Goal: Task Accomplishment & Management: Manage account settings

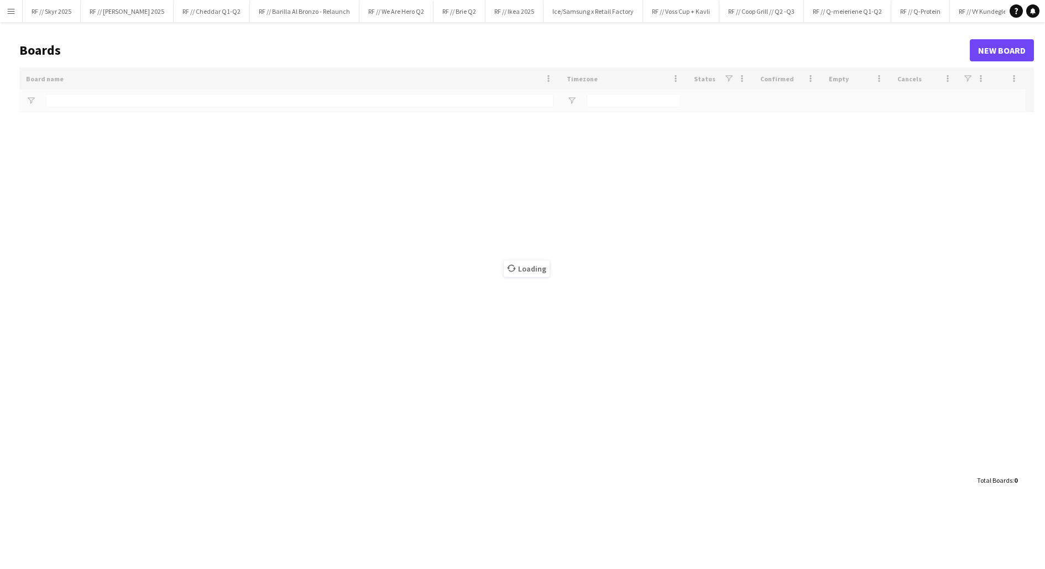
type input "*****"
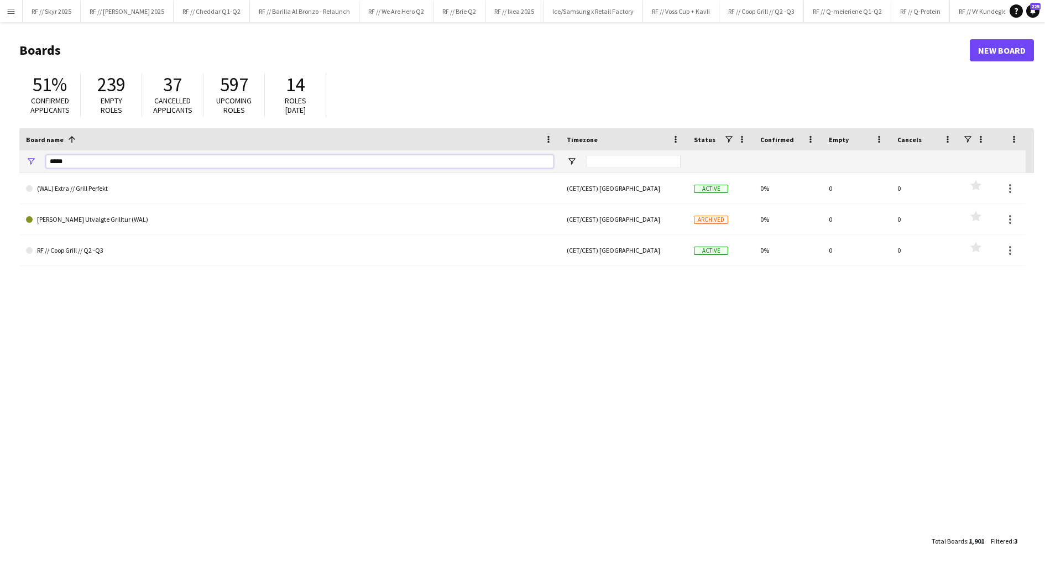
click at [197, 159] on input "*****" at bounding box center [300, 161] width 508 height 13
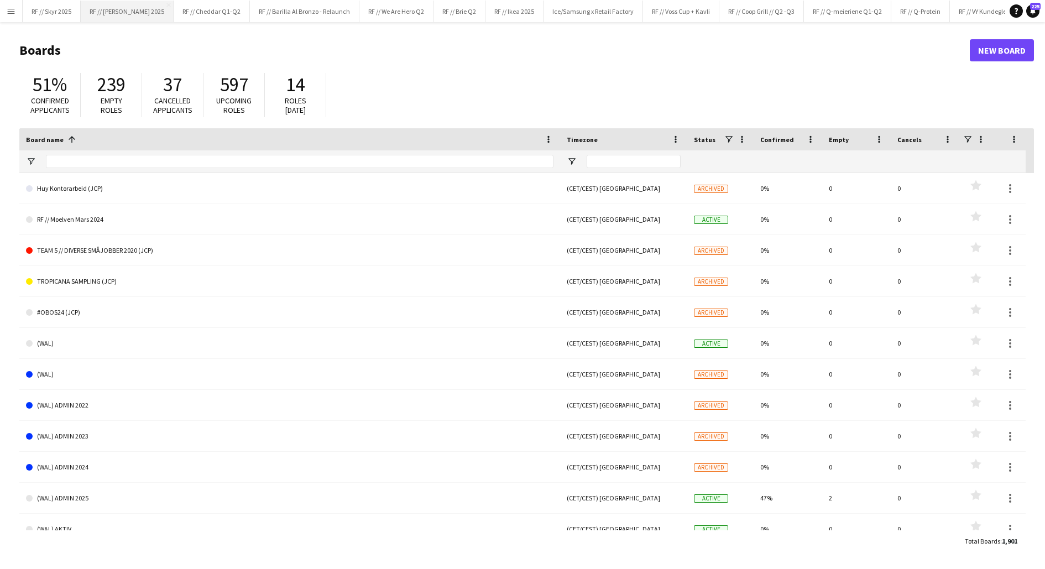
click at [142, 9] on button "RF // [PERSON_NAME] 2025 Close" at bounding box center [127, 12] width 93 height 22
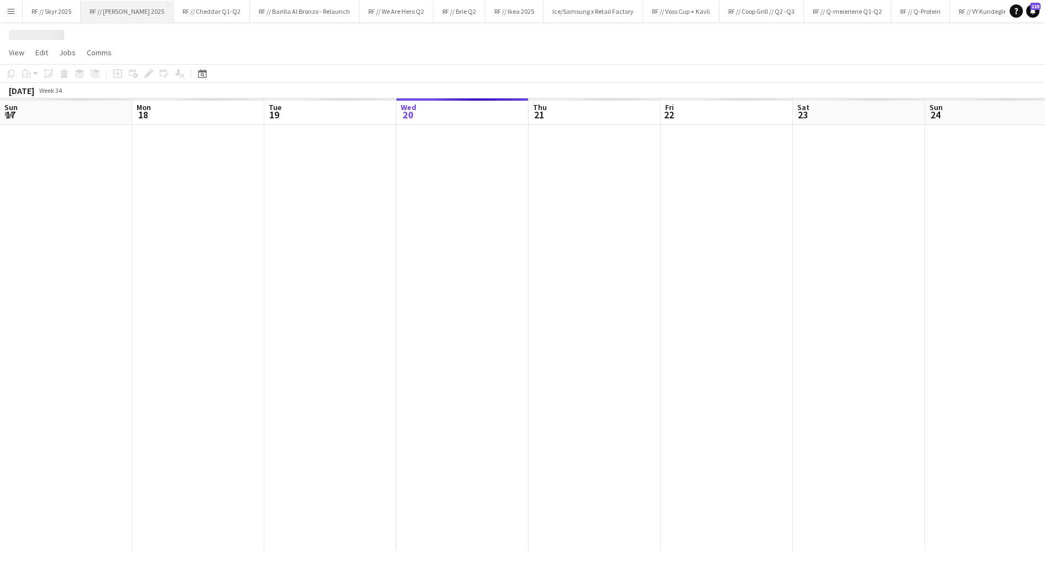
scroll to position [0, 264]
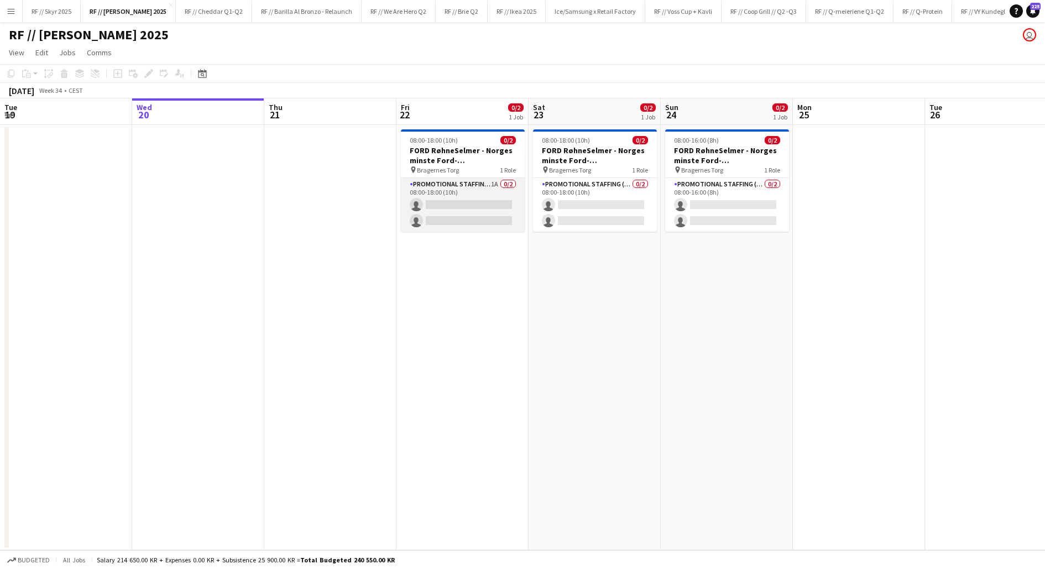
click at [474, 216] on app-card-role "Promotional Staffing (Brand Ambassadors) 1A 0/2 08:00-18:00 (10h) single-neutra…" at bounding box center [463, 205] width 124 height 54
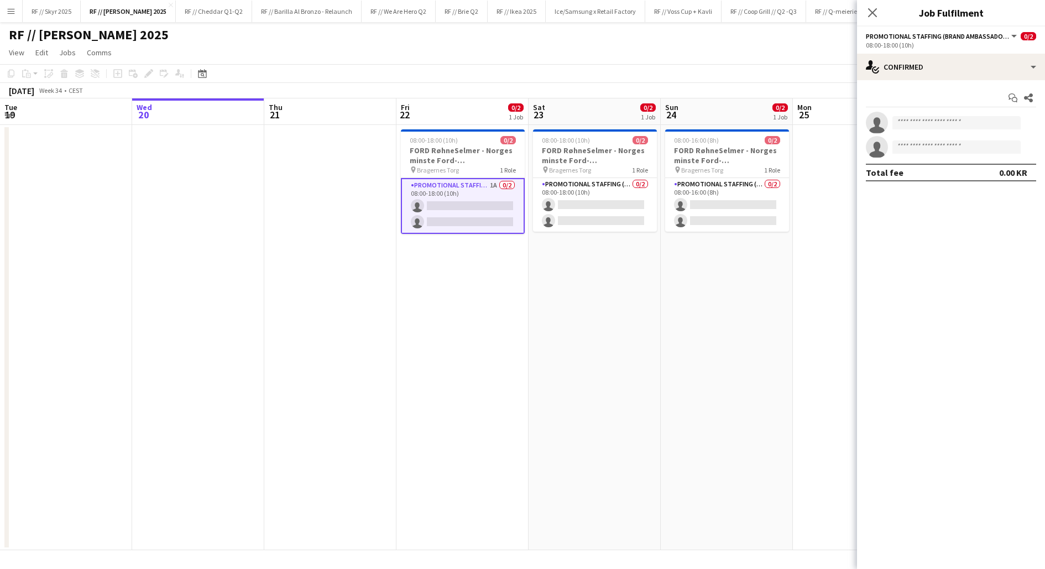
click at [696, 252] on app-date-cell "08:00-16:00 (8h) 0/2 FORD RøhneSelmer - Norges minste Ford-forhandlerkontor pin…" at bounding box center [727, 337] width 132 height 425
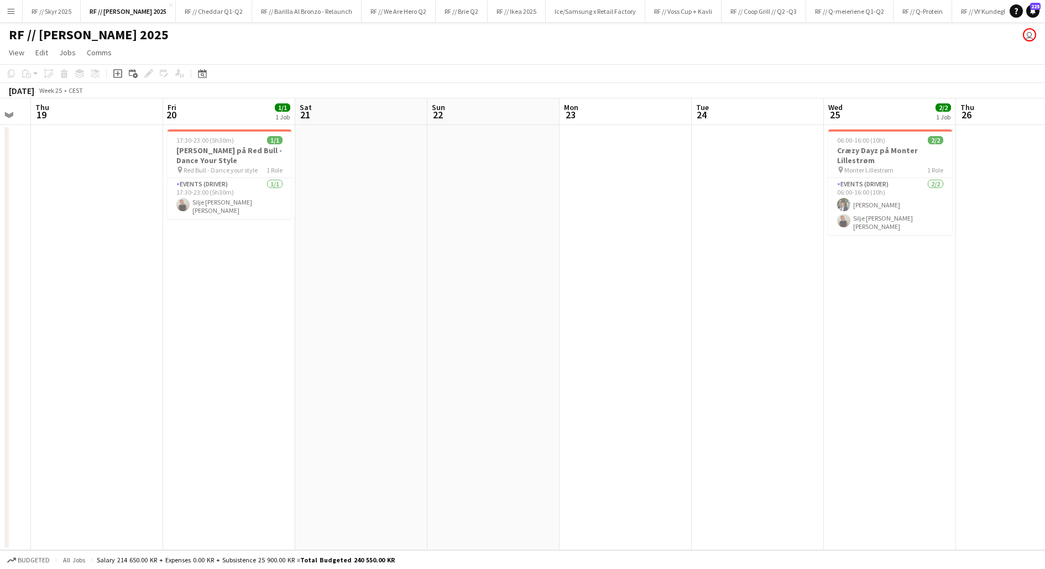
scroll to position [0, 400]
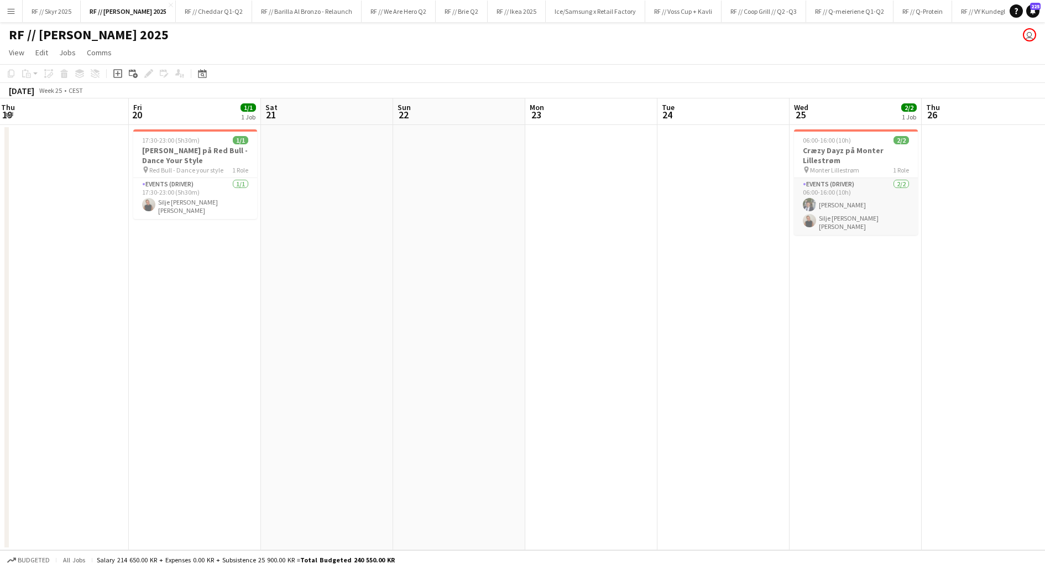
click at [818, 226] on app-card-role "Events (Driver) [DATE] 06:00-16:00 (10h) [PERSON_NAME] Silje [PERSON_NAME] [PER…" at bounding box center [856, 206] width 124 height 57
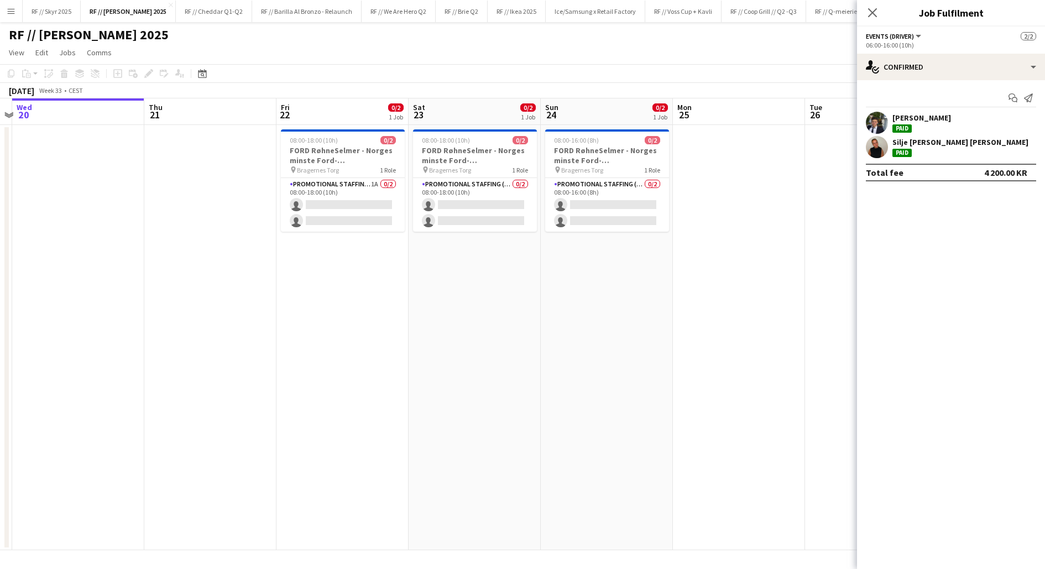
scroll to position [0, 392]
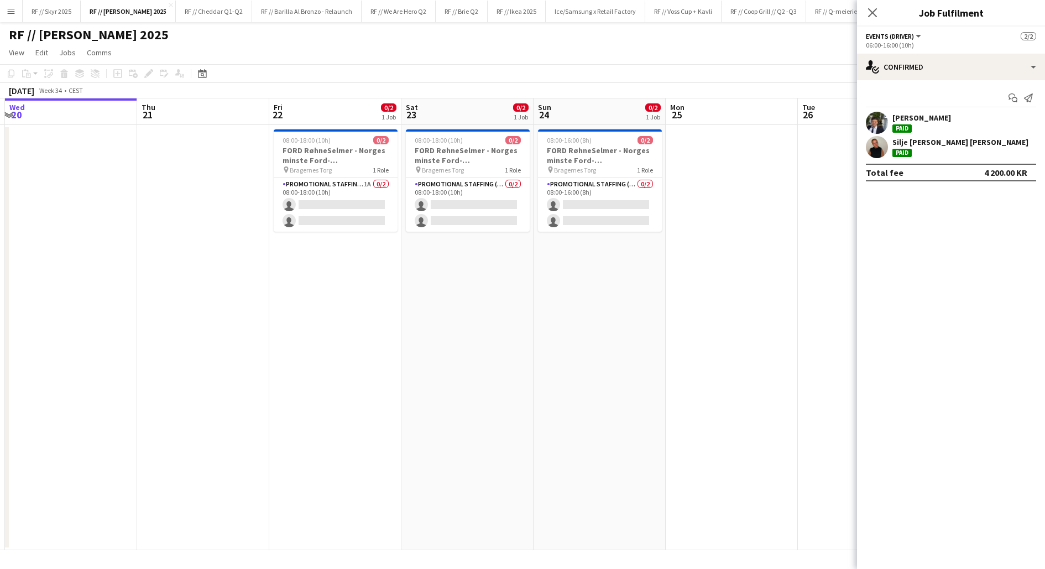
click at [510, 301] on app-date-cell "08:00-18:00 (10h) 0/2 FORD RøhneSelmer - Norges minste Ford-forhandlerkontor pi…" at bounding box center [468, 337] width 132 height 425
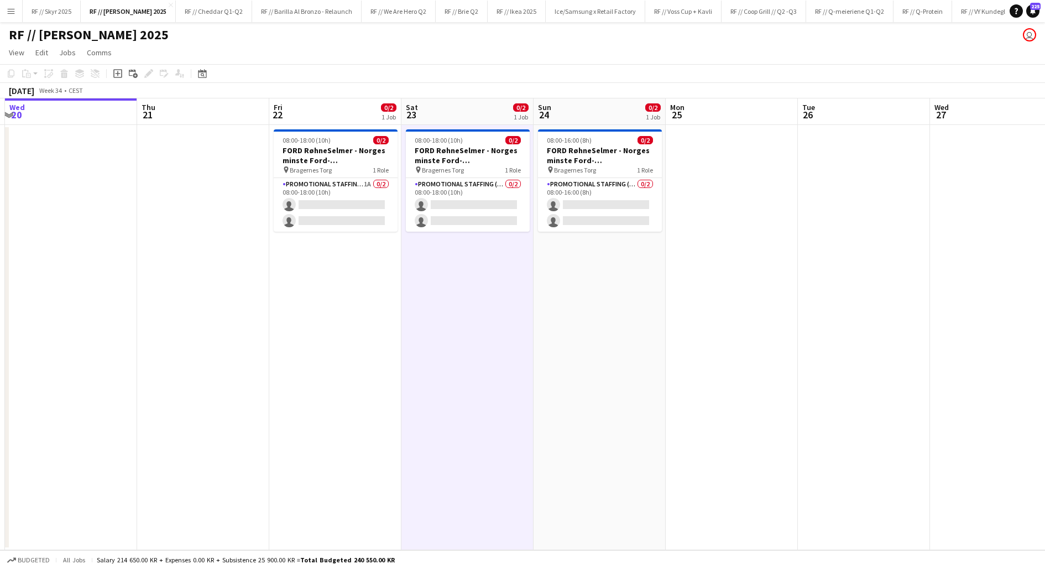
click at [510, 301] on app-date-cell "08:00-18:00 (10h) 0/2 FORD RøhneSelmer - Norges minste Ford-forhandlerkontor pi…" at bounding box center [468, 337] width 132 height 425
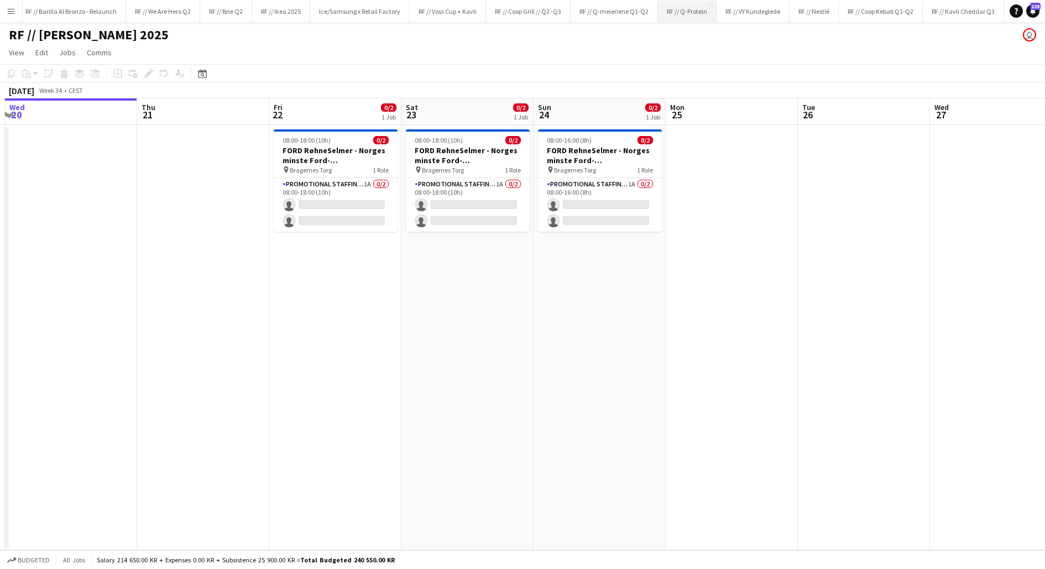
scroll to position [0, 239]
click at [939, 14] on button "RF // Kavli Cheddar Q3 Close" at bounding box center [960, 12] width 81 height 22
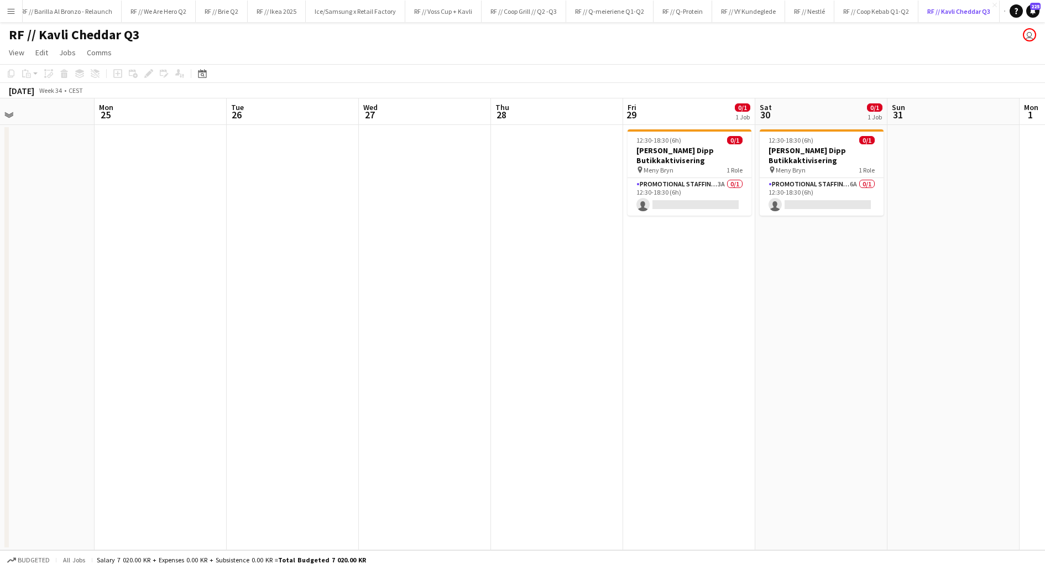
scroll to position [0, 446]
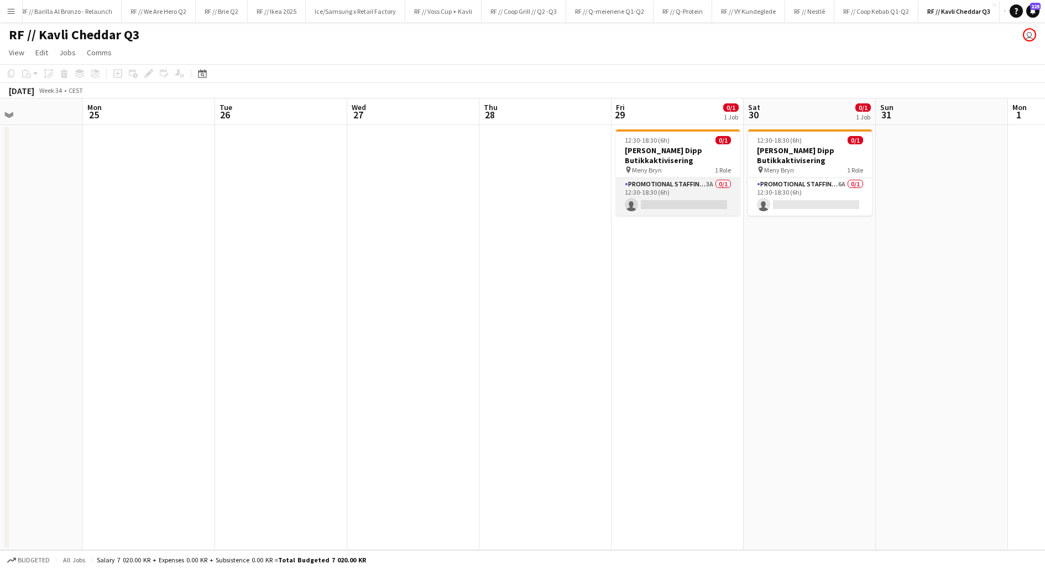
click at [666, 202] on app-card-role "Promotional Staffing (Promotional Staff) 3A 0/1 12:30-18:30 (6h) single-neutral…" at bounding box center [678, 197] width 124 height 38
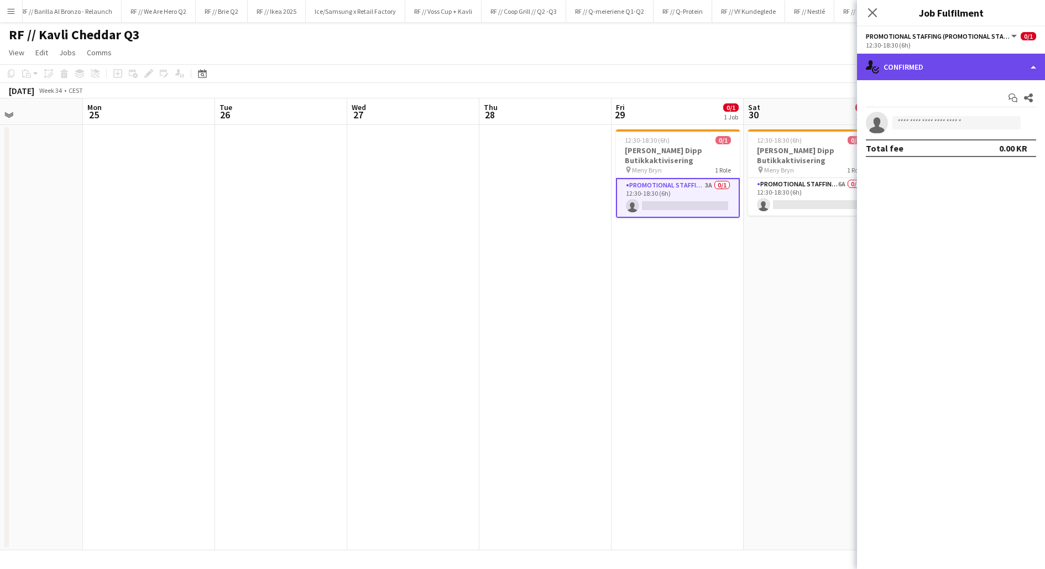
click at [904, 65] on div "single-neutral-actions-check-2 Confirmed" at bounding box center [951, 67] width 188 height 27
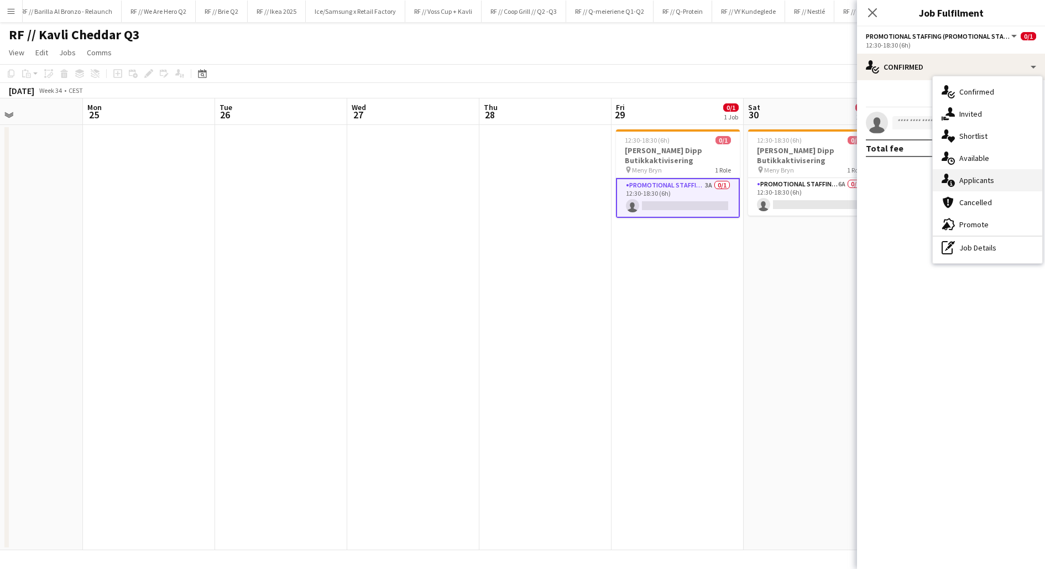
click at [992, 187] on div "single-neutral-actions-information Applicants" at bounding box center [988, 180] width 110 height 22
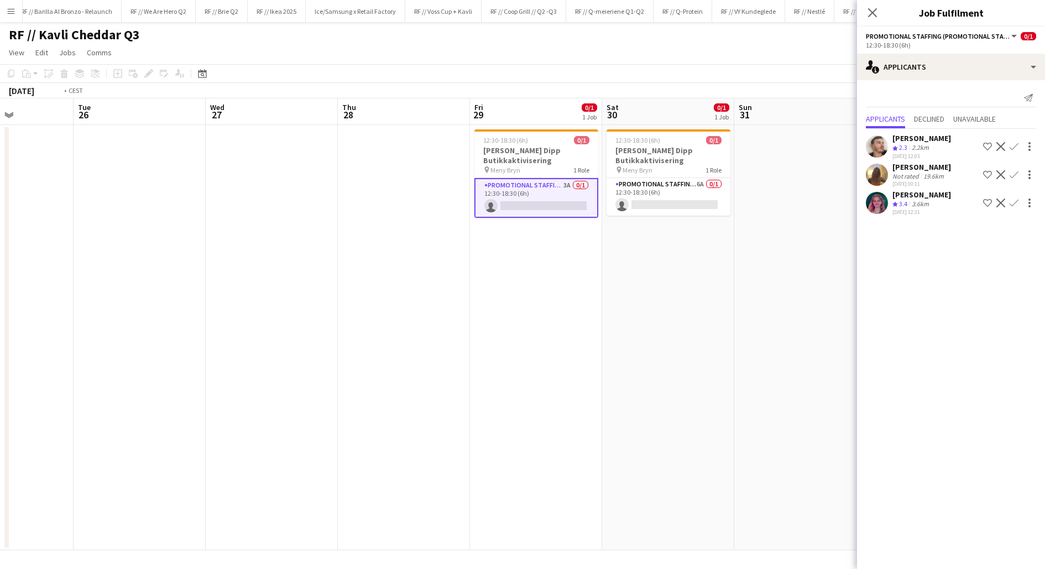
scroll to position [0, 343]
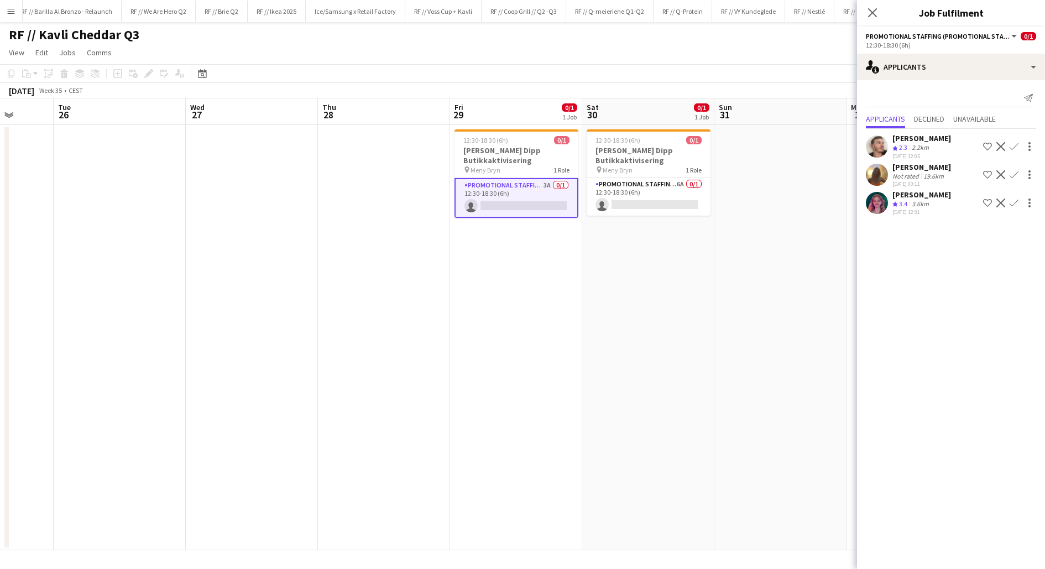
click at [887, 170] on app-user-avatar at bounding box center [877, 175] width 22 height 22
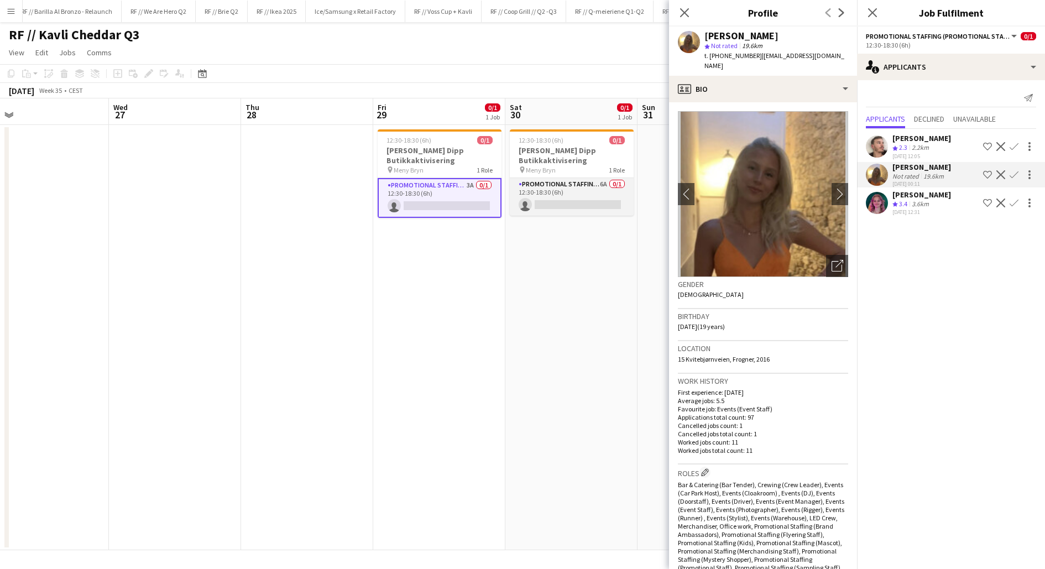
scroll to position [0, 433]
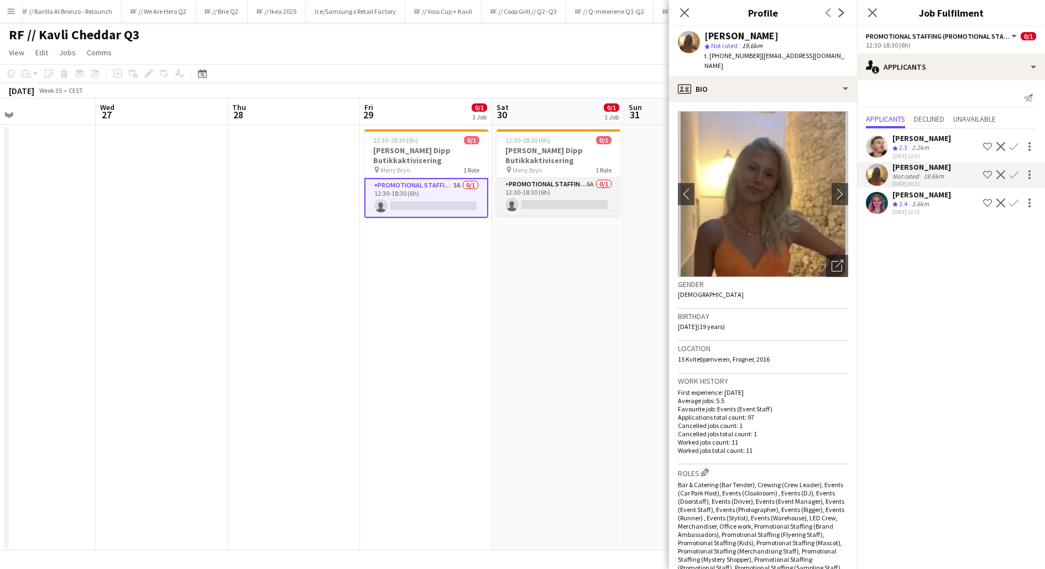
click at [576, 200] on app-card-role "Promotional Staffing (Promotional Staff) 6A 0/1 12:30-18:30 (6h) single-neutral…" at bounding box center [559, 197] width 124 height 38
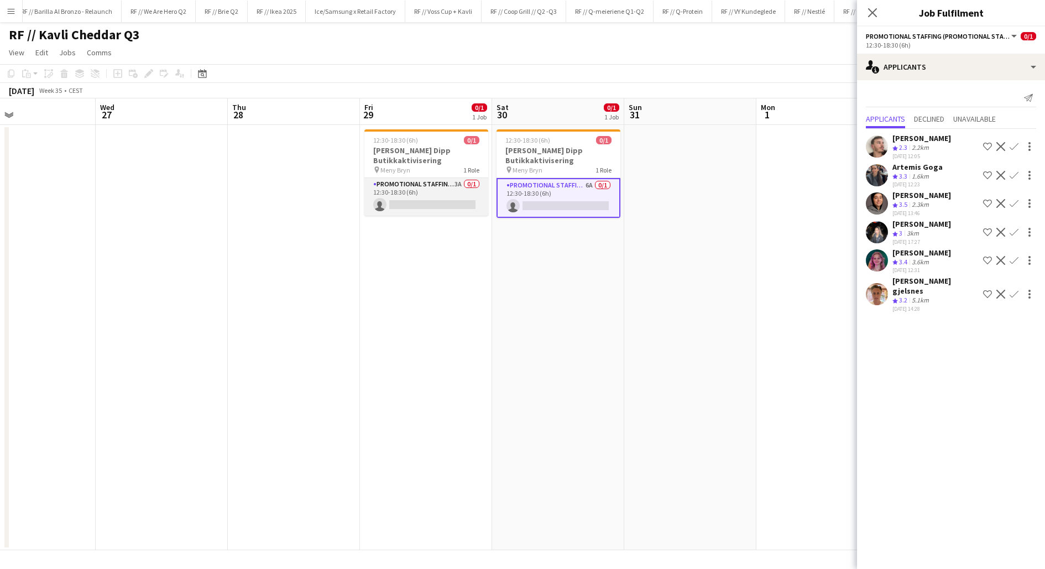
click at [446, 202] on app-card-role "Promotional Staffing (Promotional Staff) 3A 0/1 12:30-18:30 (6h) single-neutral…" at bounding box center [426, 197] width 124 height 38
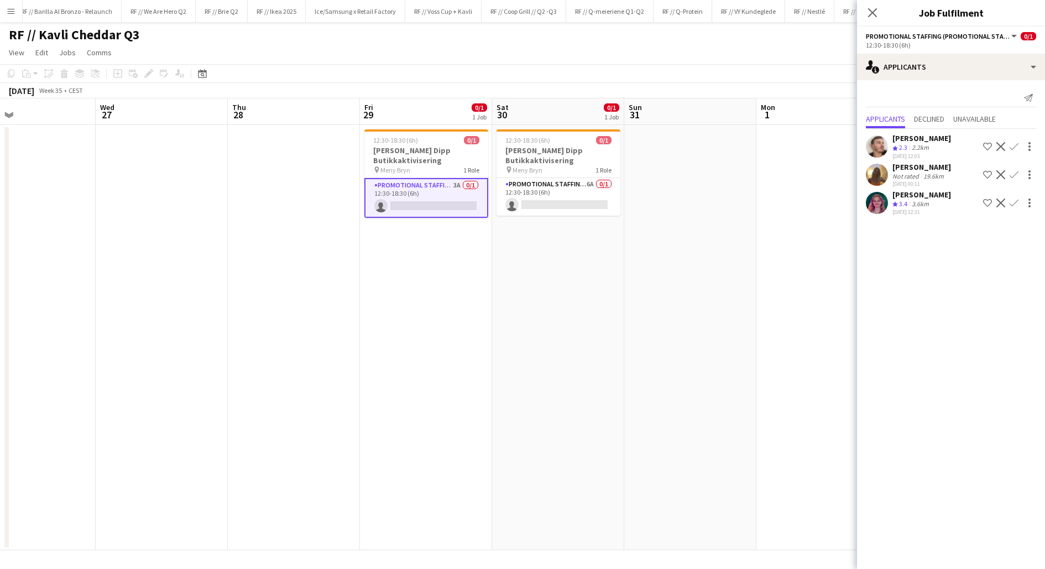
click at [895, 174] on div "Not rated" at bounding box center [907, 176] width 29 height 8
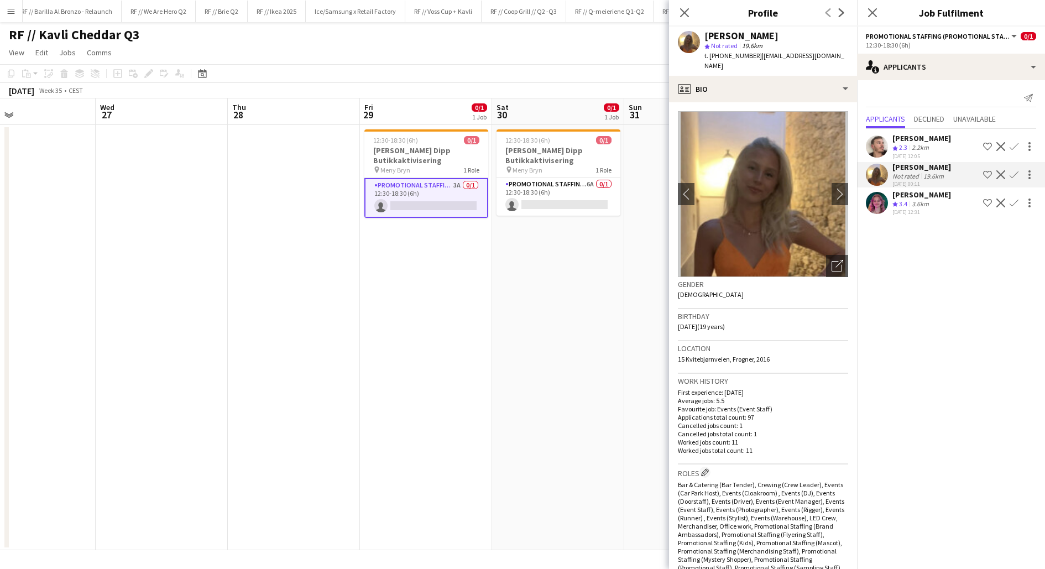
drag, startPoint x: 771, startPoint y: 347, endPoint x: 677, endPoint y: 347, distance: 93.5
click at [678, 347] on div "Location 15 Kvitebjørnveien, [GEOGRAPHIC_DATA], 2016" at bounding box center [763, 357] width 170 height 32
copy span "15 Kvitebjørnveien, Frogner, 2016"
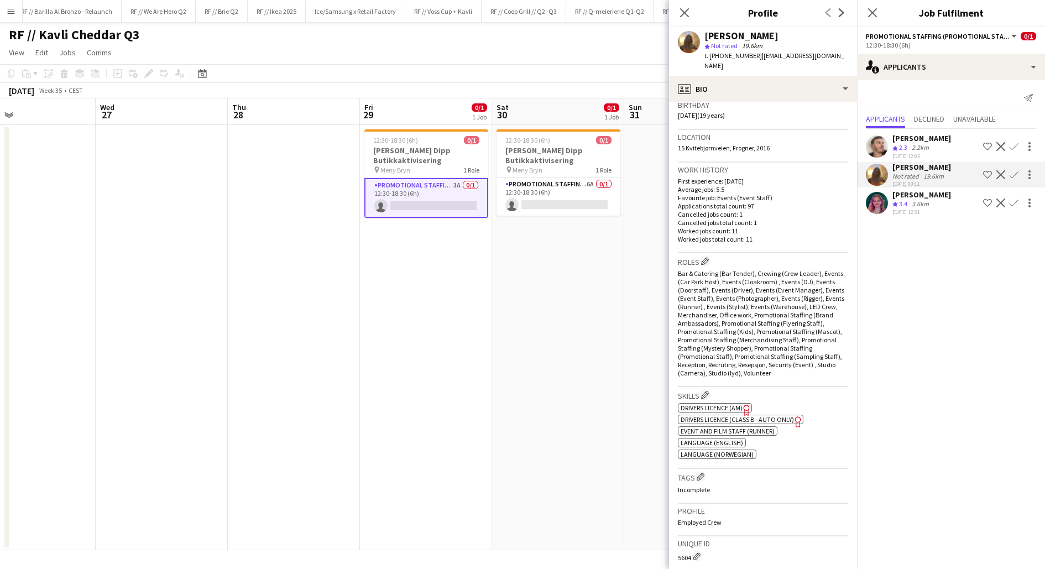
scroll to position [0, 0]
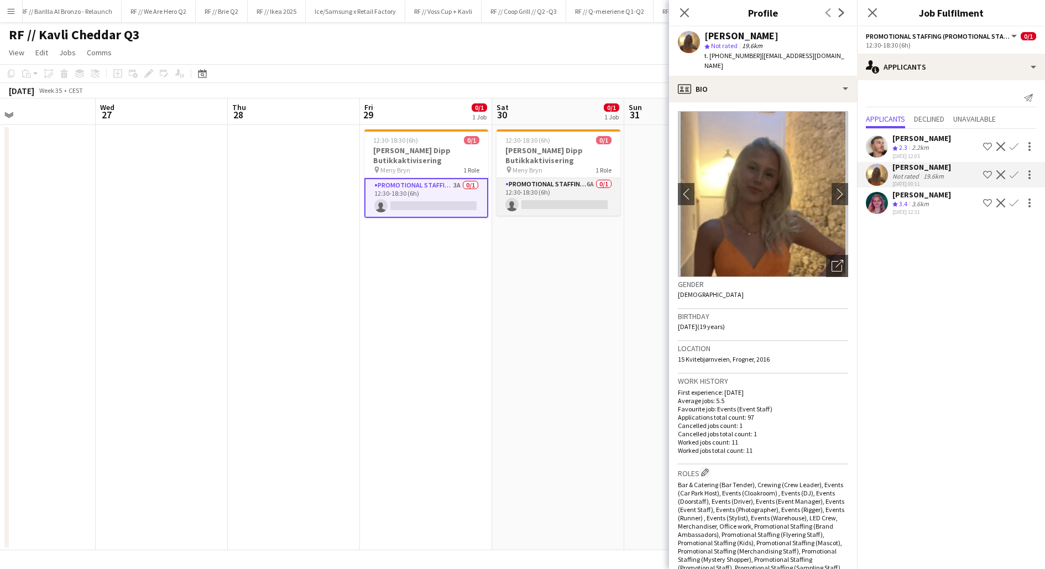
click at [552, 205] on app-card-role "Promotional Staffing (Promotional Staff) 6A 0/1 12:30-18:30 (6h) single-neutral…" at bounding box center [559, 197] width 124 height 38
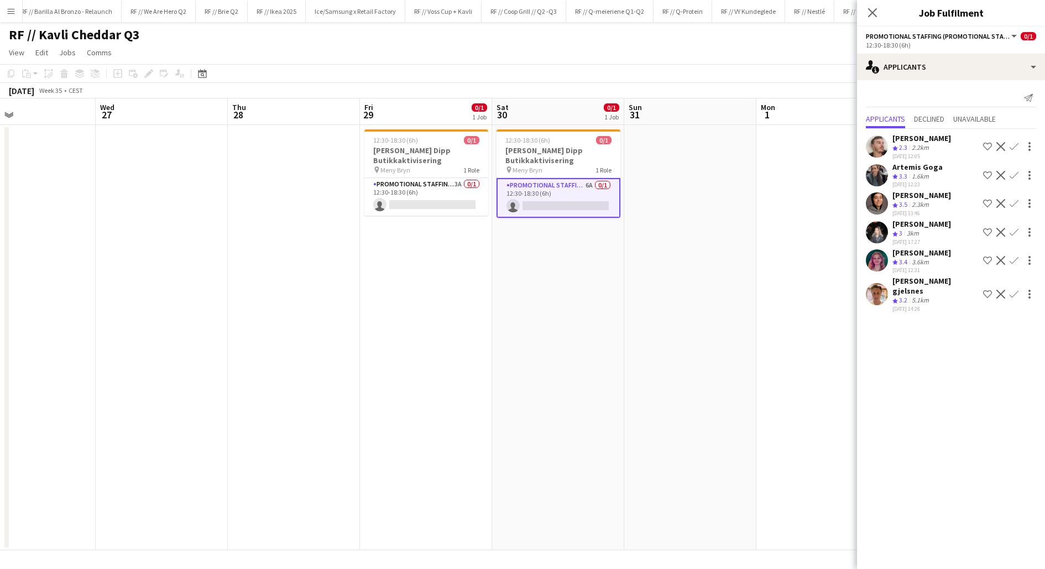
click at [872, 259] on app-user-avatar at bounding box center [877, 260] width 22 height 22
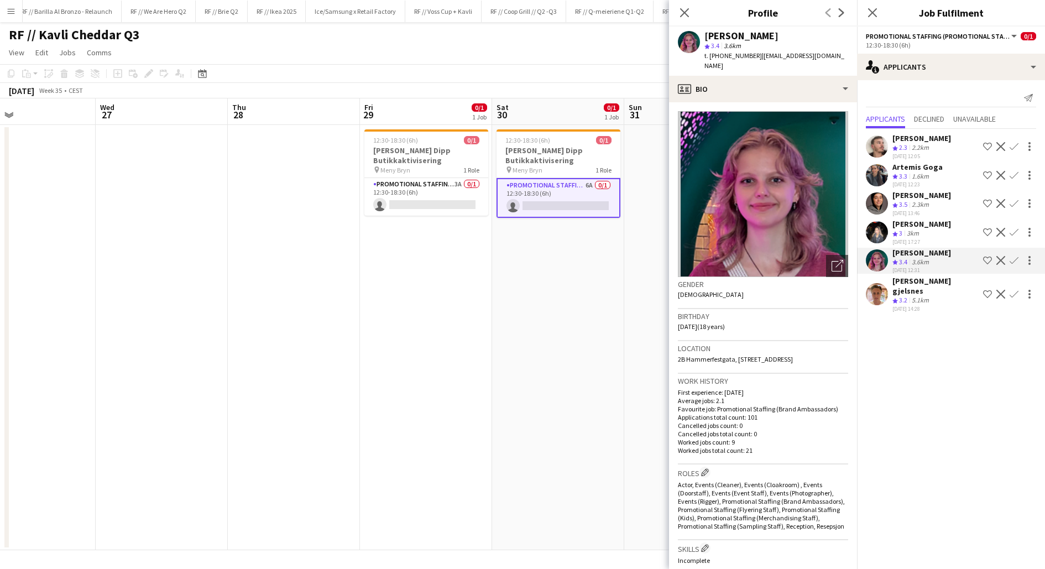
click at [883, 291] on app-user-avatar at bounding box center [877, 294] width 22 height 22
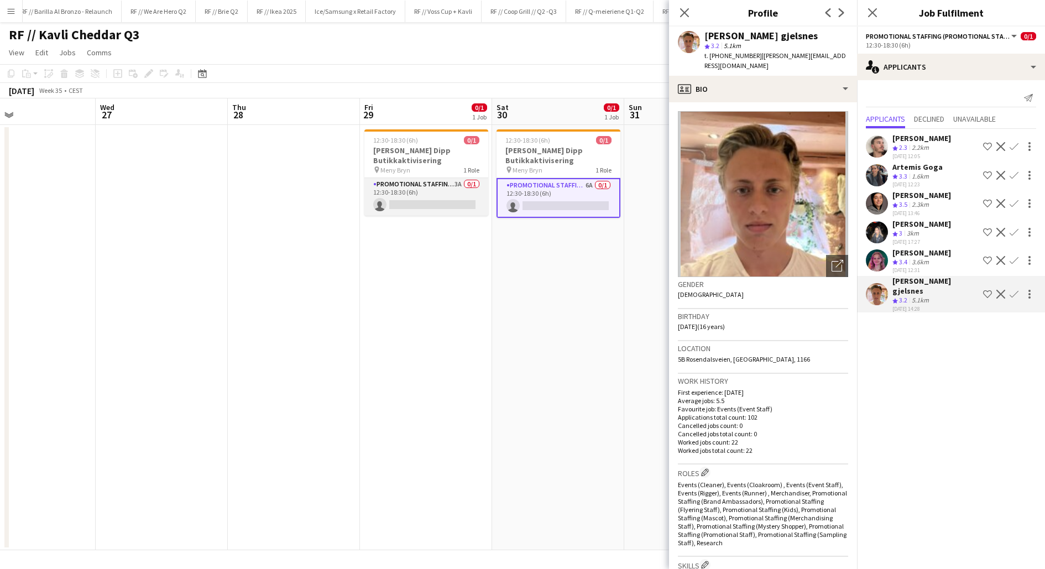
click at [439, 194] on app-card-role "Promotional Staffing (Promotional Staff) 3A 0/1 12:30-18:30 (6h) single-neutral…" at bounding box center [426, 197] width 124 height 38
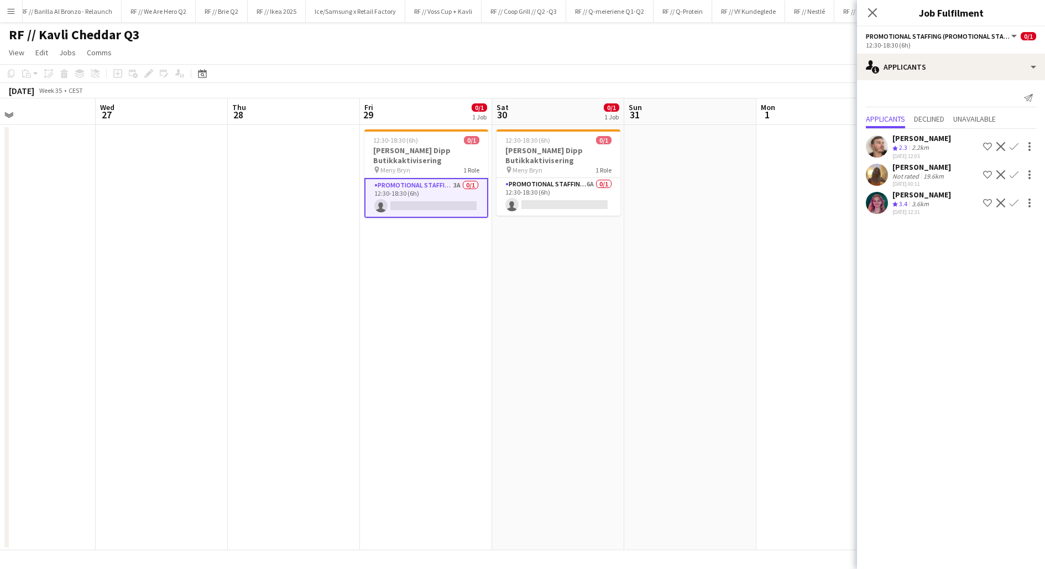
click at [879, 202] on app-user-avatar at bounding box center [877, 203] width 22 height 22
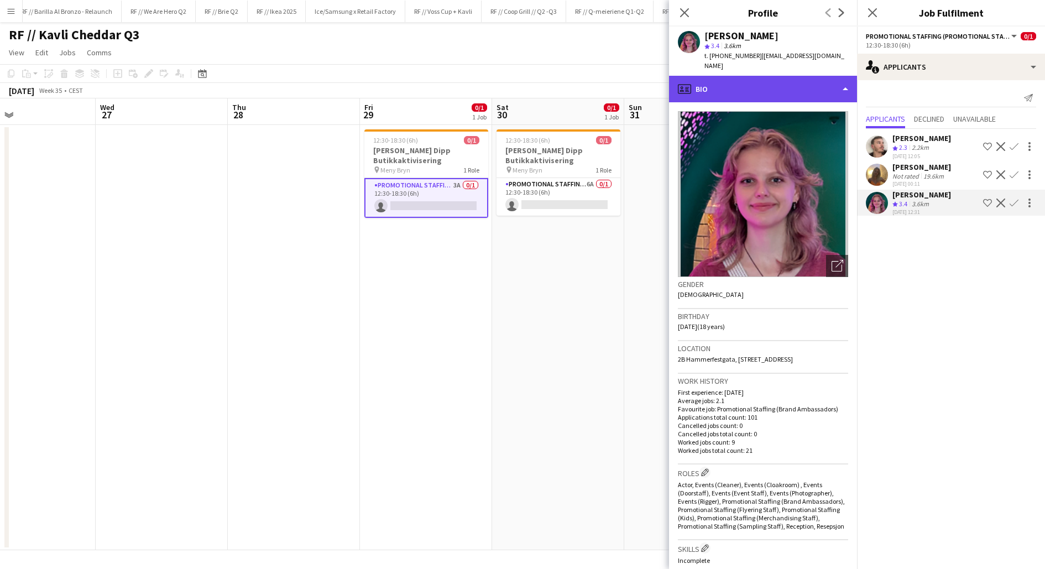
click at [763, 78] on div "profile Bio" at bounding box center [763, 89] width 188 height 27
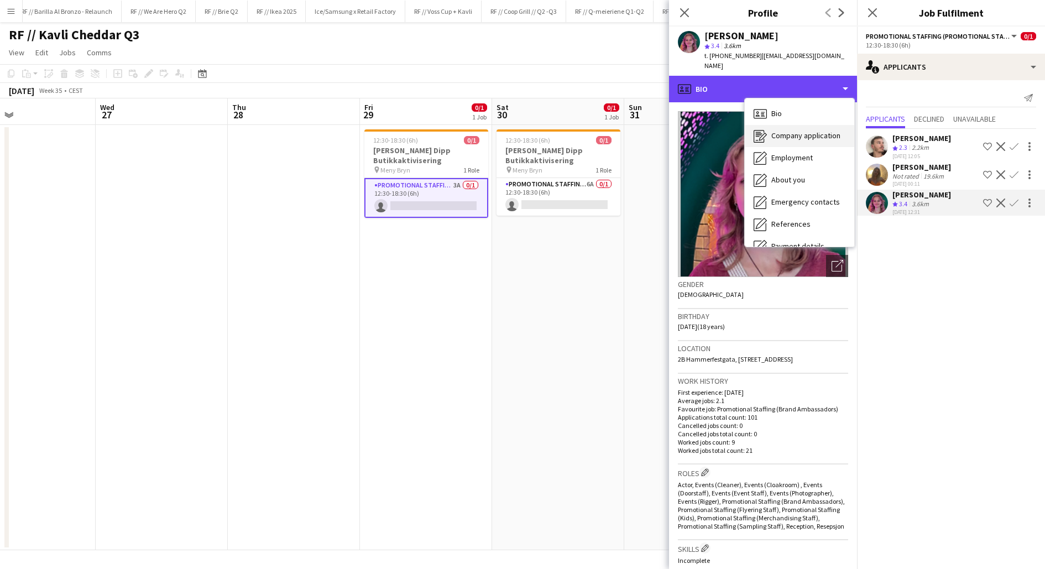
scroll to position [103, 0]
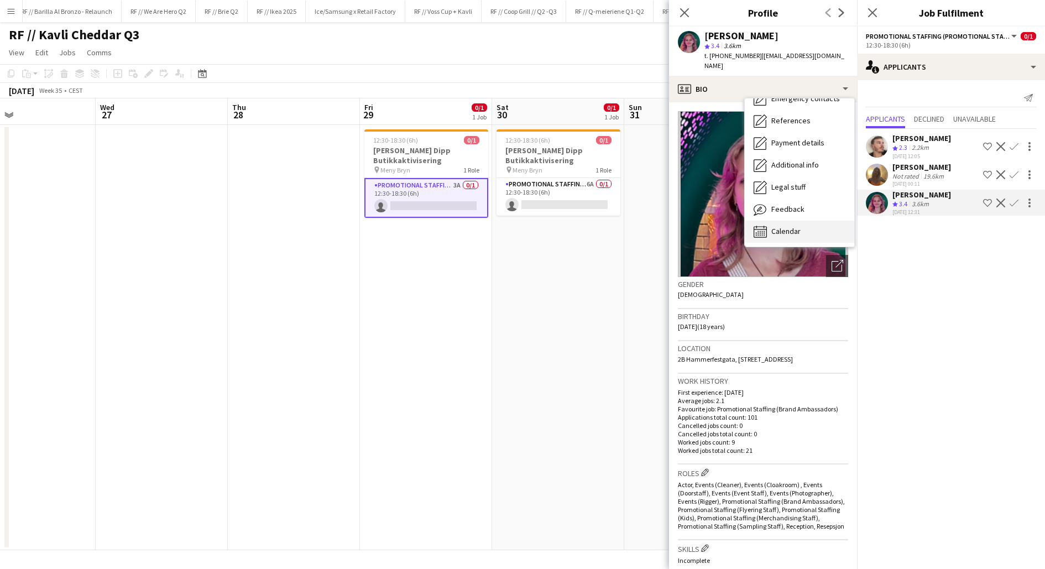
click at [773, 226] on span "Calendar" at bounding box center [785, 231] width 29 height 10
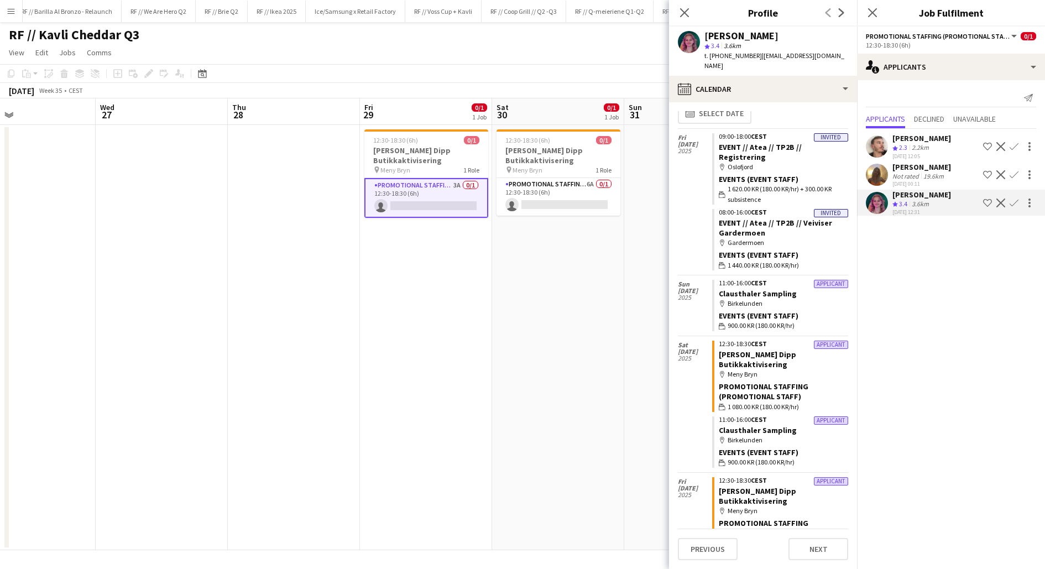
scroll to position [0, 0]
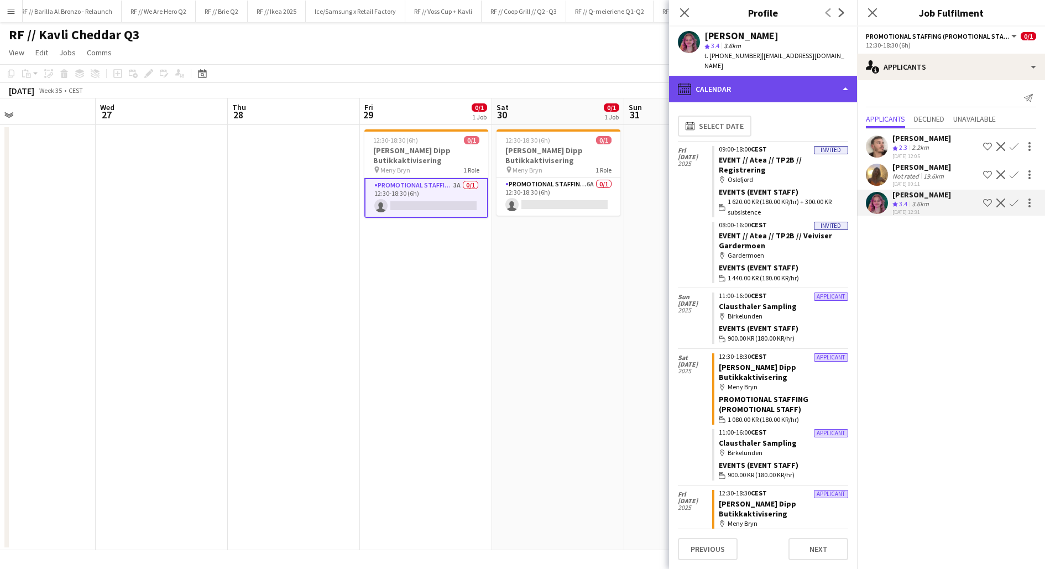
click at [758, 76] on div "calendar-full Calendar" at bounding box center [763, 89] width 188 height 27
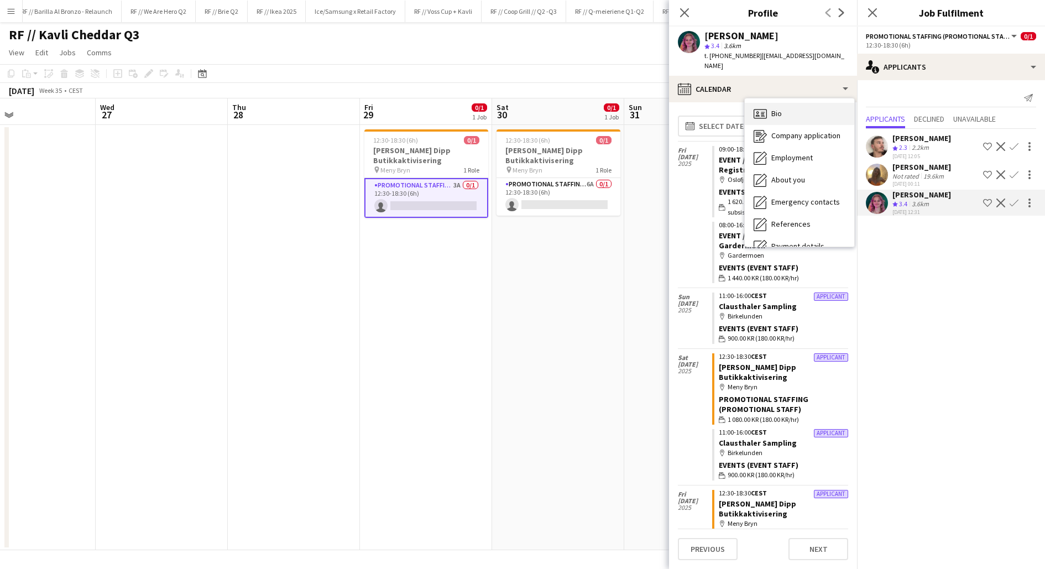
click at [780, 108] on span "Bio" at bounding box center [776, 113] width 11 height 10
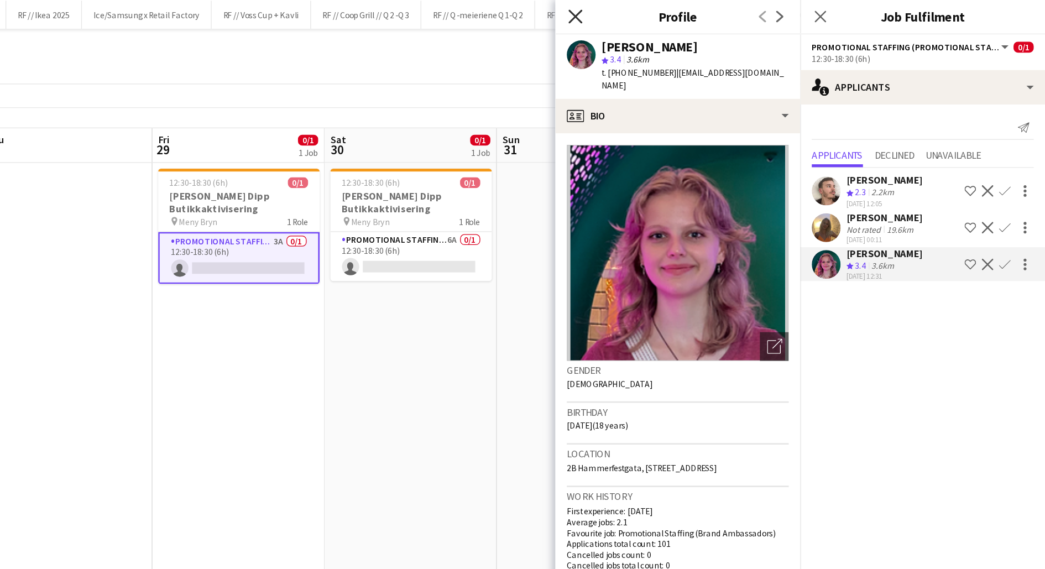
click at [682, 15] on icon at bounding box center [684, 12] width 11 height 11
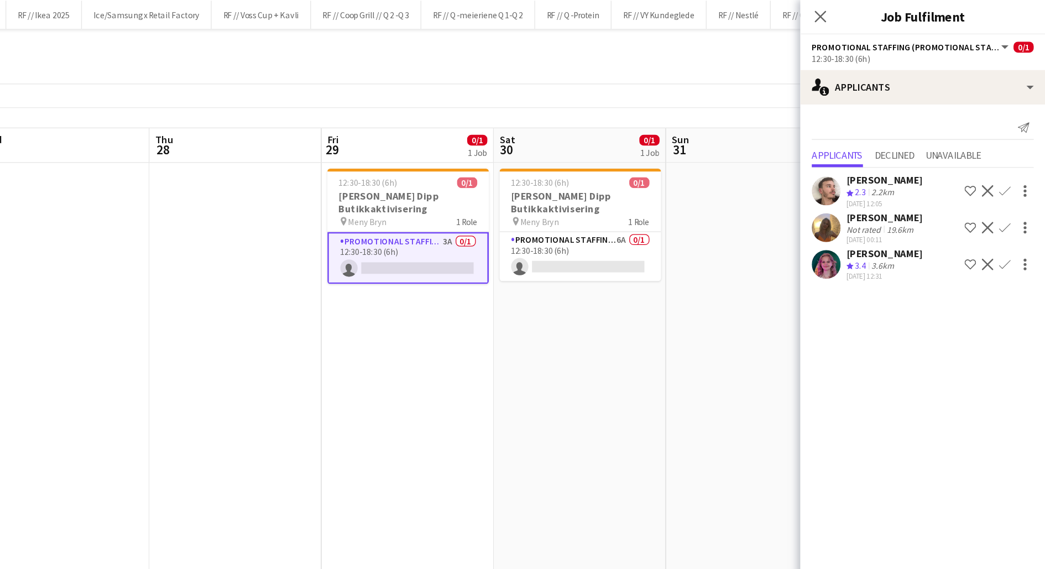
scroll to position [0, 301]
click at [645, 247] on app-date-cell "12:30-18:30 (6h) 0/1 Kavli Cheddar Dipp Butikkaktivisering pin [PERSON_NAME] 1 …" at bounding box center [690, 337] width 132 height 425
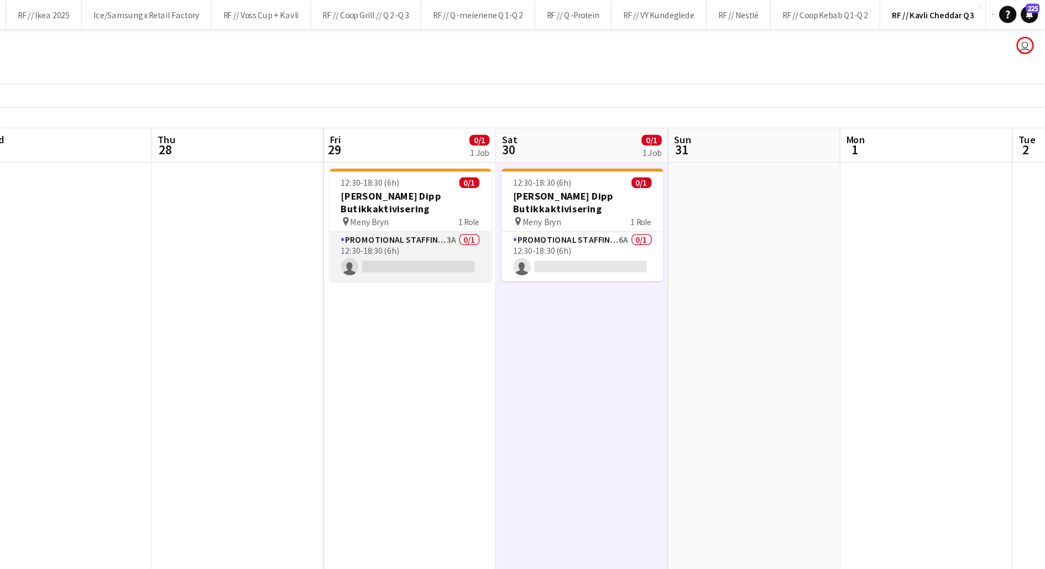
click at [590, 202] on app-card-role "Promotional Staffing (Promotional Staff) 3A 0/1 12:30-18:30 (6h) single-neutral…" at bounding box center [558, 197] width 124 height 38
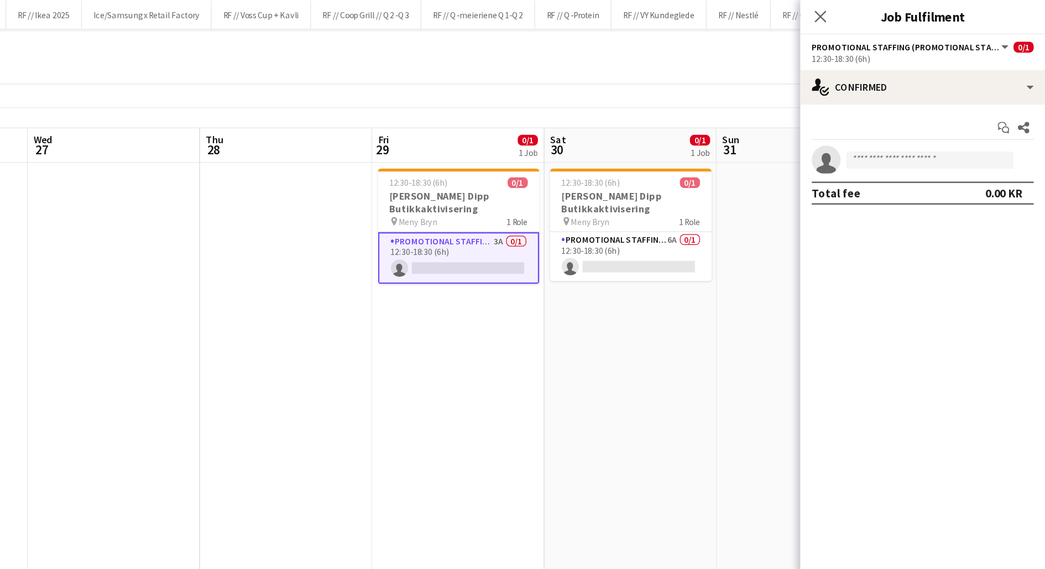
scroll to position [0, 398]
click at [925, 121] on input at bounding box center [957, 122] width 128 height 13
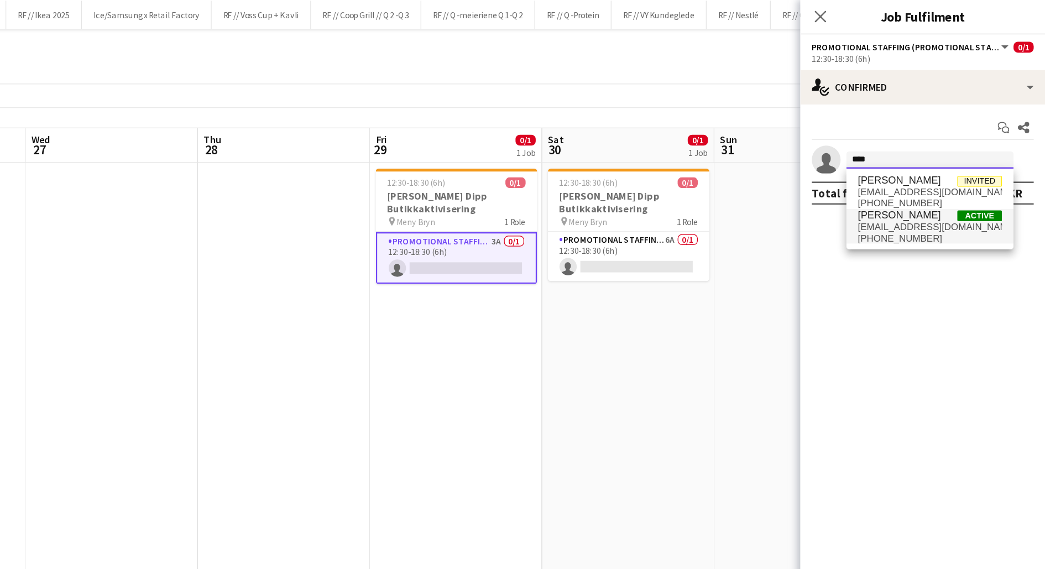
type input "****"
click at [923, 171] on span "[EMAIL_ADDRESS][DOMAIN_NAME]" at bounding box center [956, 174] width 111 height 9
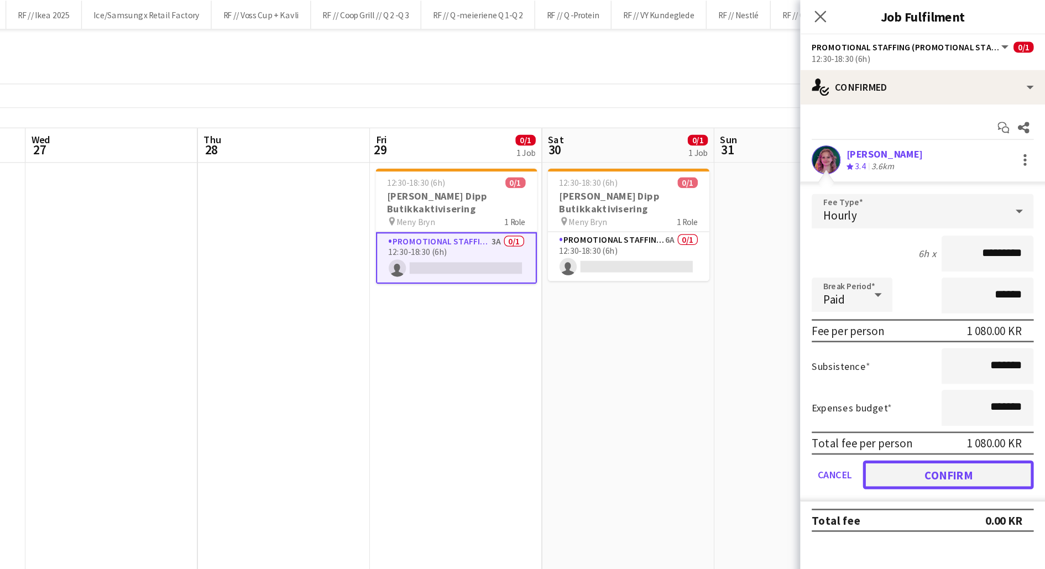
click at [968, 366] on button "Confirm" at bounding box center [970, 364] width 131 height 22
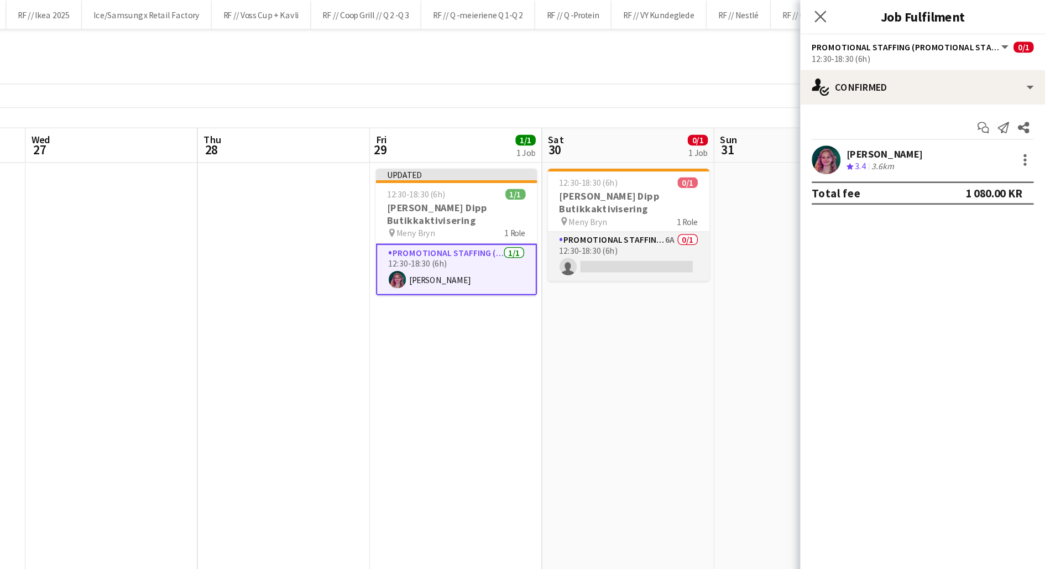
click at [741, 202] on app-card-role "Promotional Staffing (Promotional Staff) 6A 0/1 12:30-18:30 (6h) single-neutral…" at bounding box center [726, 197] width 124 height 38
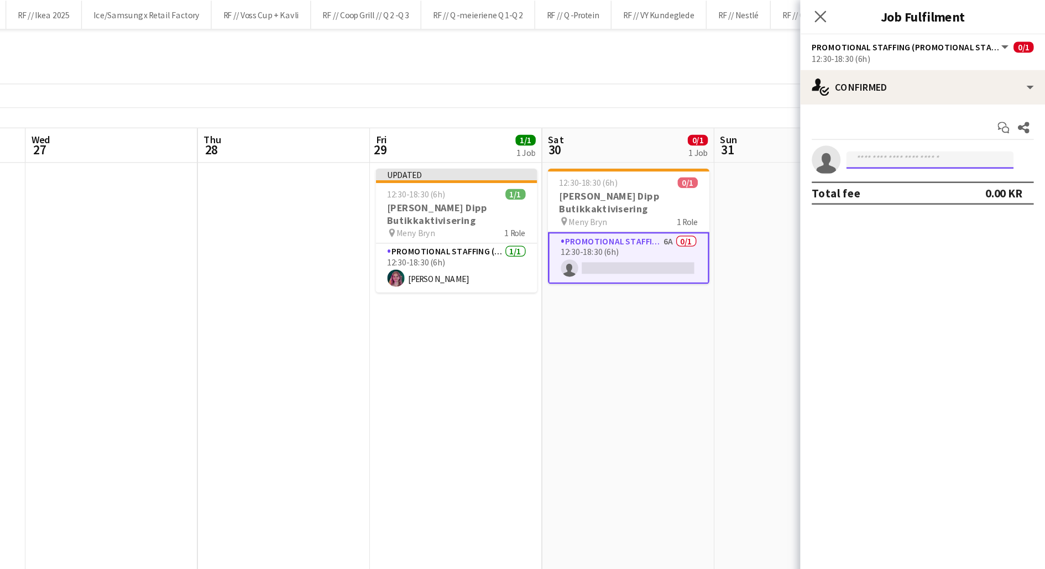
click at [956, 126] on input at bounding box center [957, 122] width 128 height 13
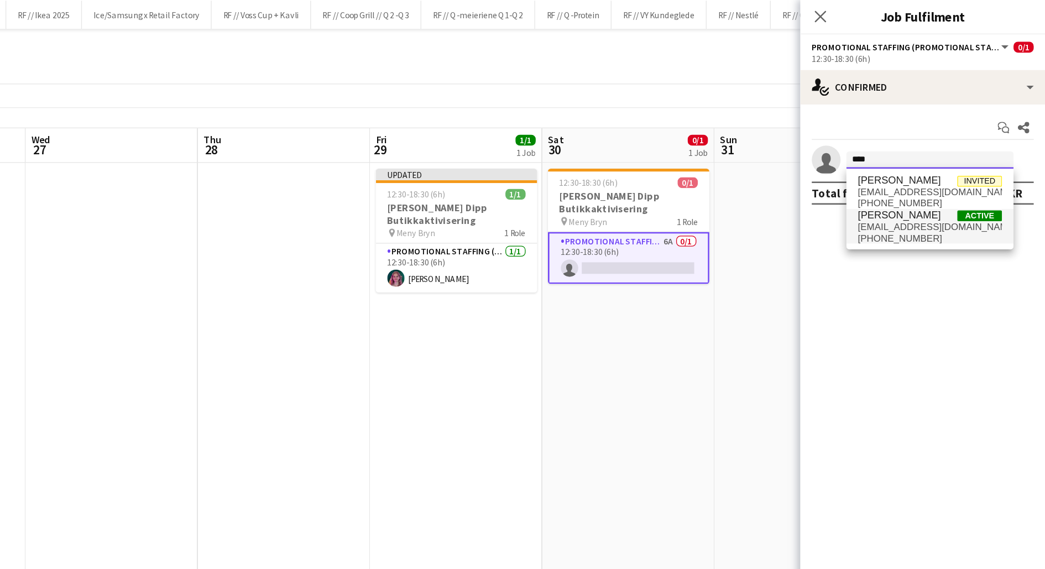
type input "****"
click at [956, 177] on span "[EMAIL_ADDRESS][DOMAIN_NAME]" at bounding box center [956, 174] width 111 height 9
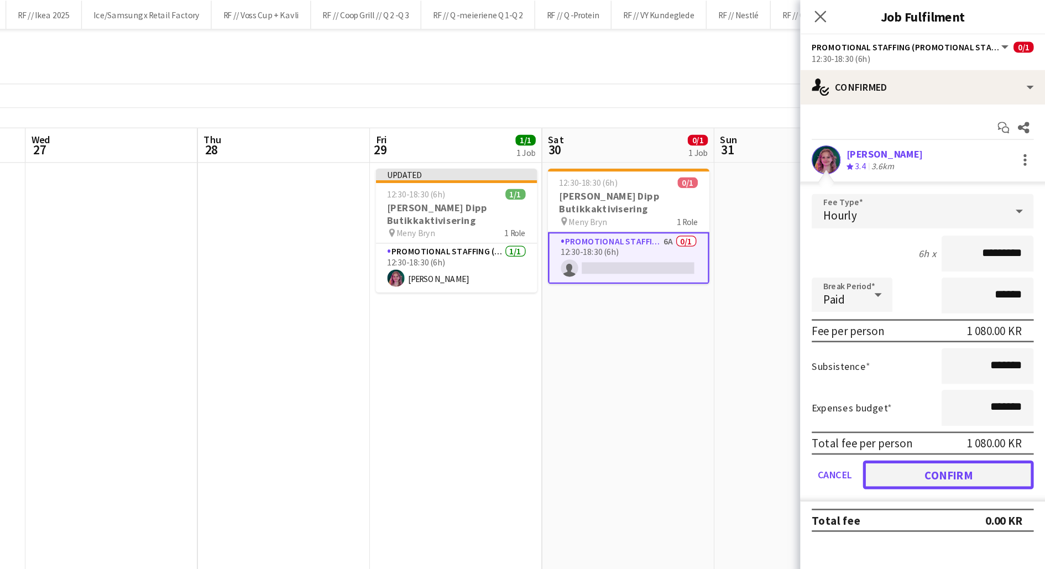
click at [953, 367] on button "Confirm" at bounding box center [970, 364] width 131 height 22
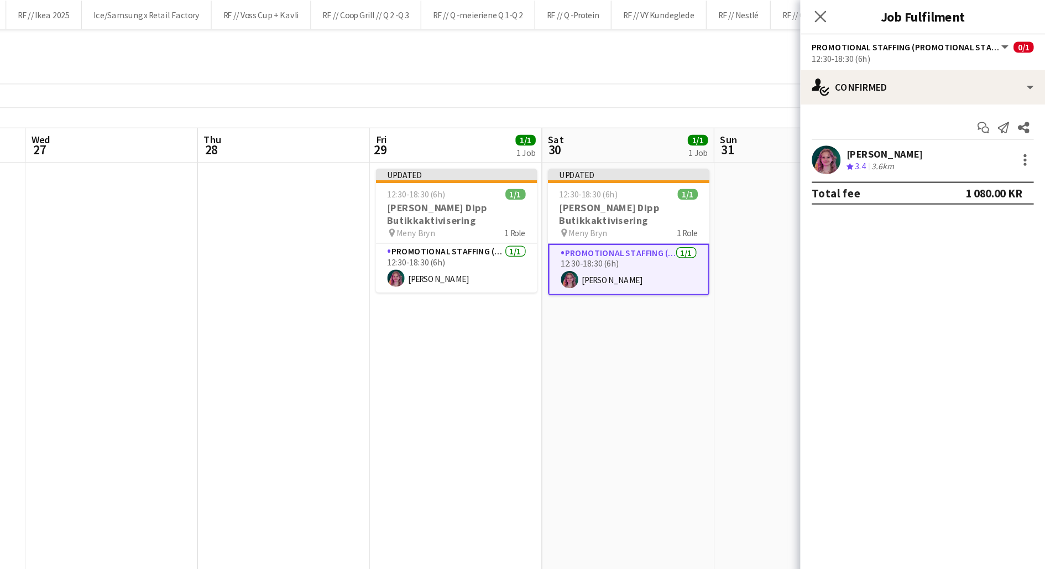
click at [745, 298] on app-date-cell "Updated 12:30-18:30 (6h) 1/1 Kavli Cheddar Dipp Butikkaktivisering pin [PERSON_…" at bounding box center [725, 337] width 132 height 425
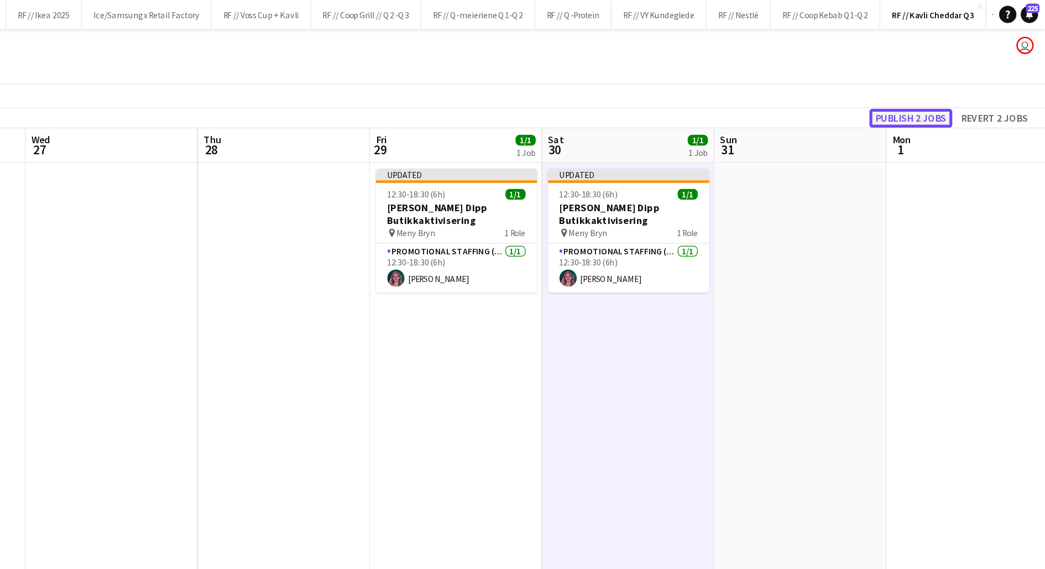
click at [943, 91] on button "Publish 2 jobs" at bounding box center [942, 91] width 64 height 14
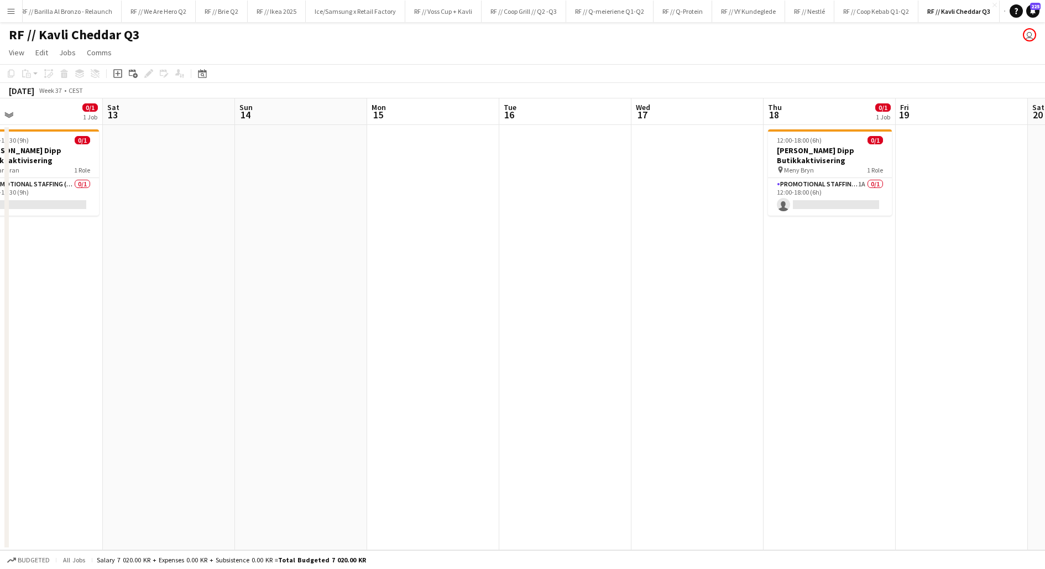
scroll to position [0, 432]
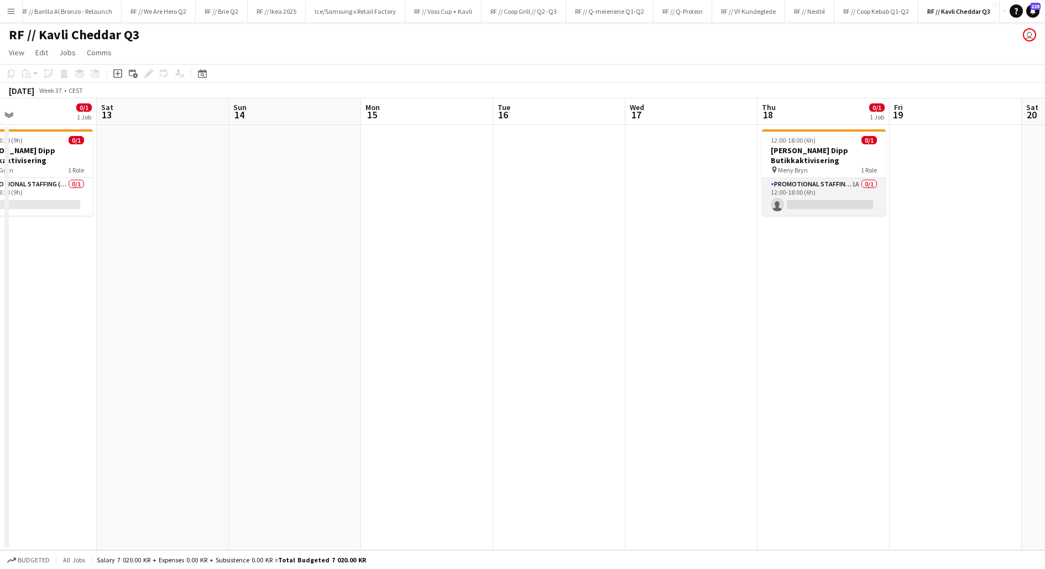
click at [810, 206] on app-card-role "Promotional Staffing (Promotional Staff) 1A 0/1 12:00-18:00 (6h) single-neutral…" at bounding box center [824, 197] width 124 height 38
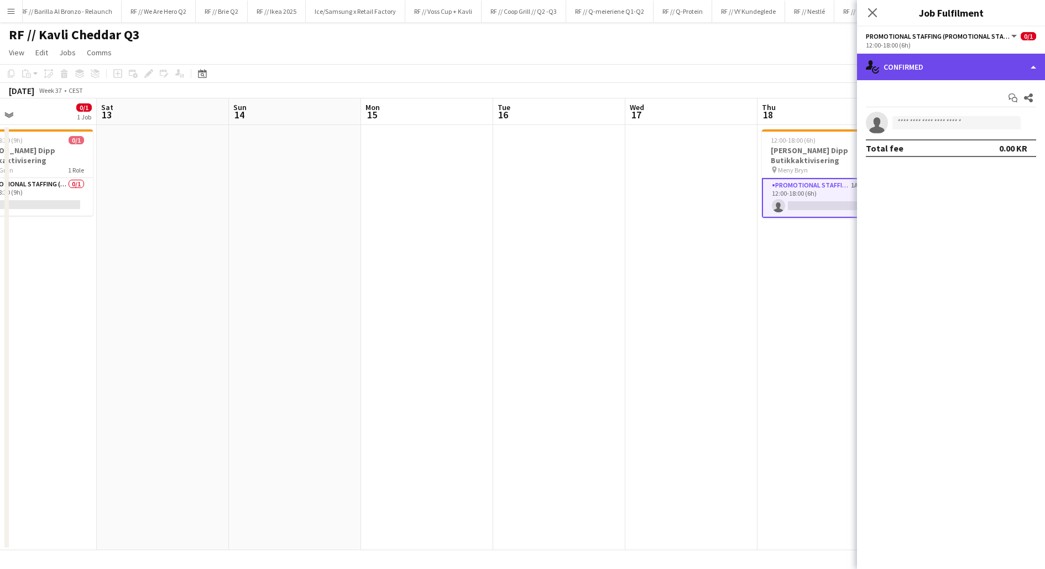
click at [910, 71] on div "single-neutral-actions-check-2 Confirmed" at bounding box center [951, 67] width 188 height 27
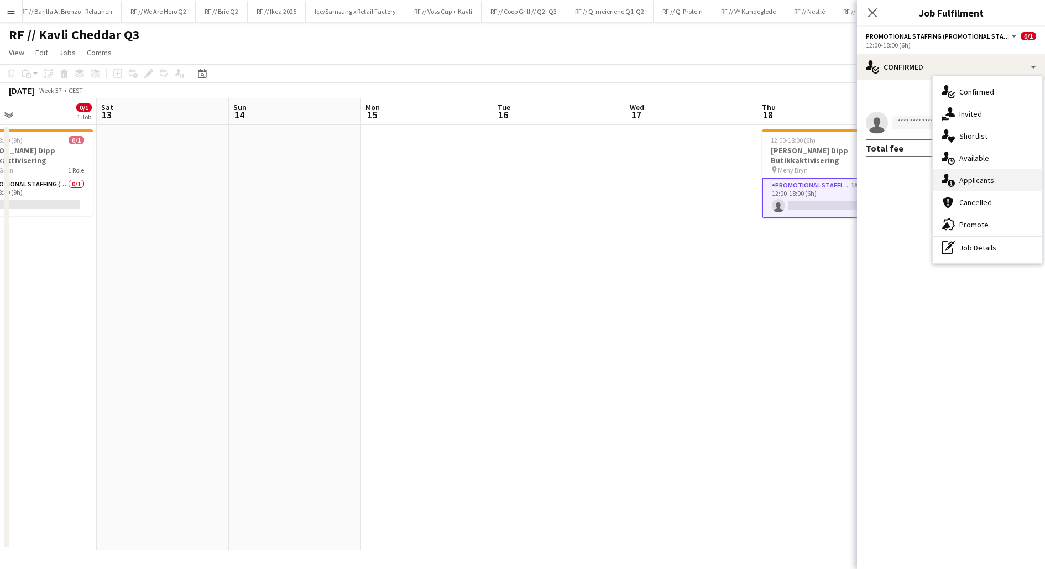
click at [960, 180] on div "single-neutral-actions-information Applicants" at bounding box center [988, 180] width 110 height 22
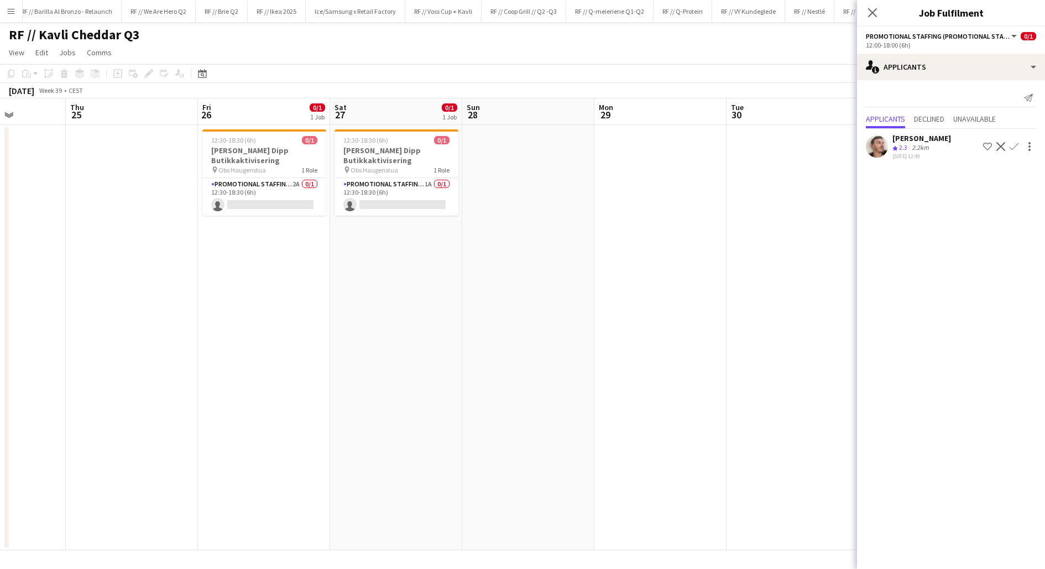
scroll to position [0, 331]
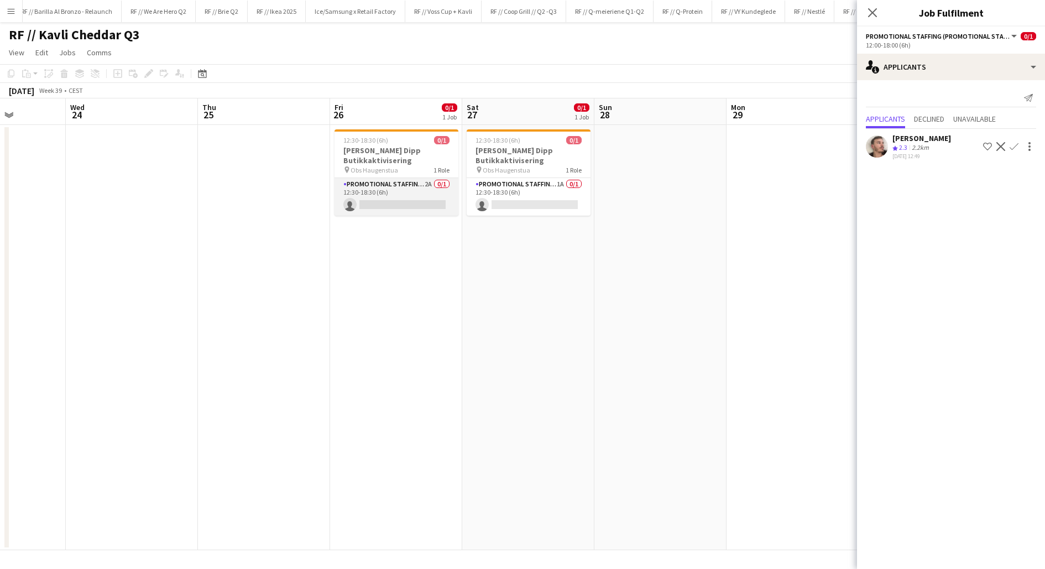
click at [428, 201] on app-card-role "Promotional Staffing (Promotional Staff) 2A 0/1 12:30-18:30 (6h) single-neutral…" at bounding box center [397, 197] width 124 height 38
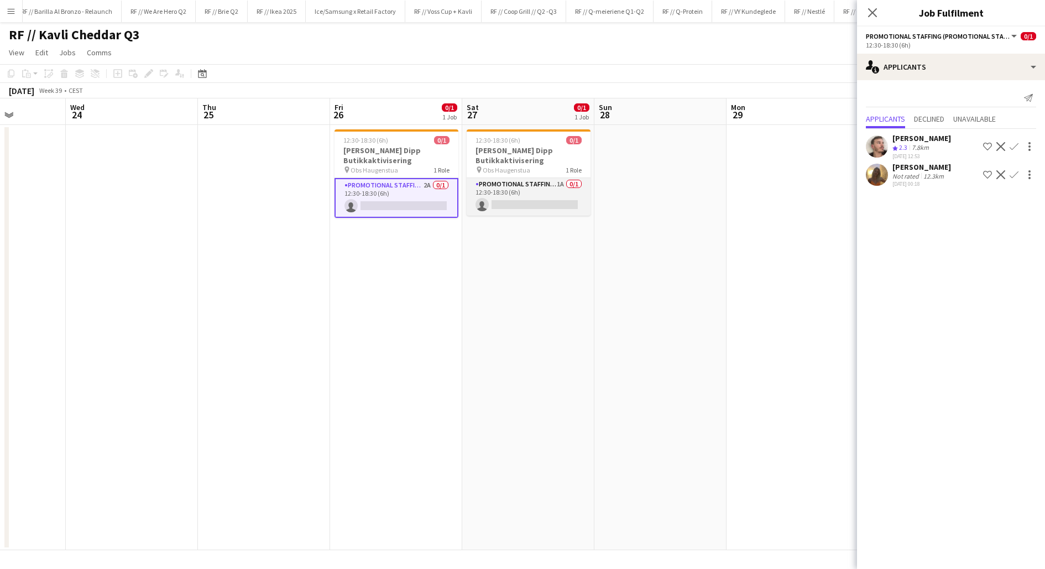
click at [509, 200] on app-card-role "Promotional Staffing (Promotional Staff) 1A 0/1 12:30-18:30 (6h) single-neutral…" at bounding box center [529, 197] width 124 height 38
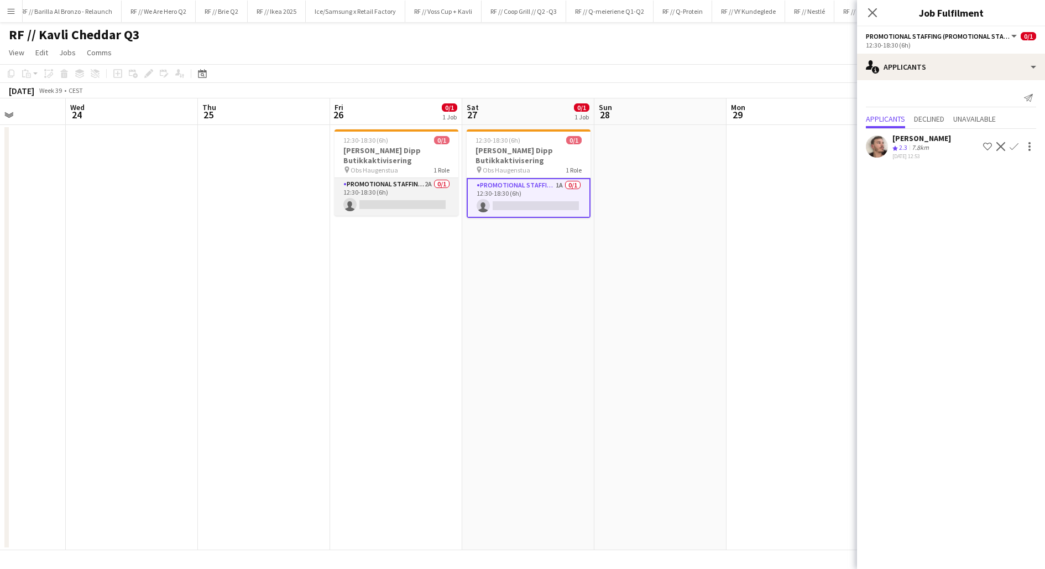
click at [428, 202] on app-card-role "Promotional Staffing (Promotional Staff) 2A 0/1 12:30-18:30 (6h) single-neutral…" at bounding box center [397, 197] width 124 height 38
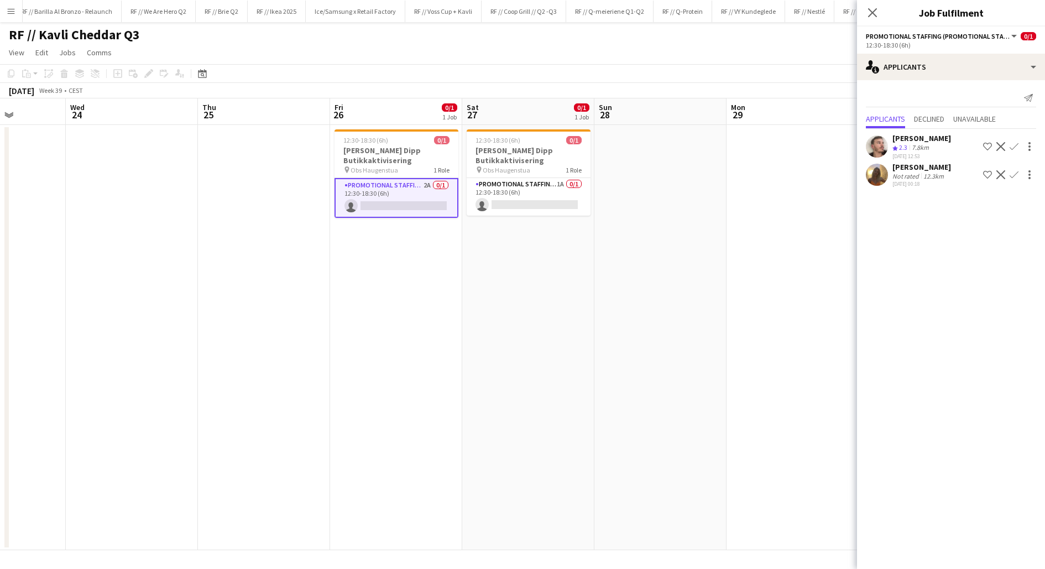
click at [425, 263] on app-date-cell "12:30-18:30 (6h) 0/1 Kavli Cheddar Dipp Butikkaktivisering pin Obs Haugenstua 1…" at bounding box center [396, 337] width 132 height 425
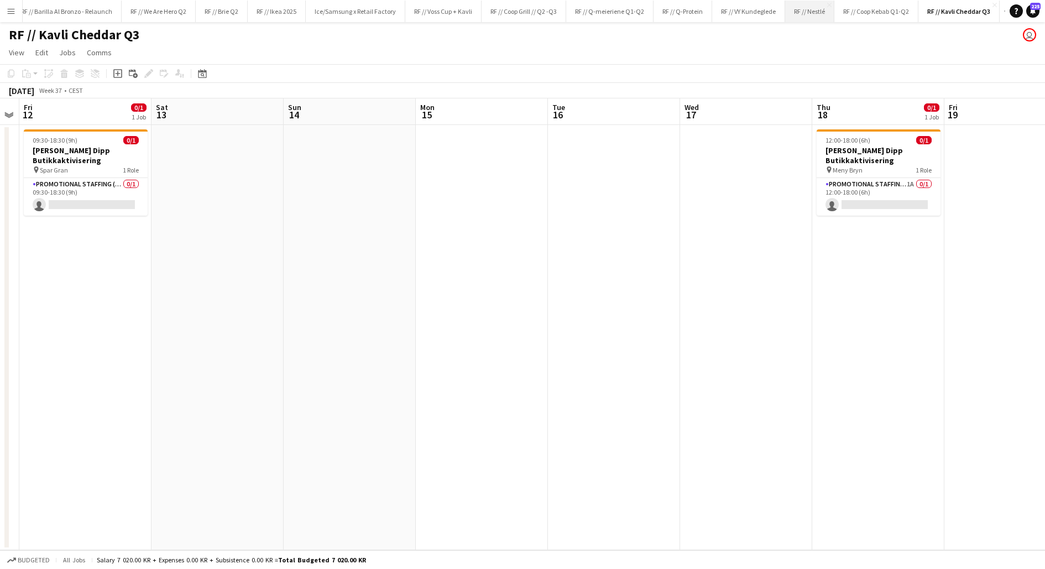
scroll to position [0, 239]
click at [937, 12] on button "RF // Kavli Cheddar Q3 Close" at bounding box center [957, 12] width 81 height 22
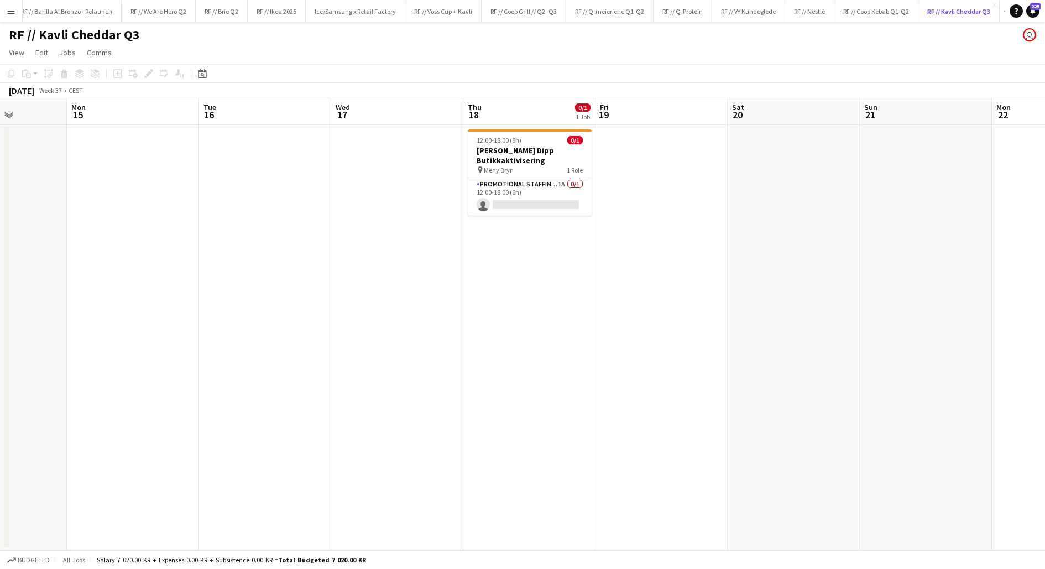
scroll to position [0, 361]
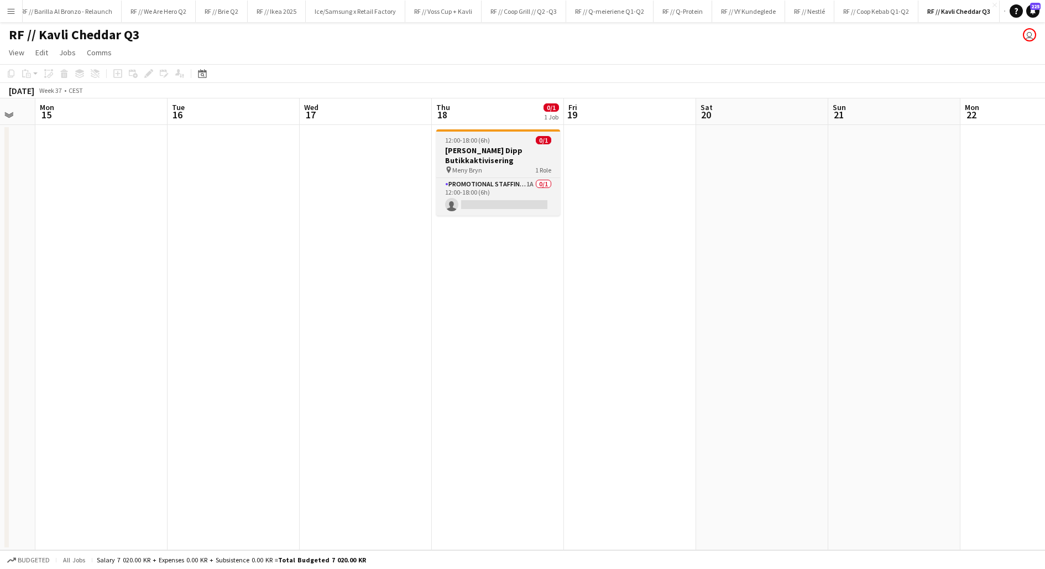
click at [462, 158] on h3 "[PERSON_NAME] Dipp Butikkaktivisering" at bounding box center [498, 155] width 124 height 20
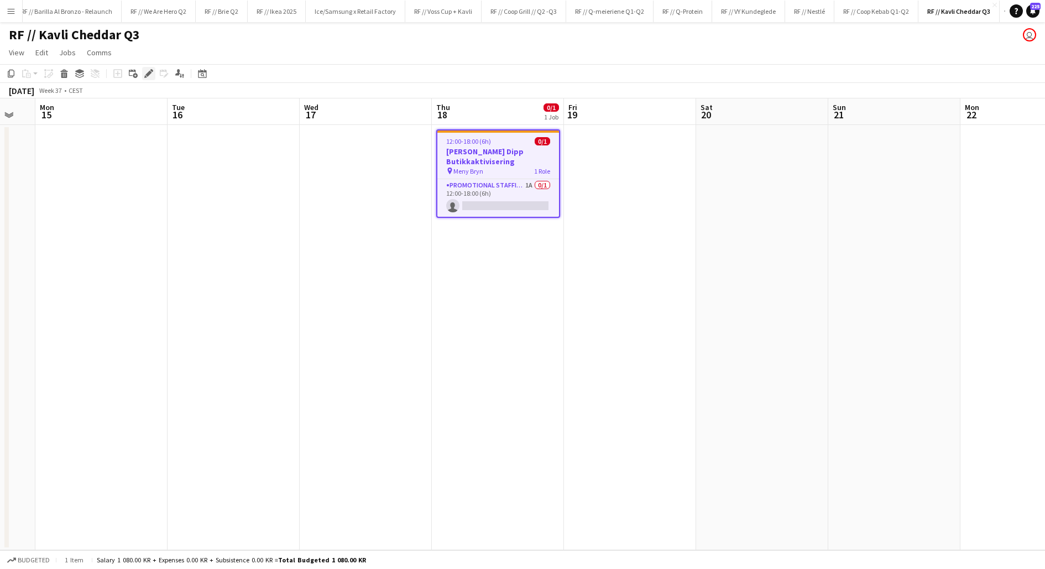
click at [148, 78] on icon "Edit" at bounding box center [148, 73] width 9 height 9
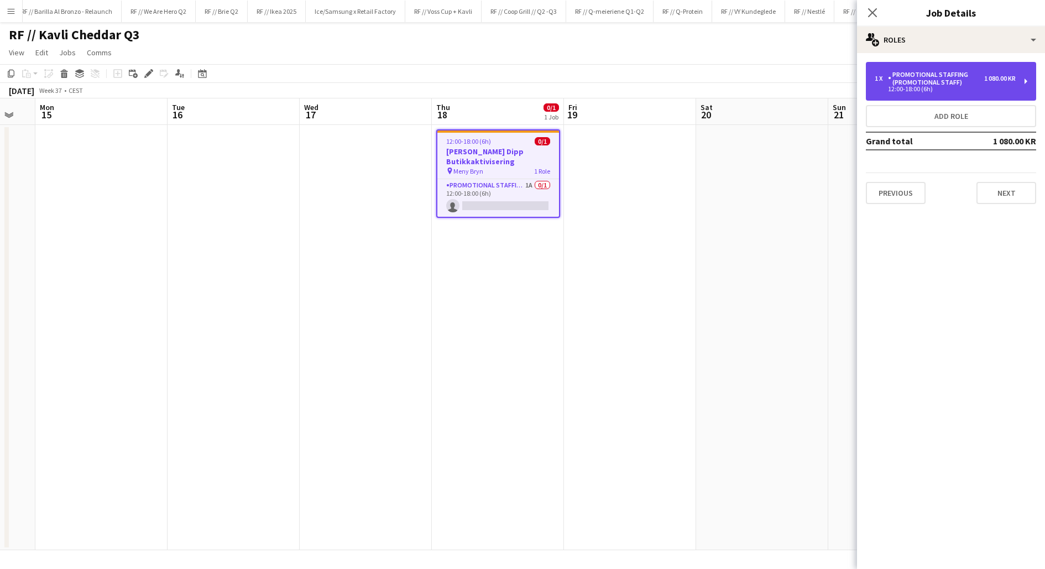
click at [926, 95] on div "1 x Promotional Staffing (Promotional Staff) 1 080.00 KR 12:00-18:00 (6h)" at bounding box center [951, 81] width 170 height 39
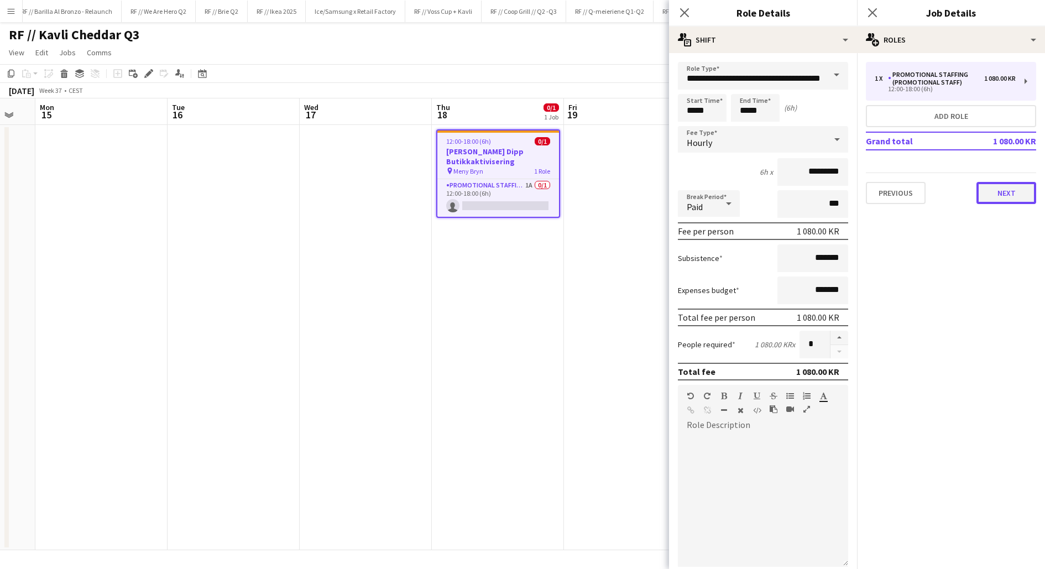
click at [1002, 195] on button "Next" at bounding box center [1007, 193] width 60 height 22
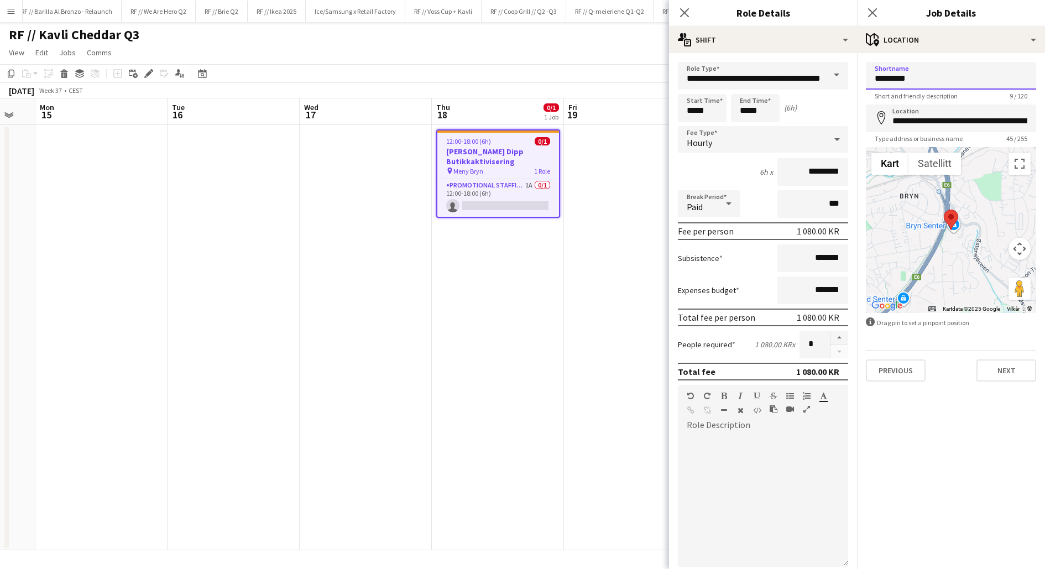
drag, startPoint x: 927, startPoint y: 80, endPoint x: 873, endPoint y: 80, distance: 53.6
click at [873, 80] on input "*********" at bounding box center [951, 76] width 170 height 28
type input "**********"
click at [928, 119] on input "**********" at bounding box center [951, 119] width 170 height 28
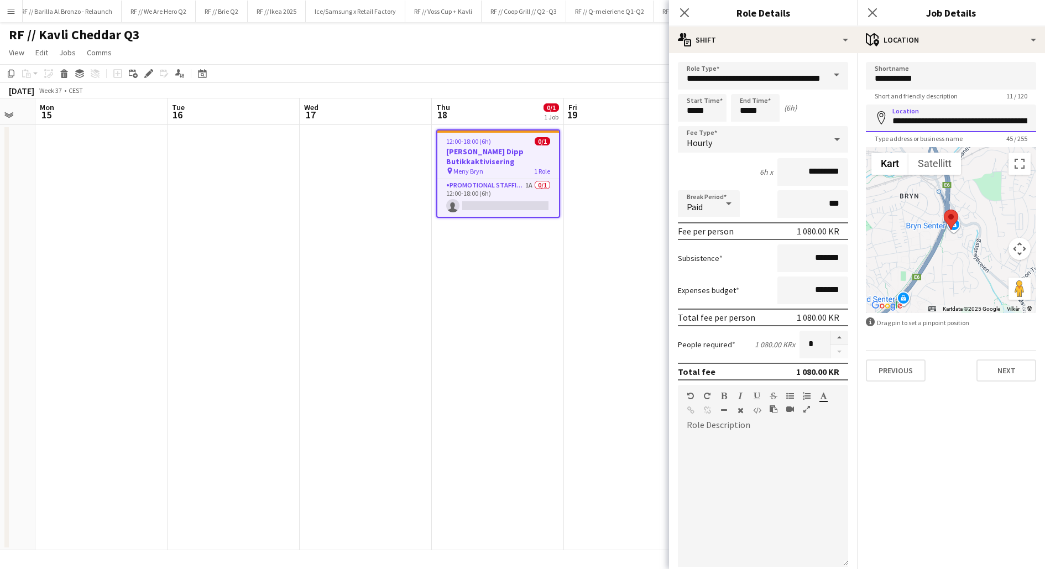
click at [928, 119] on input "**********" at bounding box center [951, 119] width 170 height 28
type input "**********"
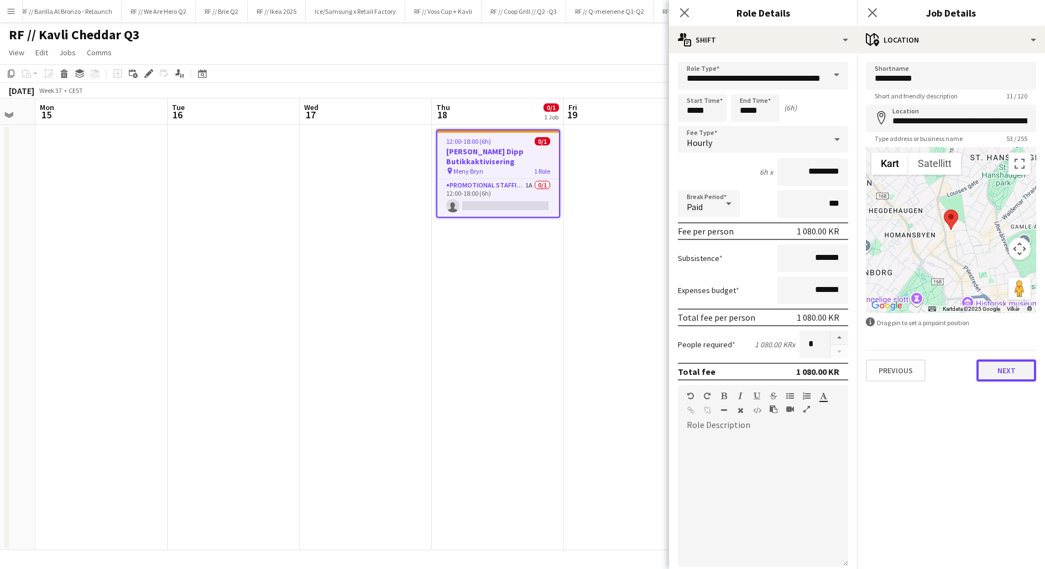
click at [999, 375] on button "Next" at bounding box center [1007, 370] width 60 height 22
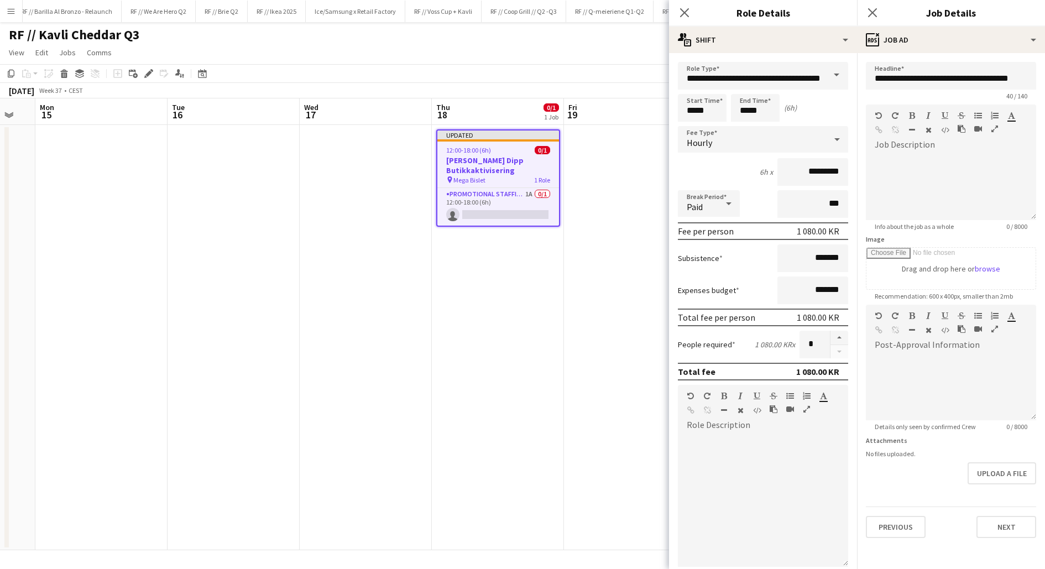
click at [607, 286] on app-date-cell at bounding box center [630, 337] width 132 height 425
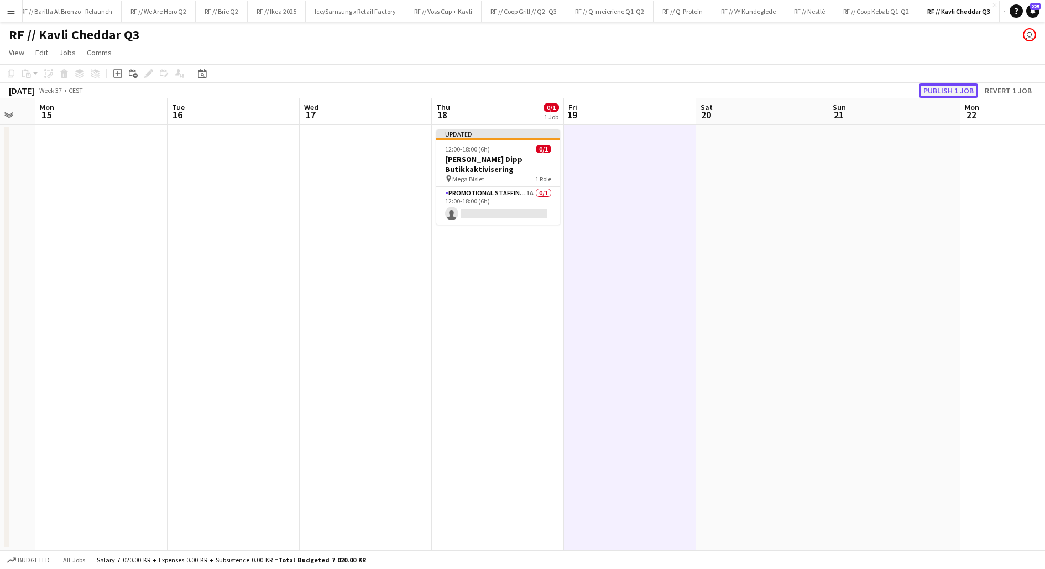
click at [938, 86] on button "Publish 1 job" at bounding box center [948, 91] width 59 height 14
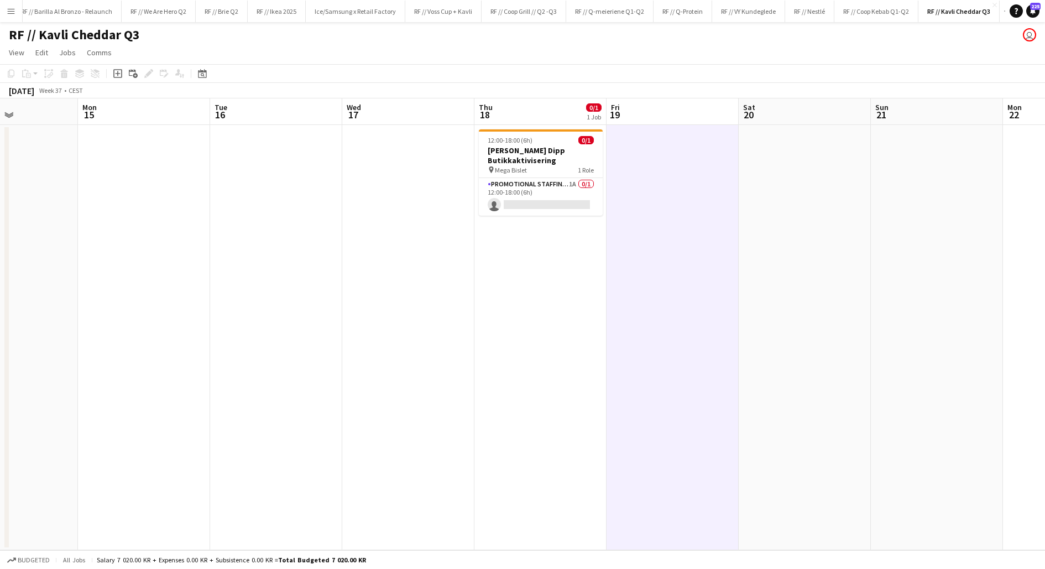
scroll to position [0, 310]
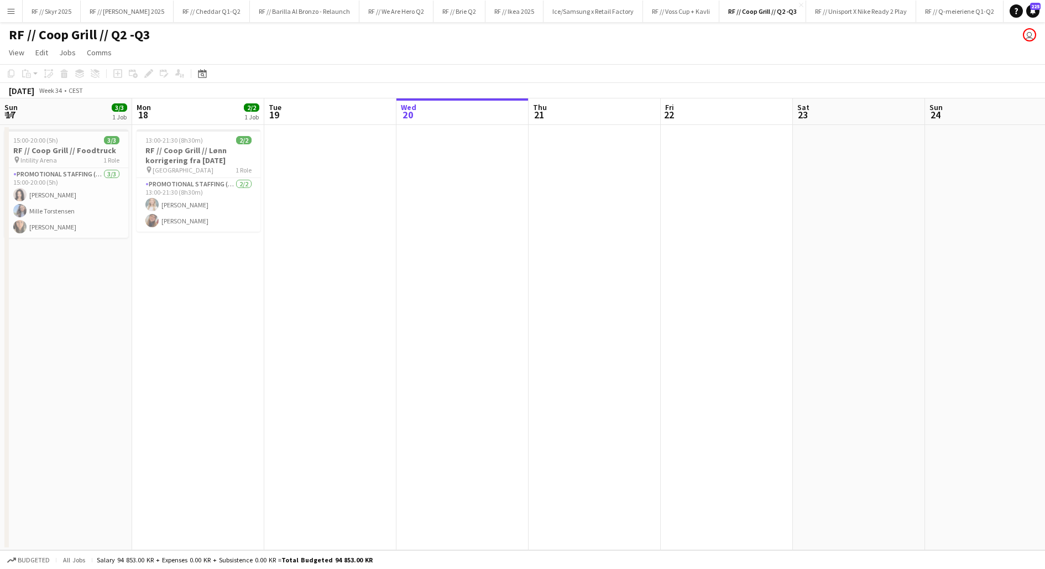
scroll to position [0, 264]
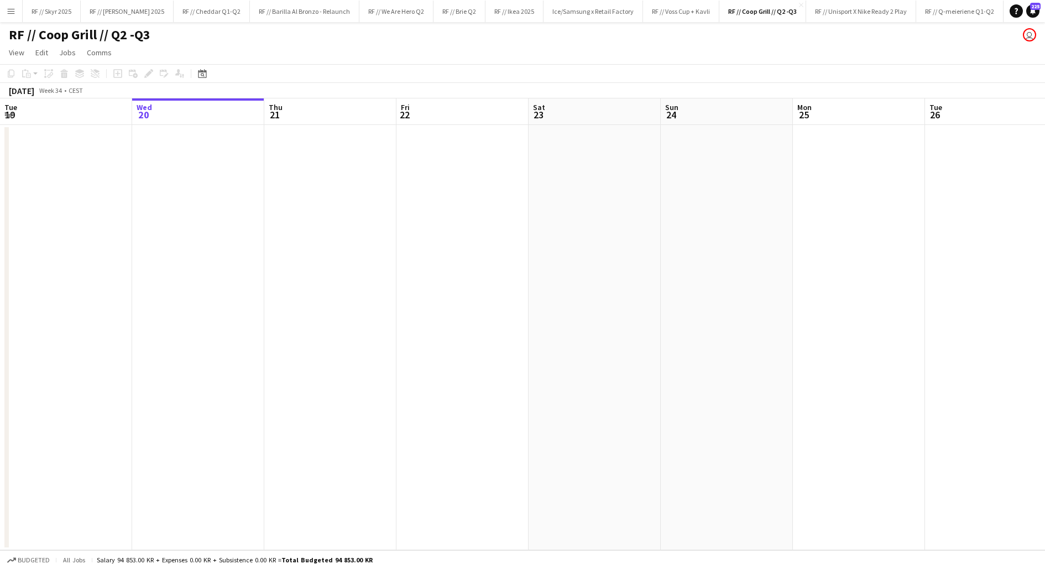
click at [291, 262] on app-date-cell at bounding box center [330, 337] width 132 height 425
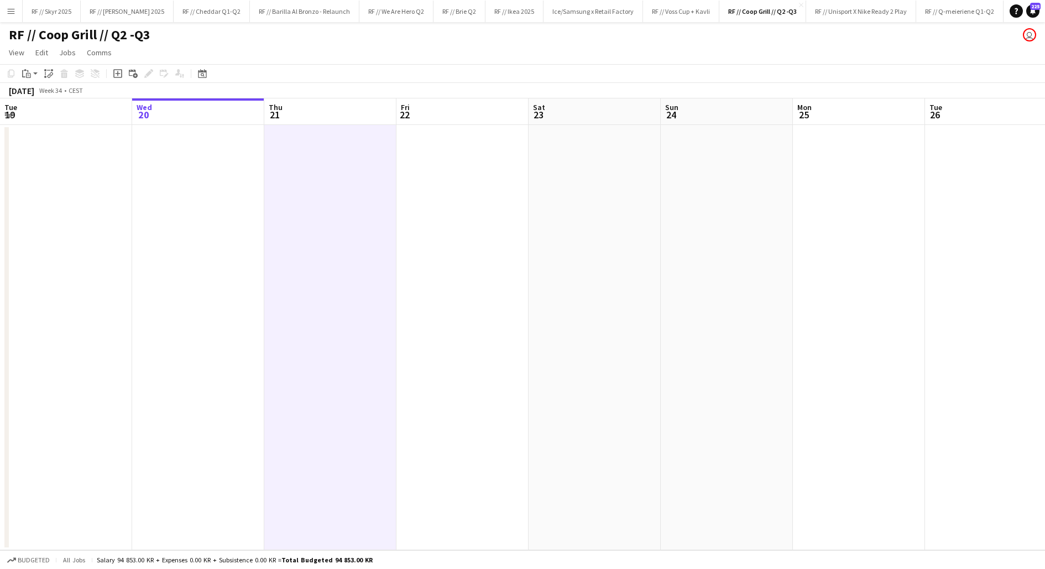
click at [306, 241] on app-date-cell at bounding box center [330, 337] width 132 height 425
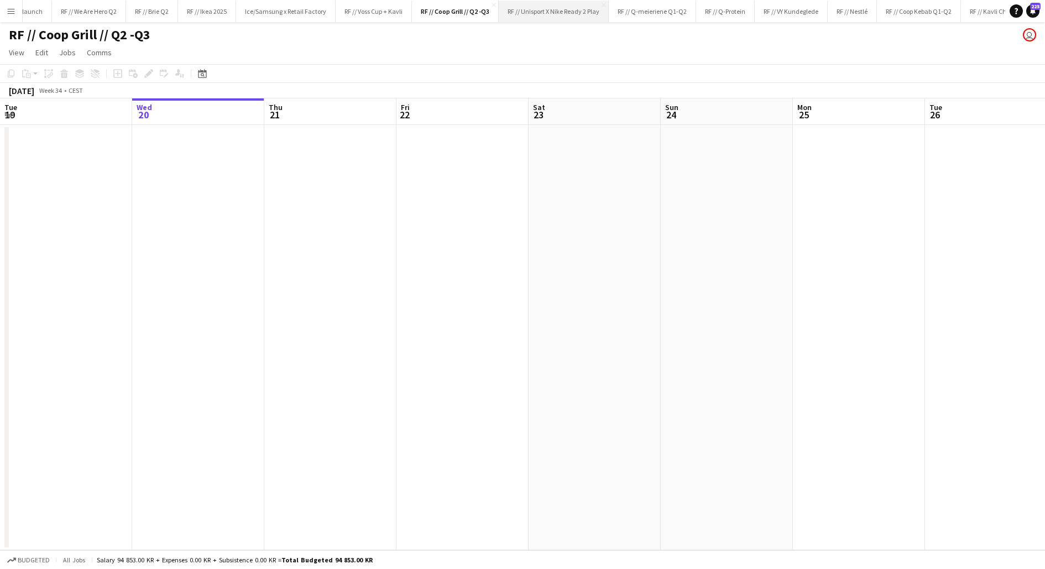
scroll to position [0, 350]
click at [755, 16] on button "RF // VY Kundeglede Close" at bounding box center [748, 12] width 73 height 22
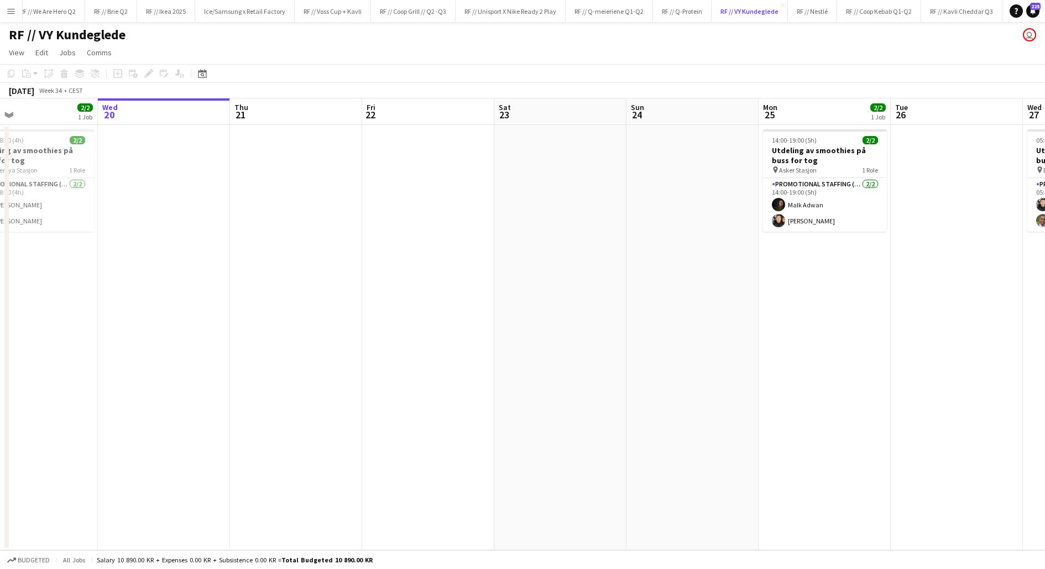
scroll to position [0, 394]
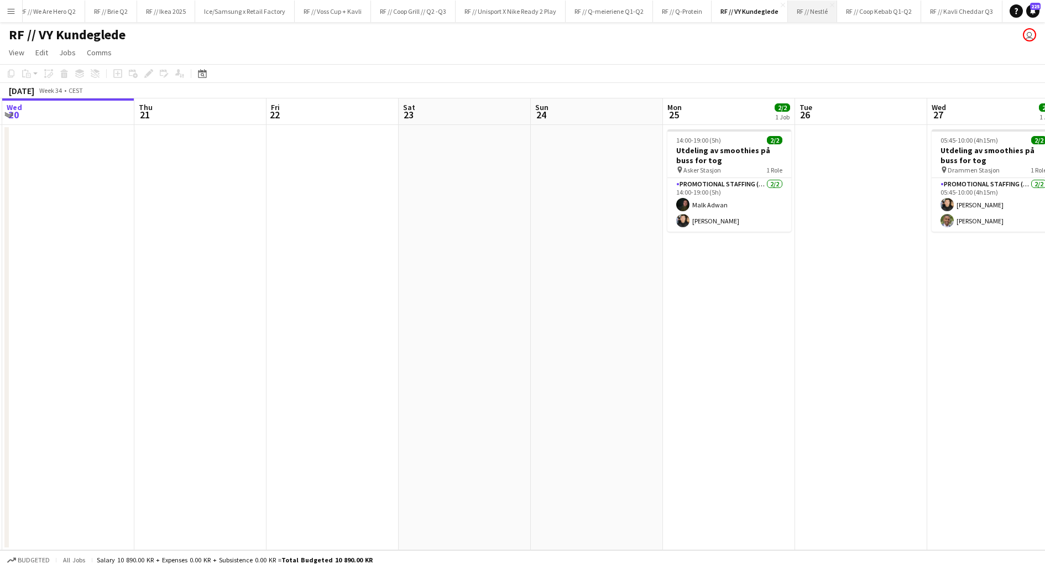
click at [796, 18] on button "RF // Nestlé Close" at bounding box center [812, 12] width 49 height 22
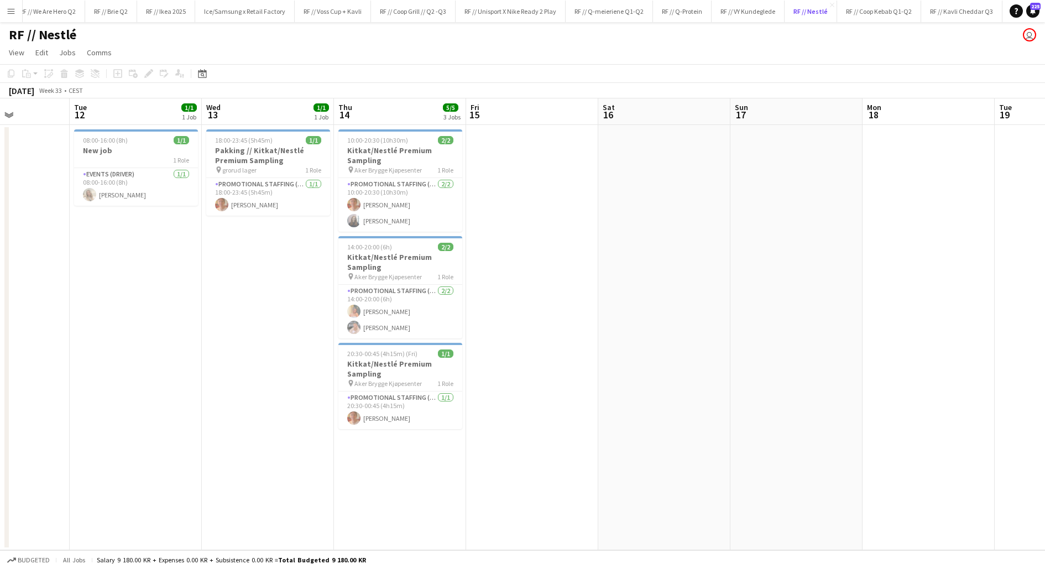
scroll to position [0, 329]
click at [757, 13] on button "RF // VY Kundeglede Close" at bounding box center [748, 12] width 73 height 22
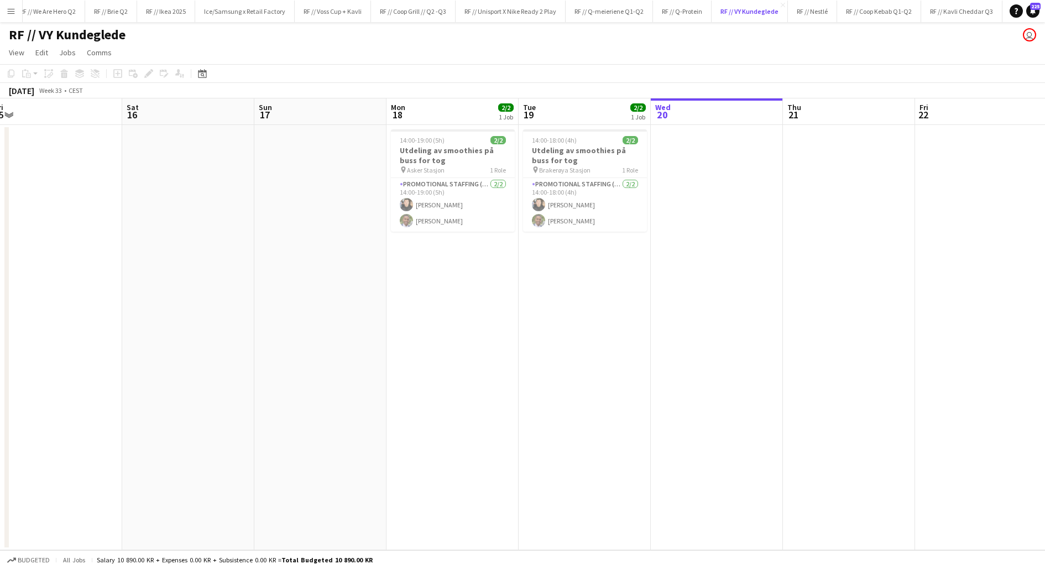
scroll to position [0, 255]
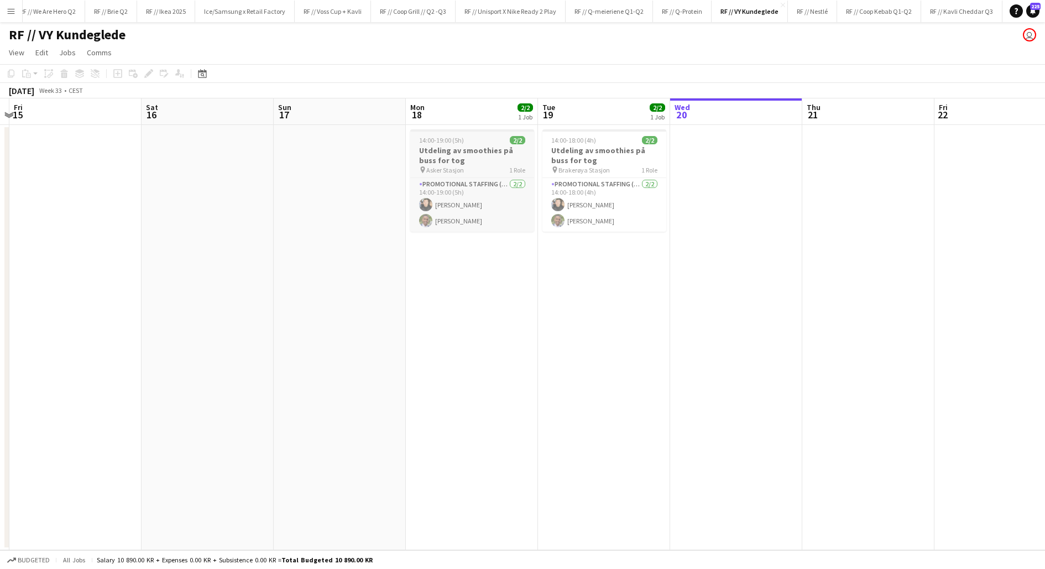
click at [434, 157] on h3 "Utdeling av smoothies på buss for tog" at bounding box center [472, 155] width 124 height 20
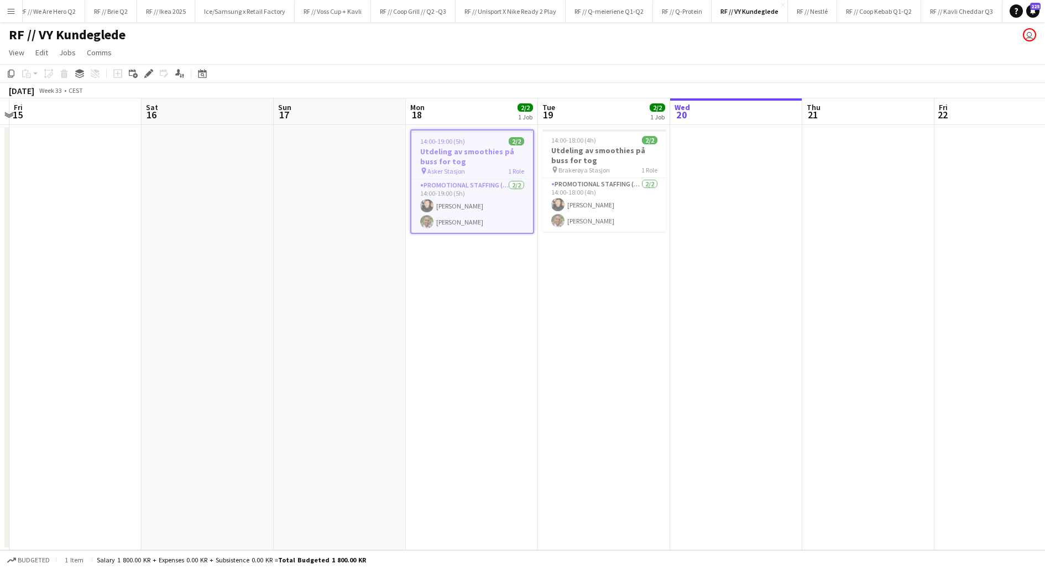
click at [379, 168] on app-date-cell at bounding box center [340, 337] width 132 height 425
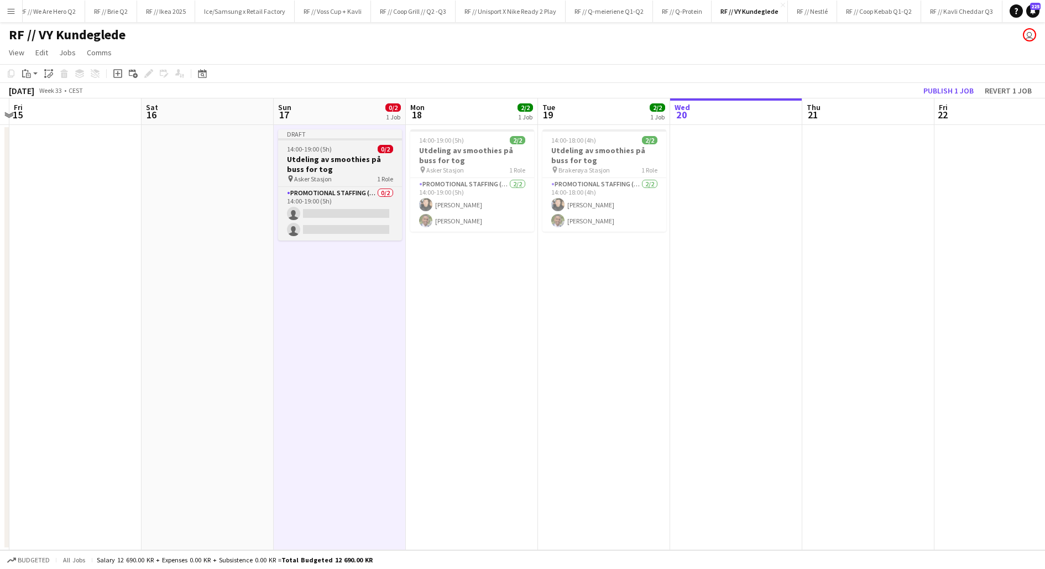
click at [290, 165] on h3 "Utdeling av smoothies på buss for tog" at bounding box center [340, 164] width 124 height 20
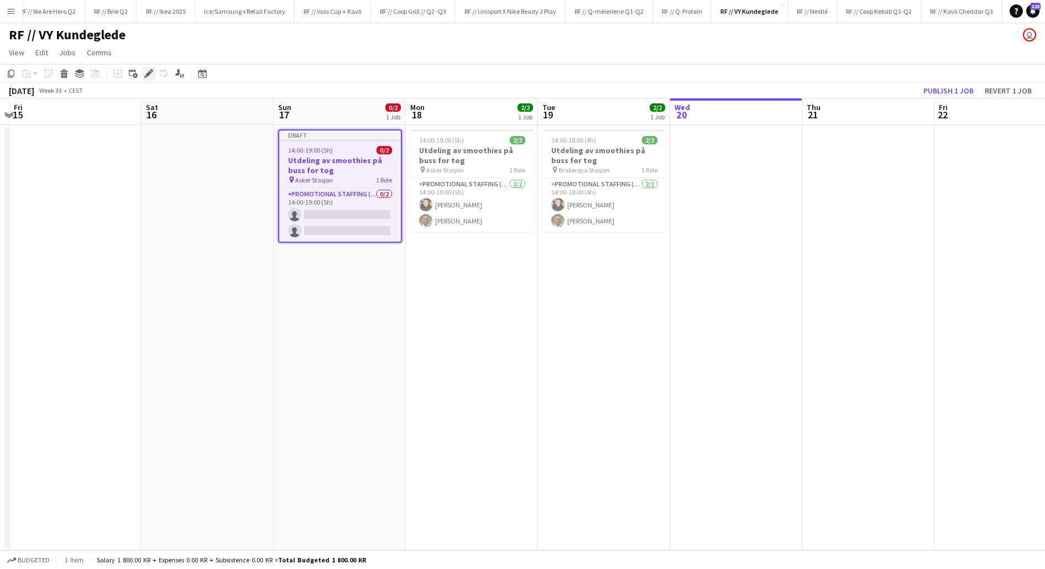
click at [144, 75] on icon "Edit" at bounding box center [148, 73] width 9 height 9
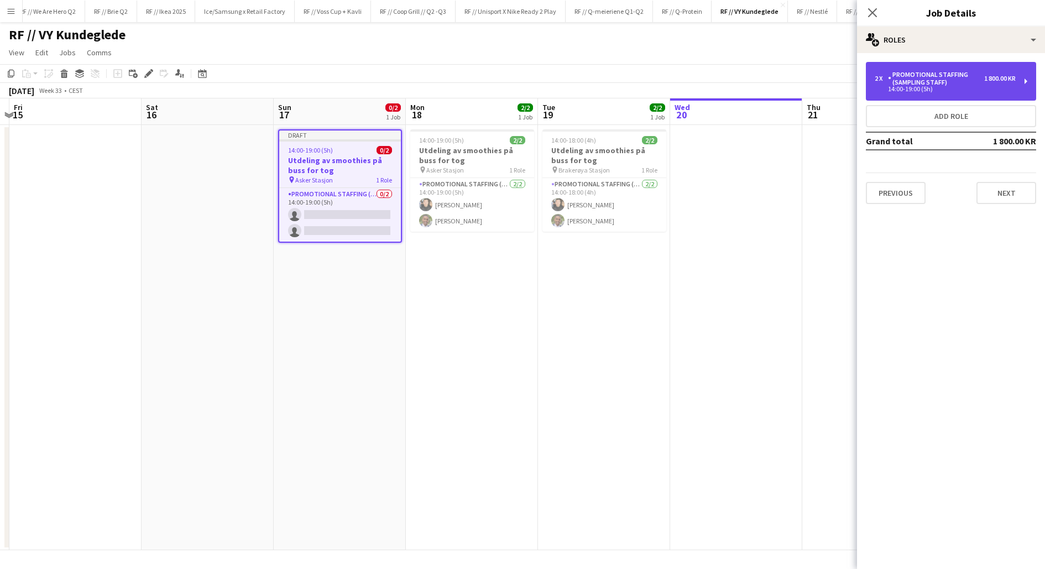
click at [938, 74] on div "Promotional Staffing (Sampling Staff)" at bounding box center [936, 78] width 96 height 15
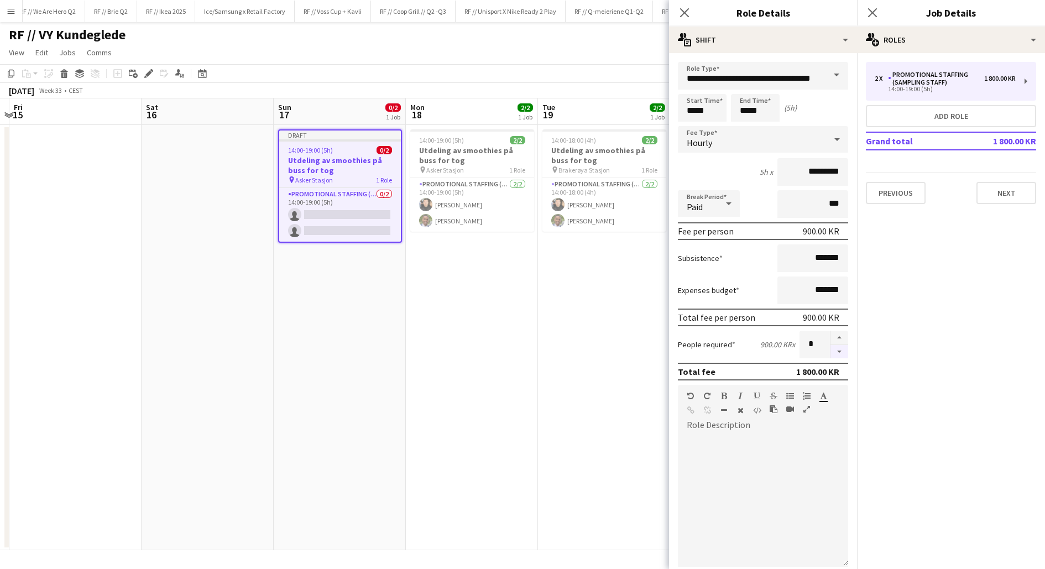
click at [840, 349] on button "button" at bounding box center [840, 352] width 18 height 14
type input "*"
click at [698, 109] on input "*****" at bounding box center [702, 108] width 49 height 28
click at [693, 91] on div at bounding box center [691, 88] width 22 height 11
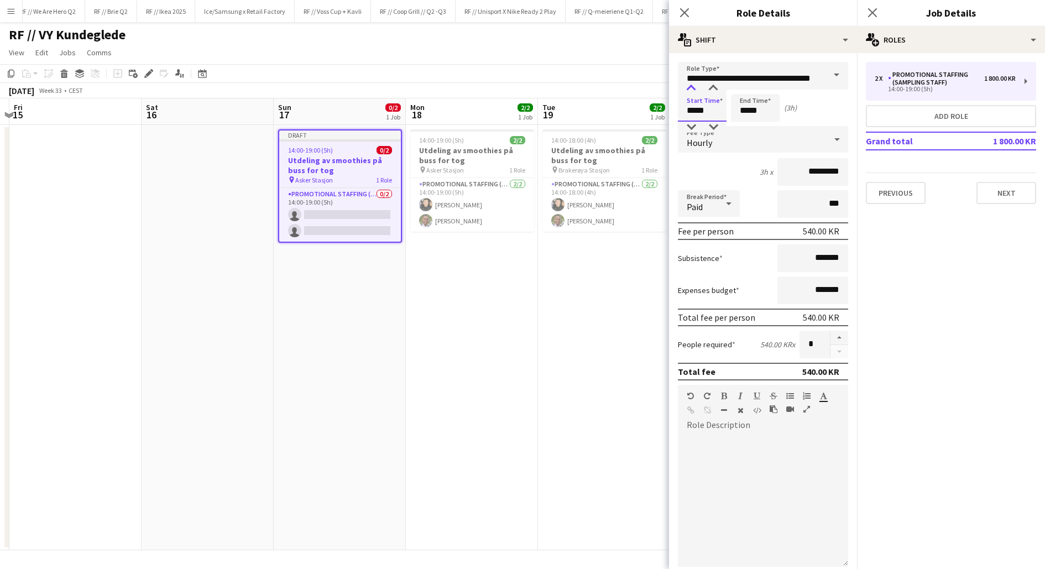
click at [693, 91] on div at bounding box center [691, 88] width 22 height 11
type input "*****"
click at [693, 91] on div at bounding box center [691, 88] width 22 height 11
click at [743, 115] on input "*****" at bounding box center [755, 108] width 49 height 28
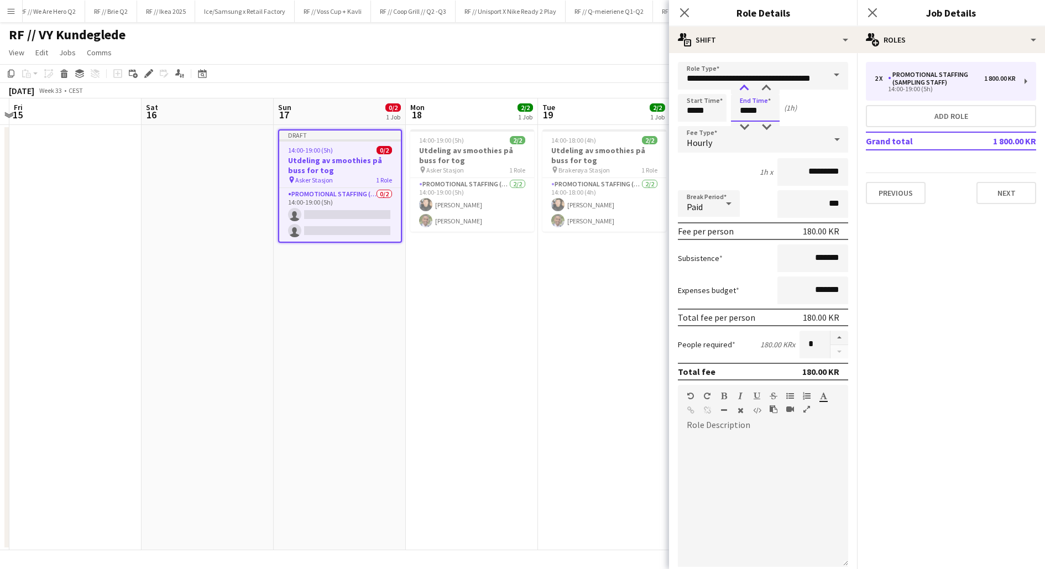
click at [744, 88] on div at bounding box center [744, 88] width 22 height 11
type input "*****"
click at [744, 88] on div at bounding box center [744, 88] width 22 height 11
click at [804, 111] on div "Start Time ***** End Time ***** (3h)" at bounding box center [763, 108] width 170 height 28
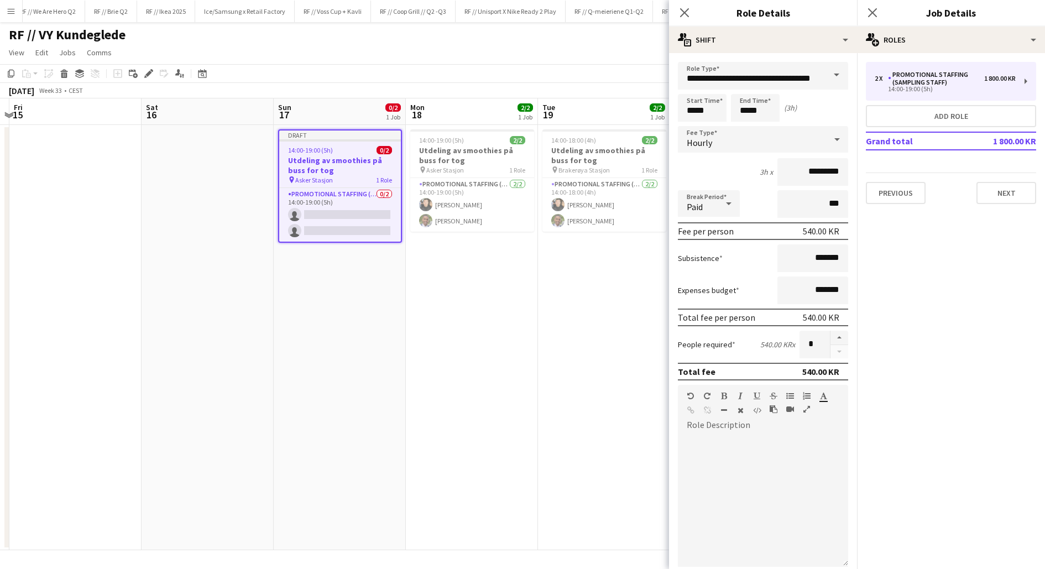
click at [620, 296] on app-date-cell "14:00-18:00 (4h) 2/2 Utdeling av smoothies på buss for tog pin Brakerøya Stasjo…" at bounding box center [604, 337] width 132 height 425
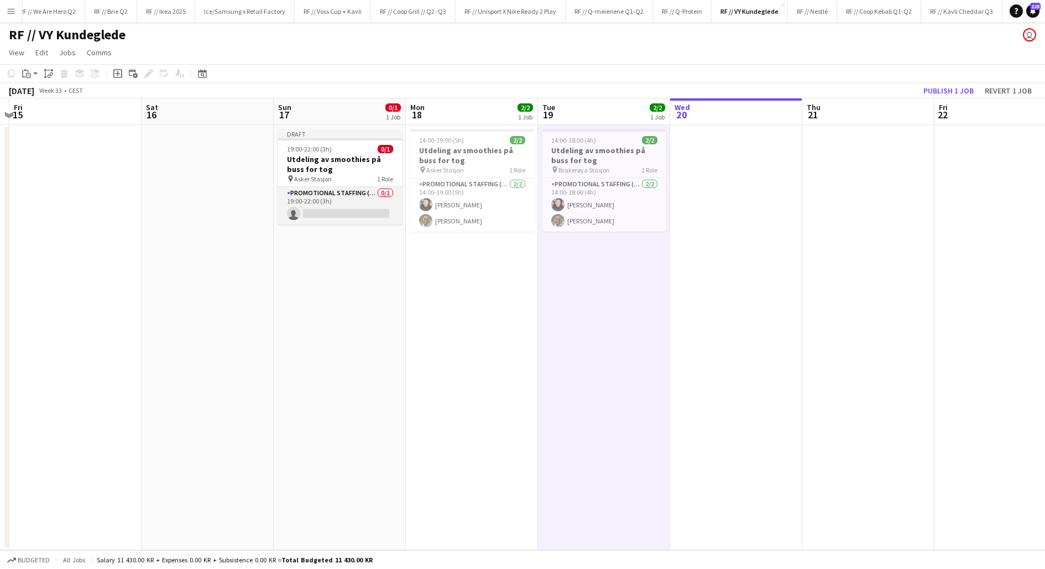
click at [342, 204] on app-card-role "Promotional Staffing (Sampling Staff) 0/1 19:00-22:00 (3h) single-neutral-actio…" at bounding box center [340, 206] width 124 height 38
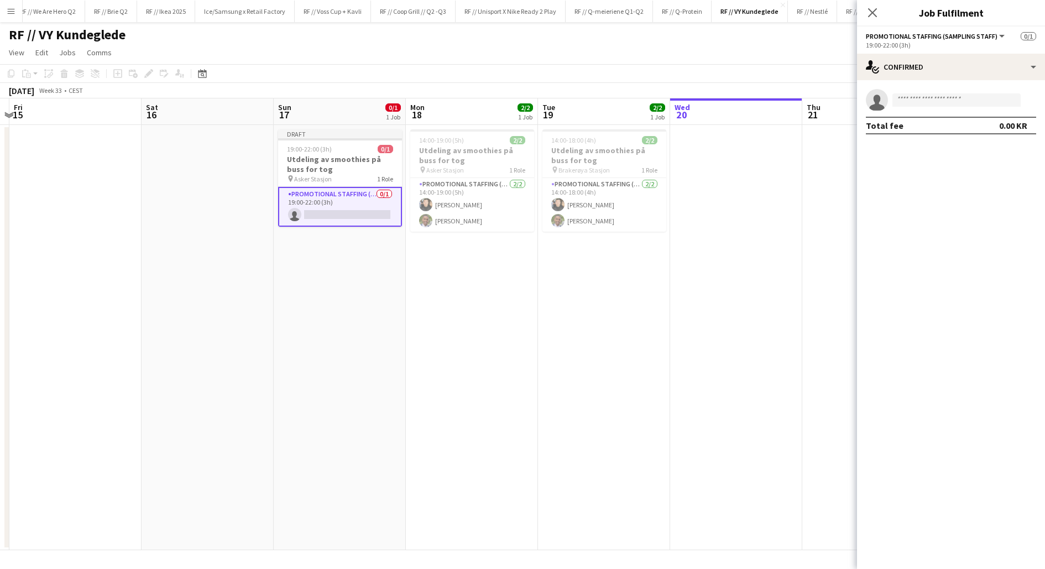
click at [926, 93] on app-invite-slot "single-neutral-actions" at bounding box center [951, 100] width 188 height 22
click at [926, 95] on input at bounding box center [957, 99] width 128 height 13
type input "*****"
click at [927, 126] on span "i.kayabasi@outlook.com" at bounding box center [956, 125] width 111 height 9
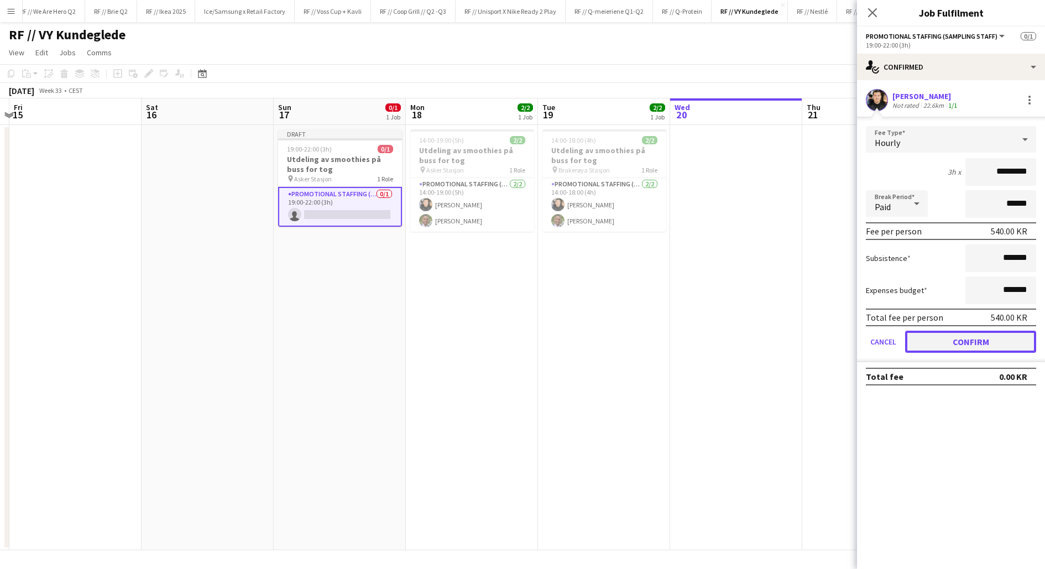
click at [946, 336] on button "Confirm" at bounding box center [970, 342] width 131 height 22
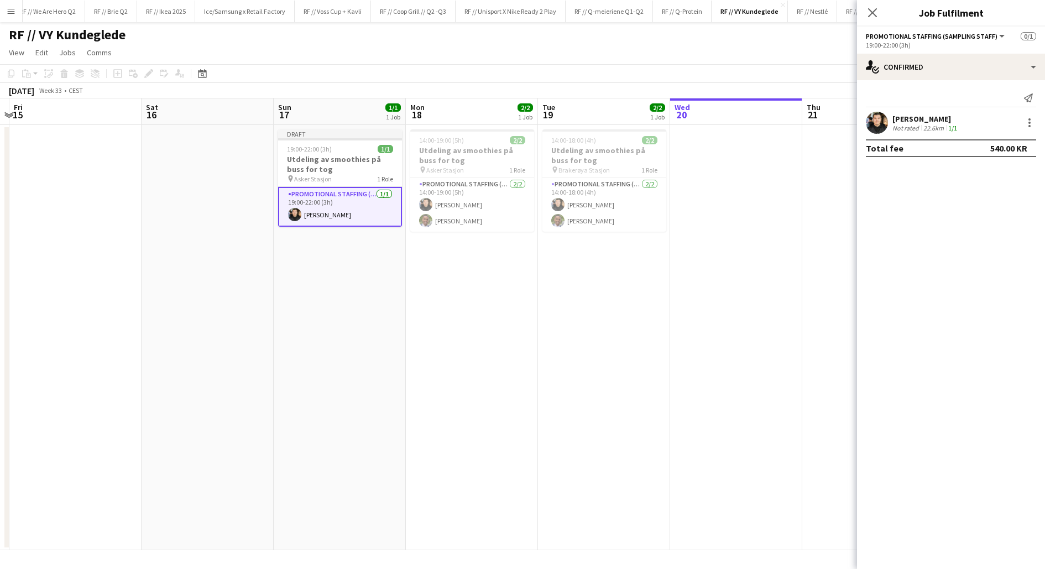
click at [723, 270] on app-date-cell at bounding box center [736, 337] width 132 height 425
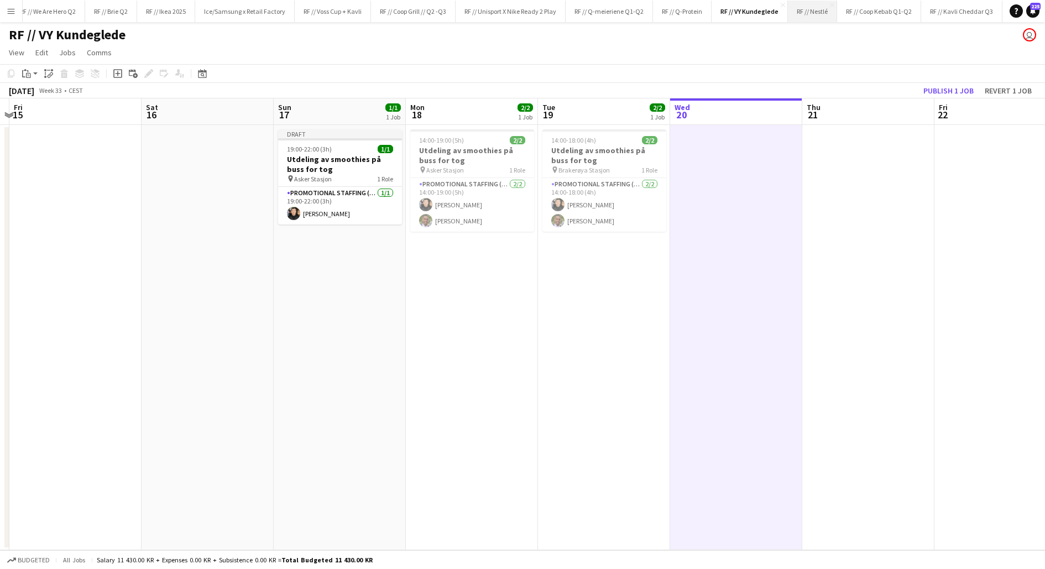
click at [811, 11] on button "RF // Nestlé Close" at bounding box center [812, 12] width 49 height 22
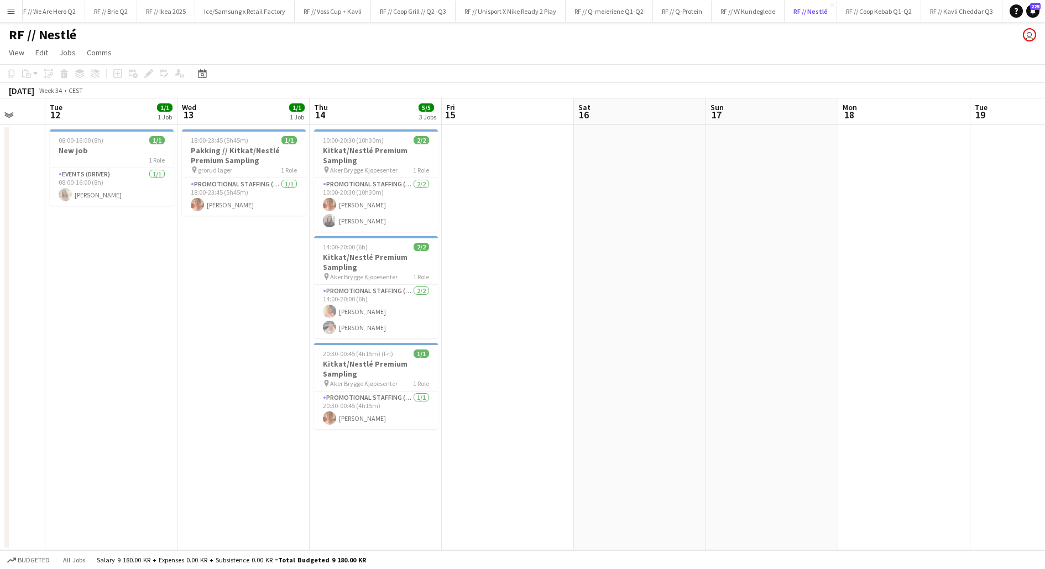
scroll to position [0, 319]
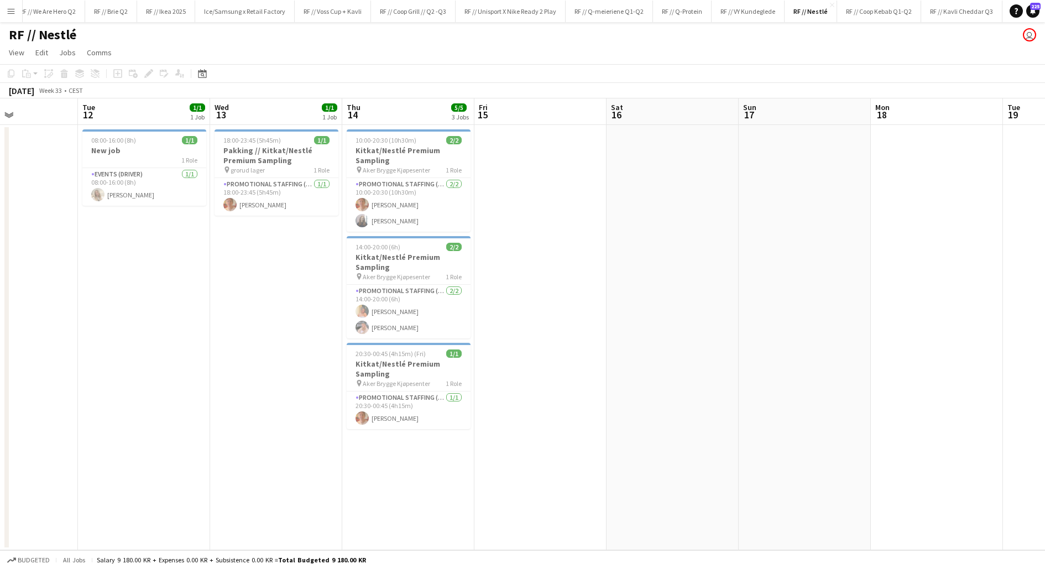
click at [522, 162] on app-date-cell at bounding box center [541, 337] width 132 height 425
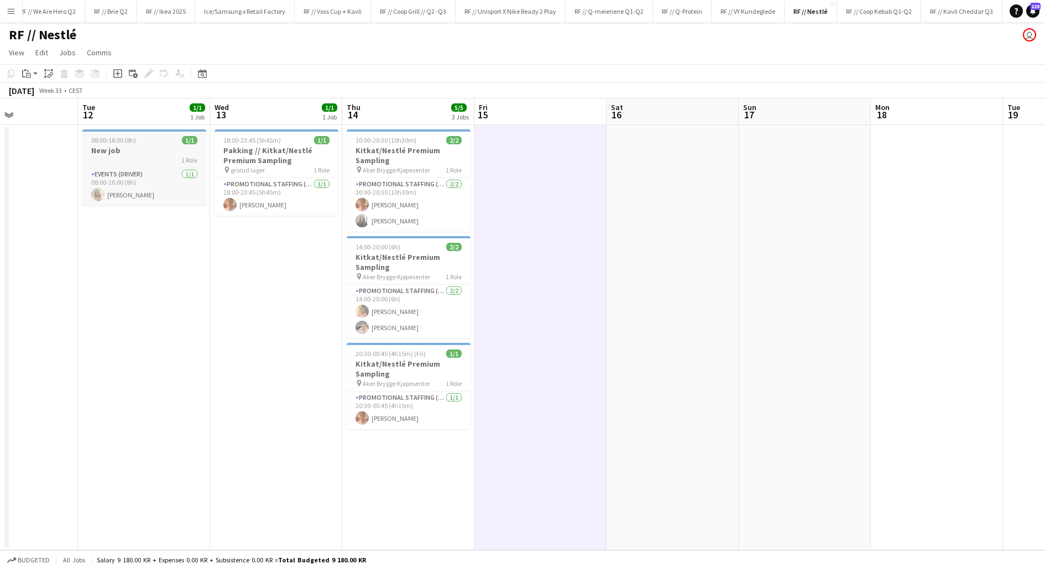
click at [147, 149] on h3 "New job" at bounding box center [144, 150] width 124 height 10
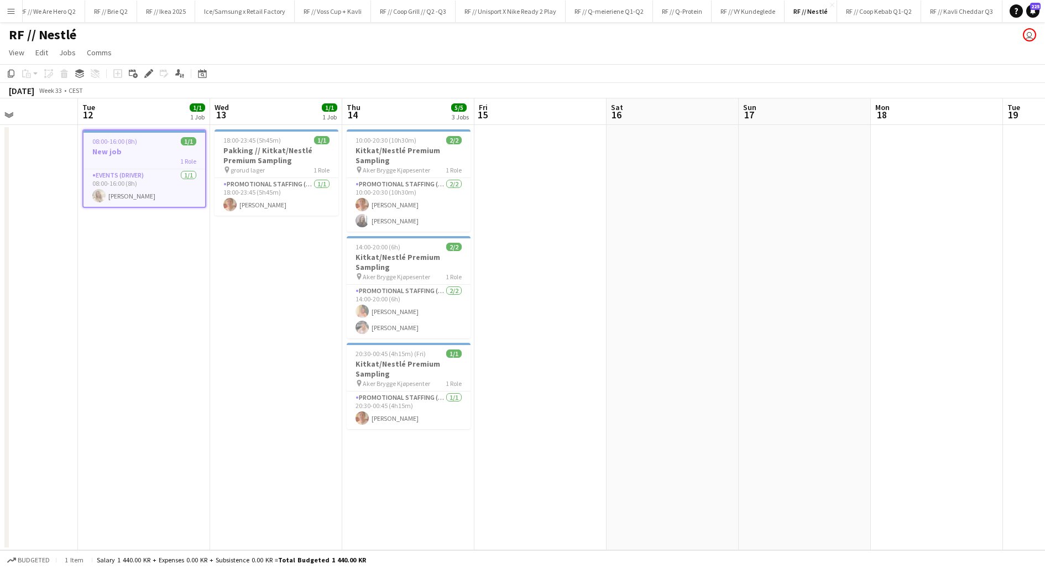
click at [505, 155] on app-date-cell at bounding box center [541, 337] width 132 height 425
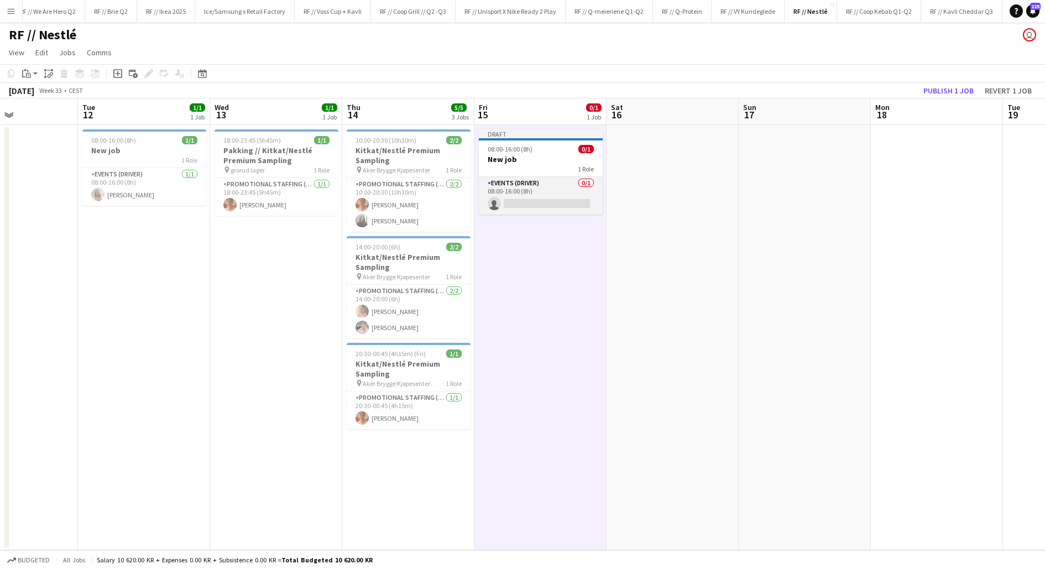
click at [535, 199] on app-card-role "Events (Driver) 0/1 08:00-16:00 (8h) single-neutral-actions" at bounding box center [541, 196] width 124 height 38
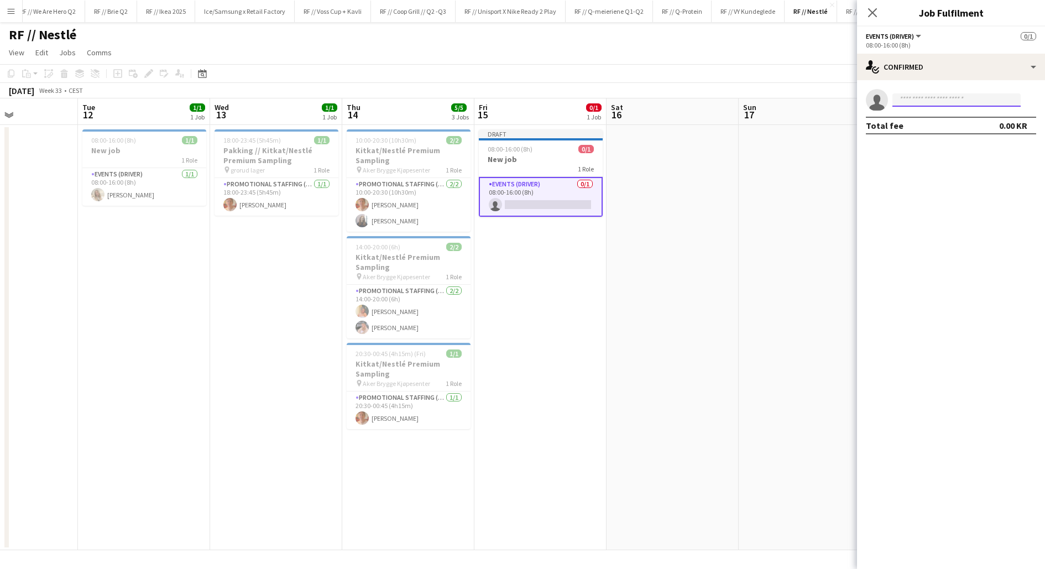
click at [932, 102] on input at bounding box center [957, 99] width 128 height 13
type input "*****"
click at [934, 121] on span "i.kayabasi@outlook.com" at bounding box center [956, 125] width 111 height 9
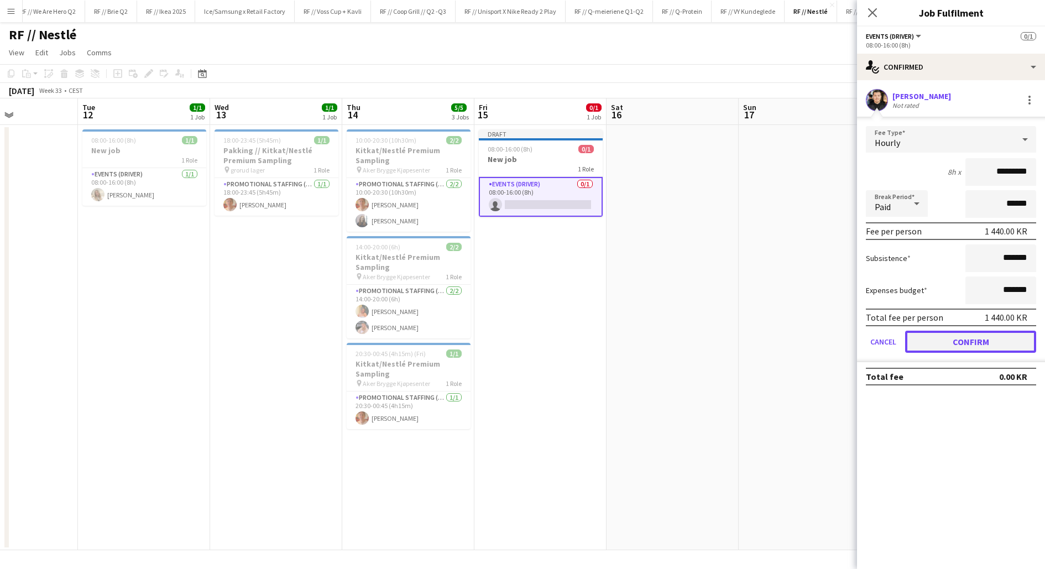
click at [971, 343] on button "Confirm" at bounding box center [970, 342] width 131 height 22
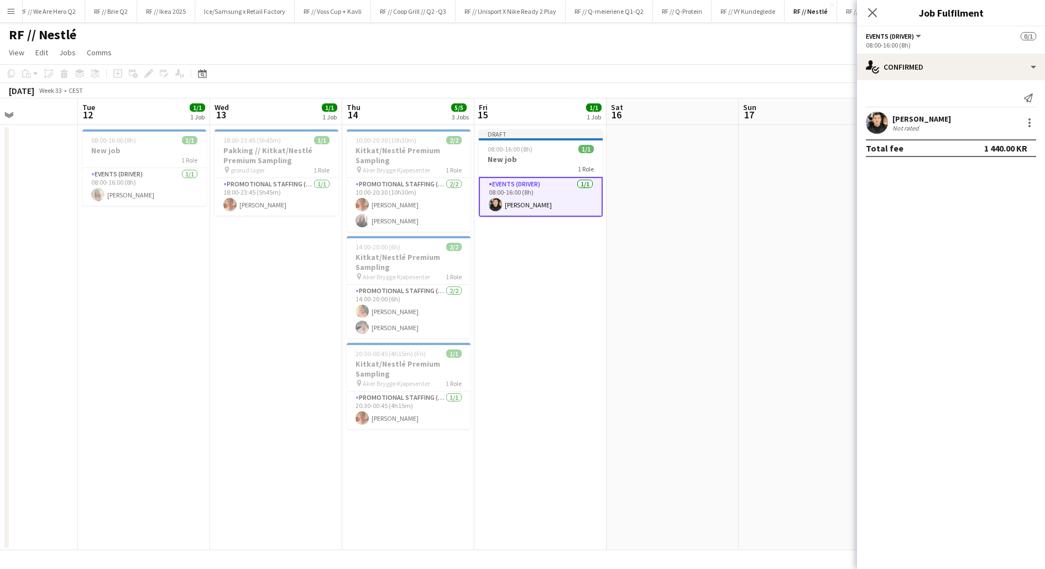
click at [640, 179] on app-date-cell at bounding box center [673, 337] width 132 height 425
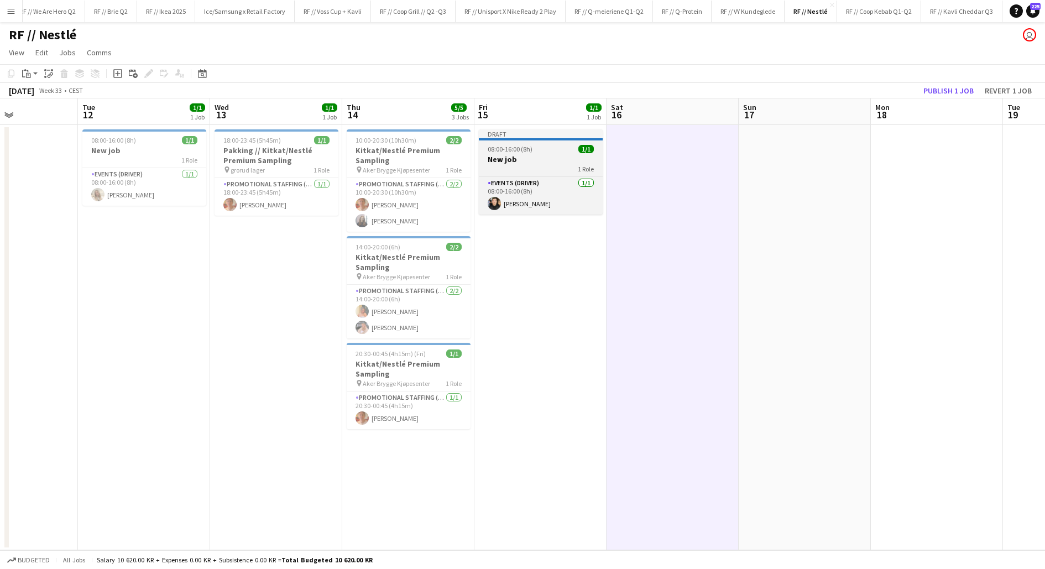
click at [525, 159] on h3 "New job" at bounding box center [541, 159] width 124 height 10
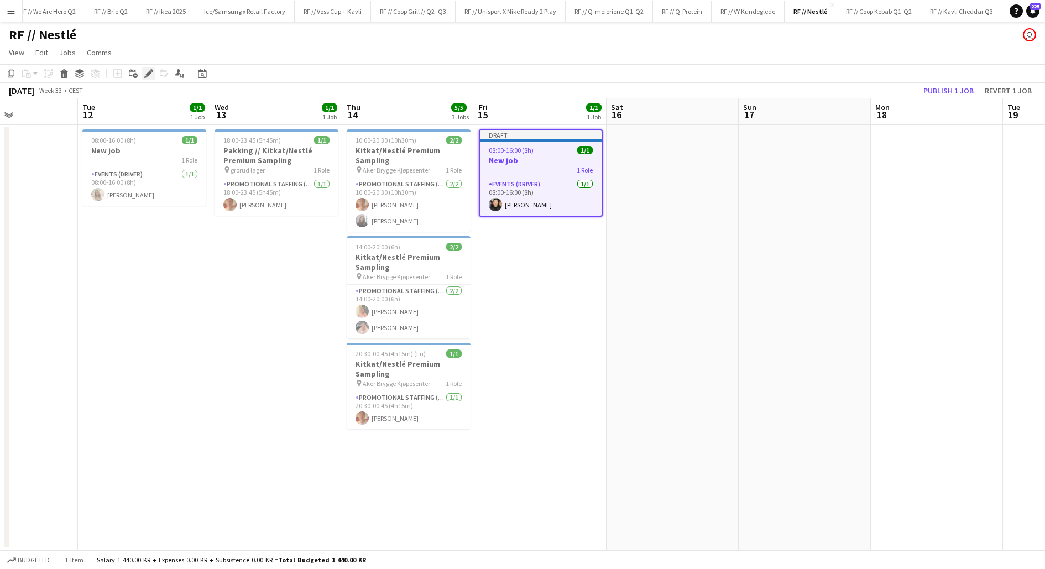
click at [147, 76] on icon at bounding box center [148, 74] width 6 height 6
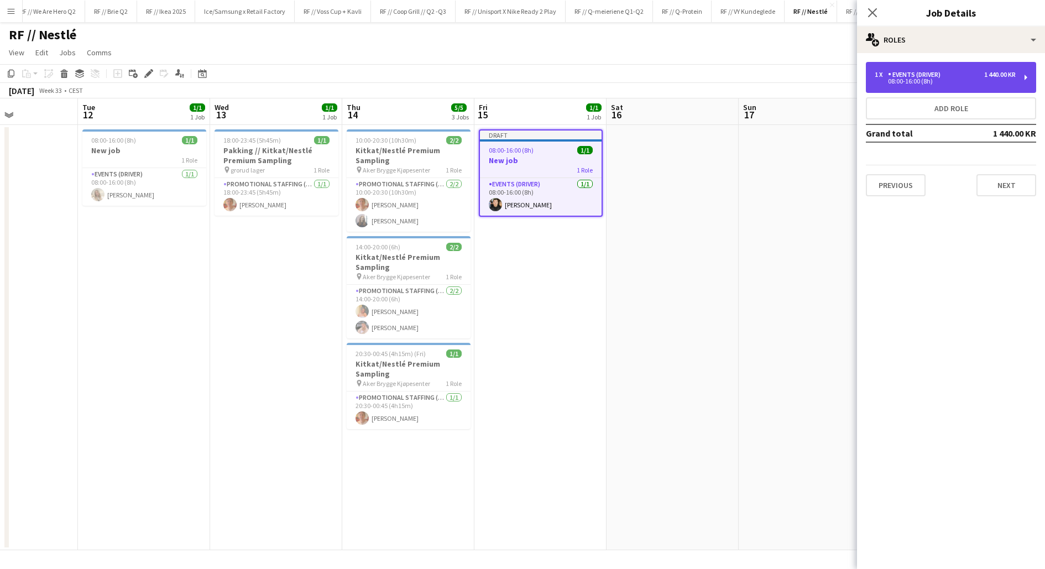
click at [915, 75] on div "Events (Driver)" at bounding box center [916, 75] width 57 height 8
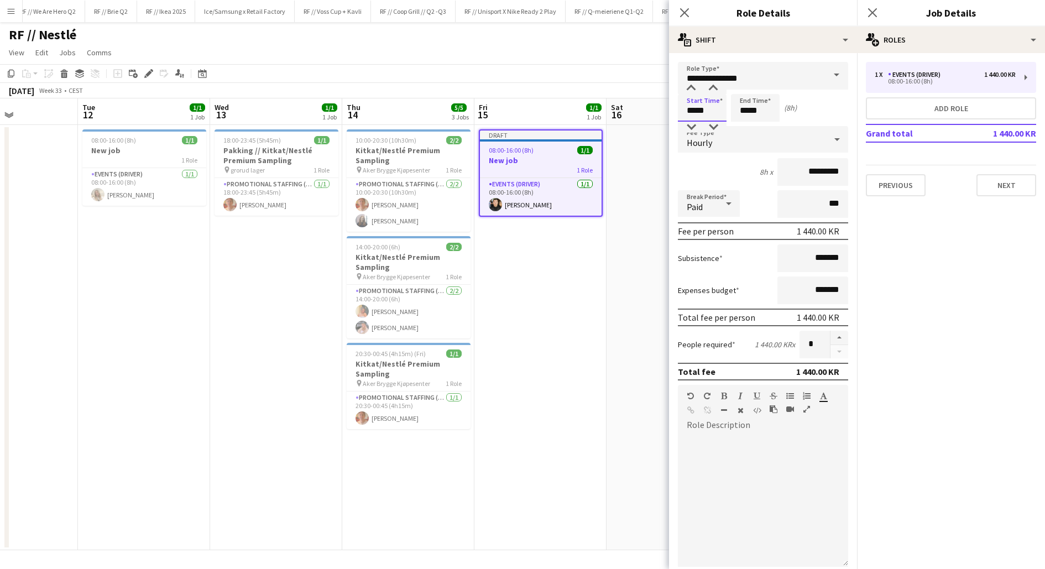
click at [702, 103] on input "*****" at bounding box center [702, 108] width 49 height 28
click at [693, 91] on div at bounding box center [691, 88] width 22 height 11
type input "*****"
click at [693, 91] on div at bounding box center [691, 88] width 22 height 11
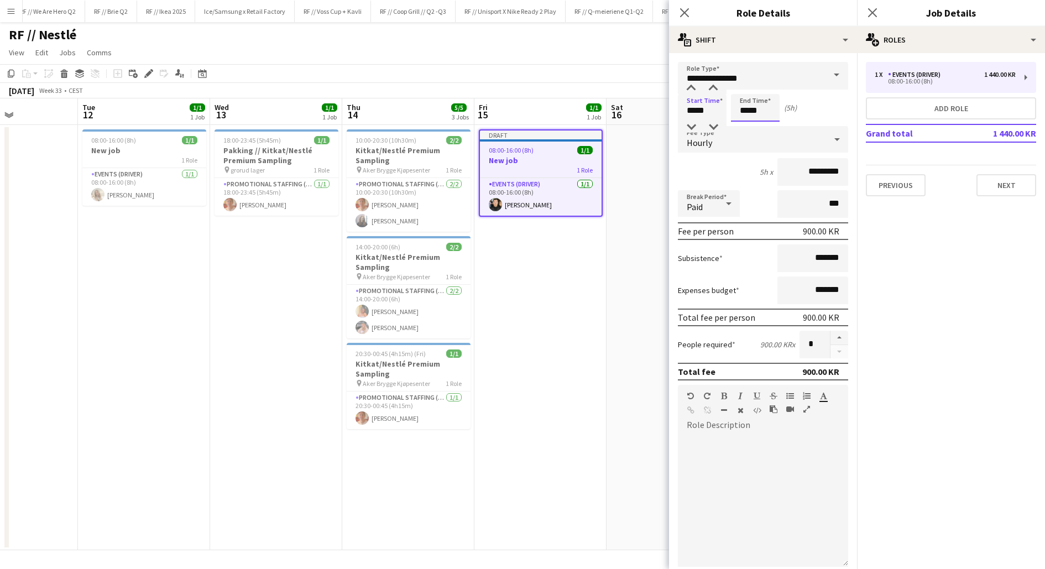
click at [754, 111] on input "*****" at bounding box center [755, 108] width 49 height 28
click at [767, 86] on div at bounding box center [766, 88] width 22 height 11
type input "*****"
click at [767, 86] on div at bounding box center [766, 88] width 22 height 11
click at [798, 114] on div "Start Time ***** End Time ***** (5h 30m)" at bounding box center [763, 108] width 170 height 28
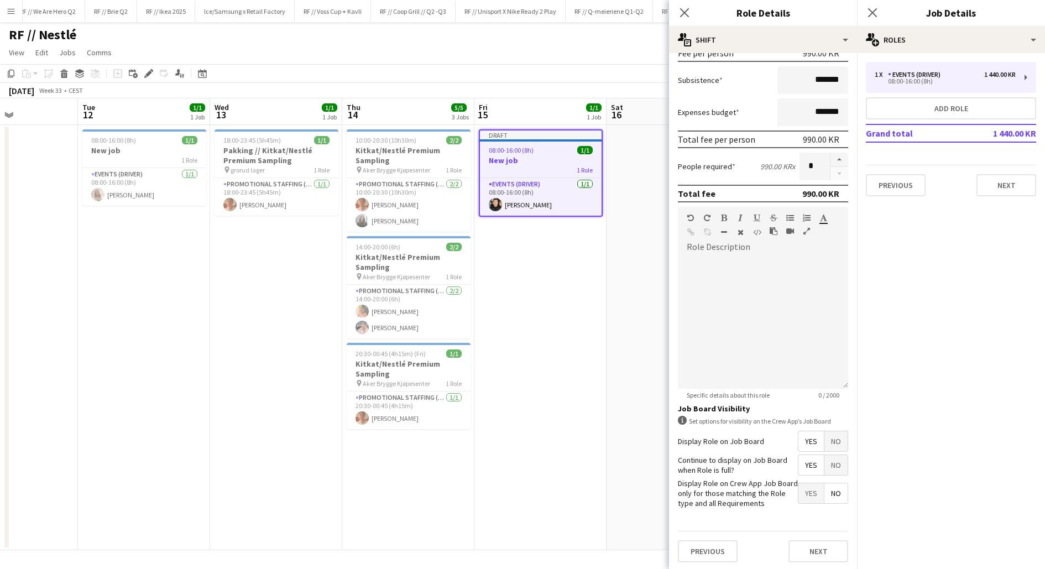
scroll to position [0, 0]
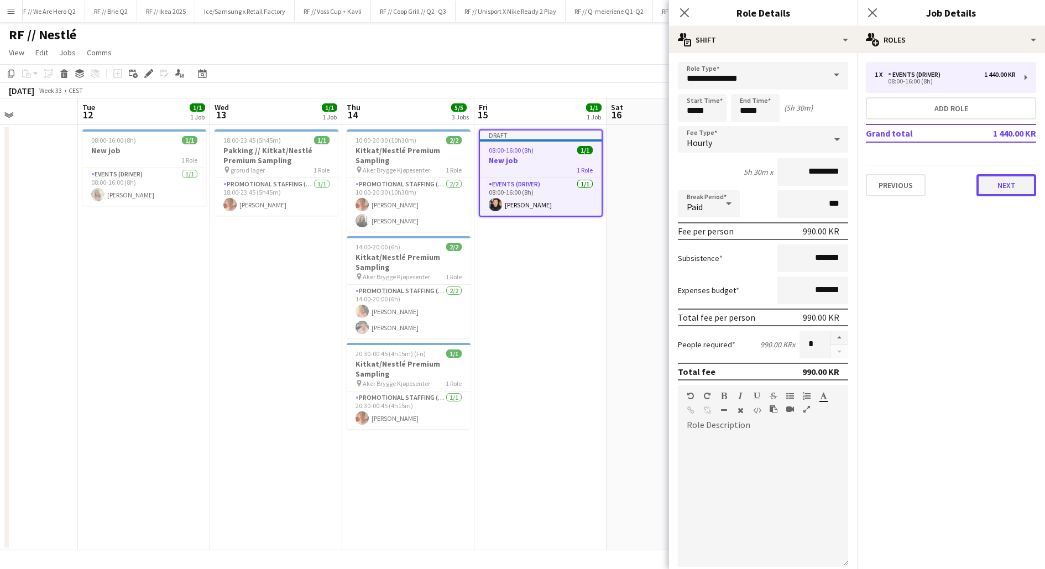
click at [1000, 189] on button "Next" at bounding box center [1007, 185] width 60 height 22
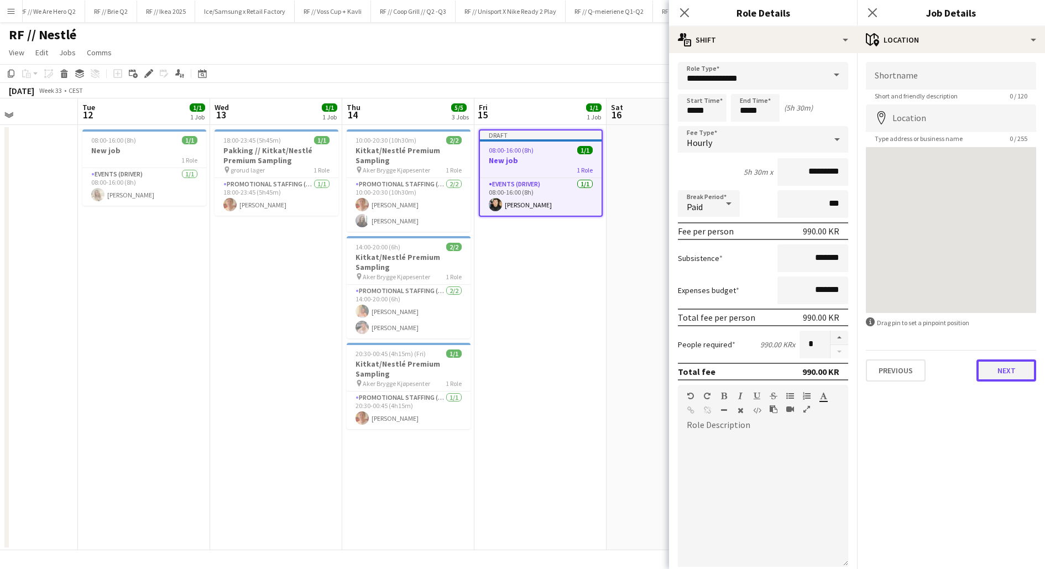
click at [995, 366] on button "Next" at bounding box center [1007, 370] width 60 height 22
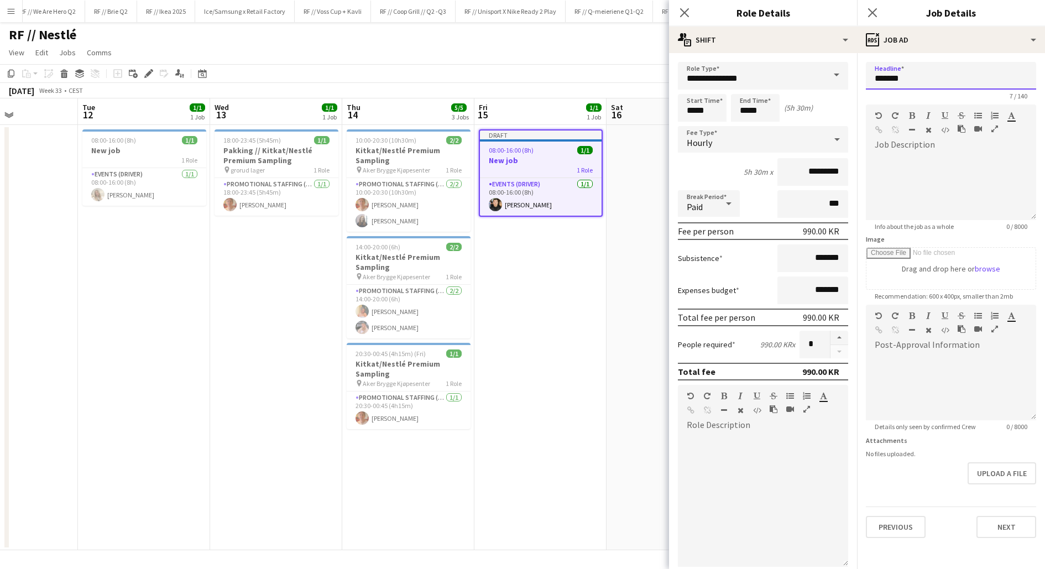
drag, startPoint x: 914, startPoint y: 77, endPoint x: 827, endPoint y: 77, distance: 86.8
click at [827, 77] on body "Menu Boards Boards Boards All jobs Status Workforce Workforce My Workforce Recr…" at bounding box center [522, 284] width 1045 height 569
click at [894, 81] on input "*******" at bounding box center [951, 76] width 170 height 28
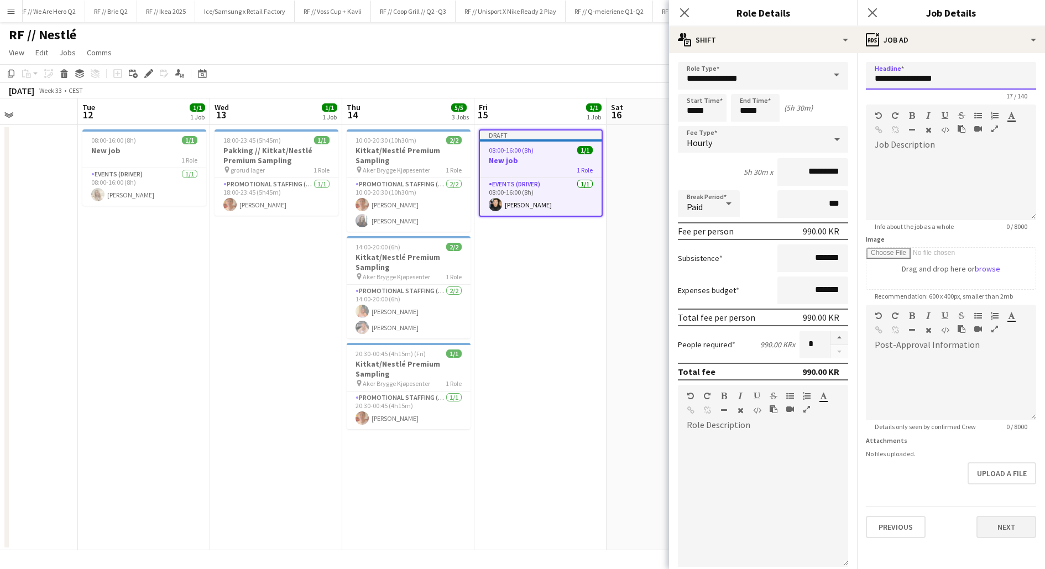
type input "**********"
click at [998, 517] on button "Next" at bounding box center [1007, 527] width 60 height 22
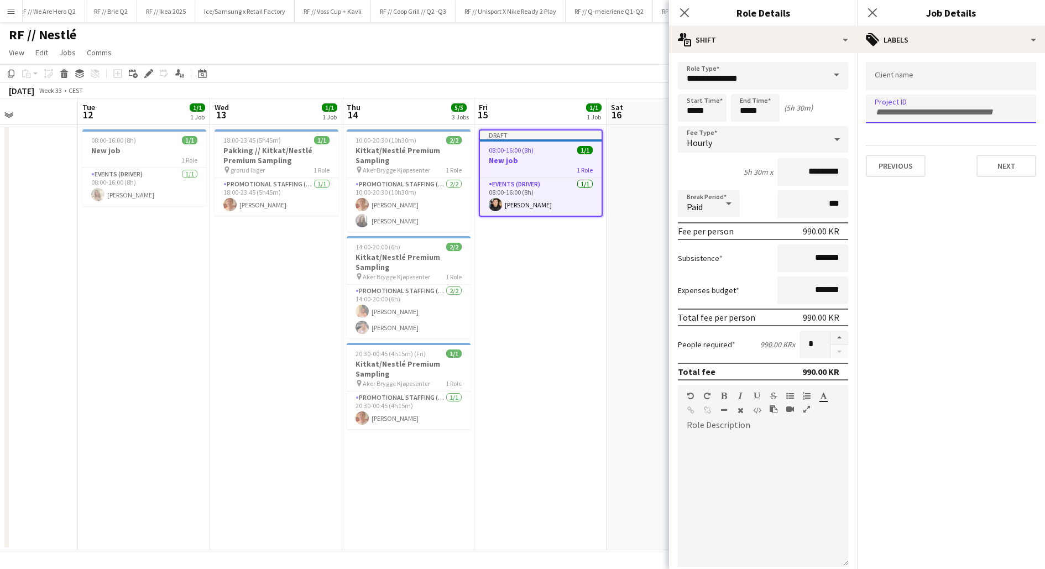
click at [936, 107] on input "Type to search project ID labels..." at bounding box center [951, 112] width 153 height 10
paste input "******"
type input "******"
click at [147, 157] on div "1 Role" at bounding box center [144, 159] width 124 height 9
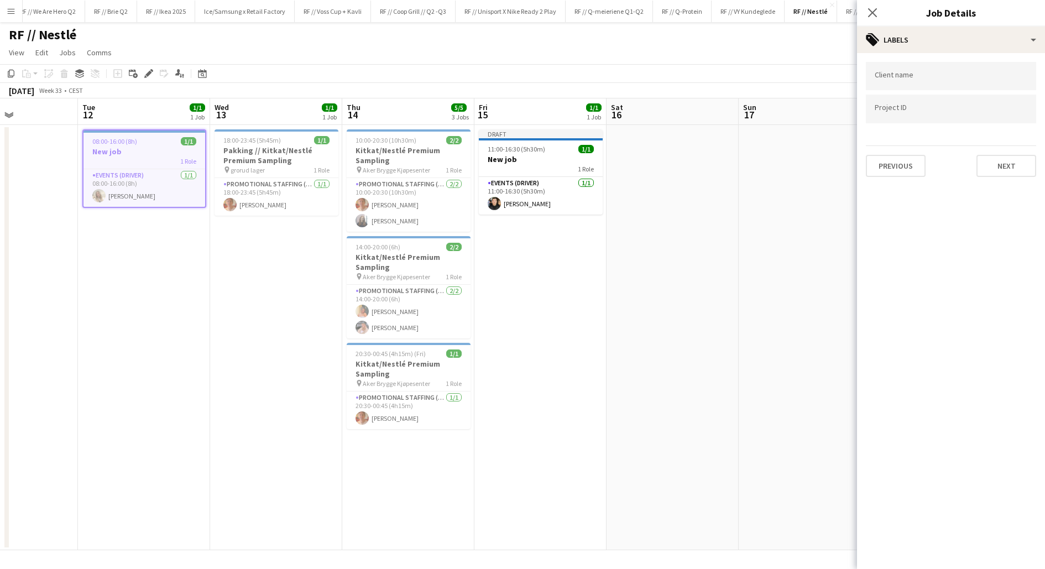
click at [900, 106] on form at bounding box center [951, 108] width 153 height 12
paste input "******"
type input "******"
click at [256, 149] on h3 "Pakking // Kitkat/Nestlé Premium Sampling" at bounding box center [277, 155] width 124 height 20
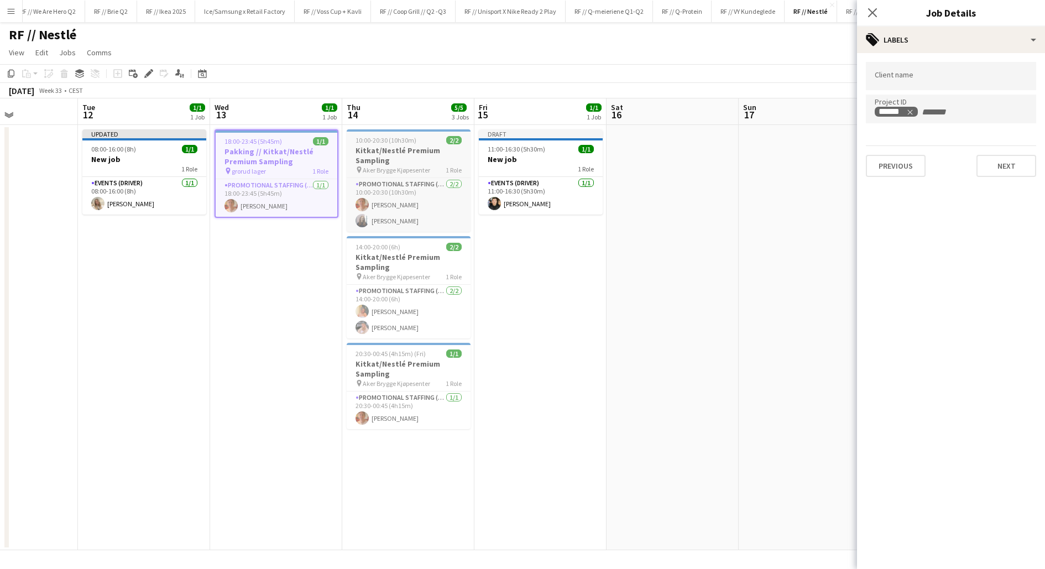
click at [394, 153] on h3 "Kitkat/Nestlé Premium Sampling" at bounding box center [409, 155] width 124 height 20
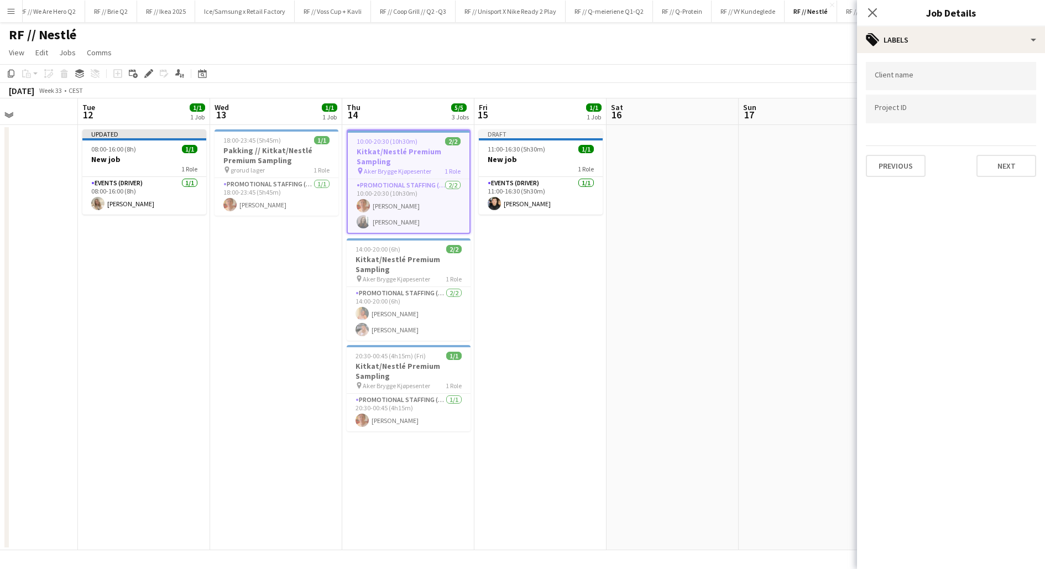
click at [946, 111] on input "Type to search project ID labels..." at bounding box center [951, 109] width 153 height 10
paste input "******"
type input "******"
click at [390, 267] on h3 "Kitkat/Nestlé Premium Sampling" at bounding box center [409, 264] width 124 height 20
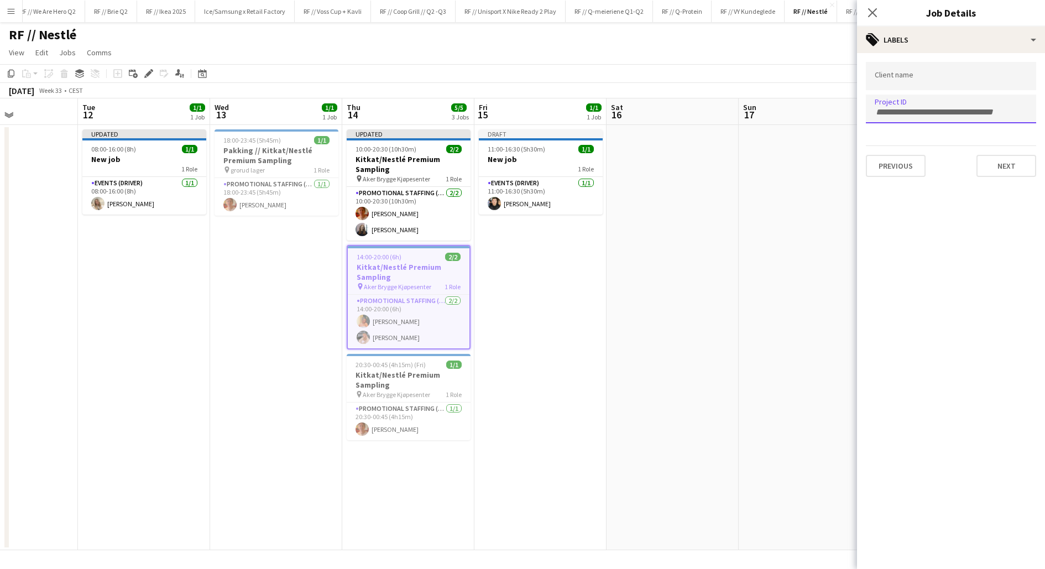
click at [904, 106] on form at bounding box center [951, 112] width 153 height 12
paste input "******"
type input "******"
click at [405, 370] on h3 "Kitkat/Nestlé Premium Sampling" at bounding box center [409, 380] width 124 height 20
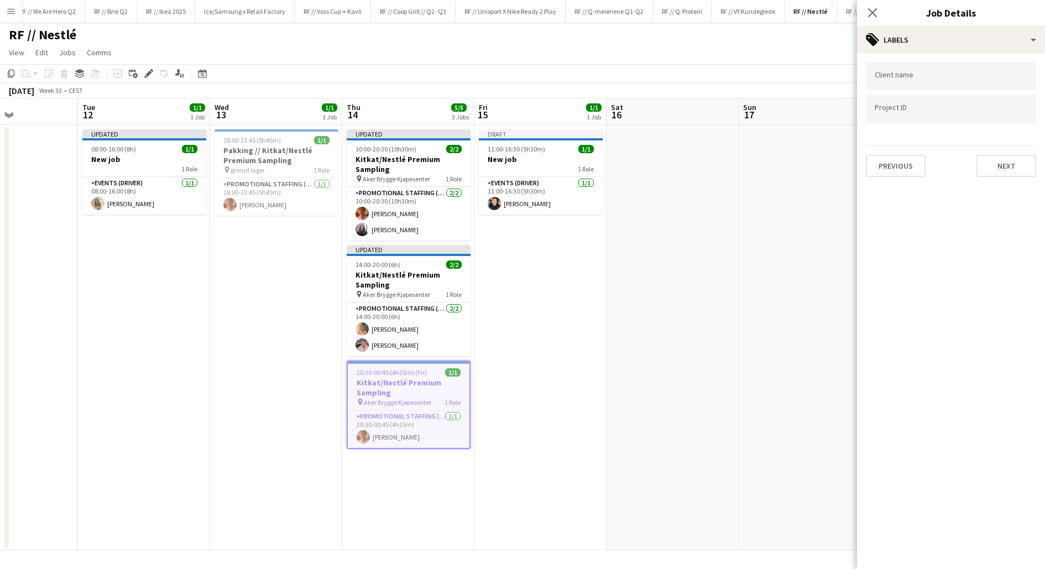
click at [893, 108] on input "Type to search project ID labels..." at bounding box center [951, 109] width 153 height 10
paste input "******"
type input "******"
click at [993, 165] on button "Next" at bounding box center [1007, 166] width 60 height 22
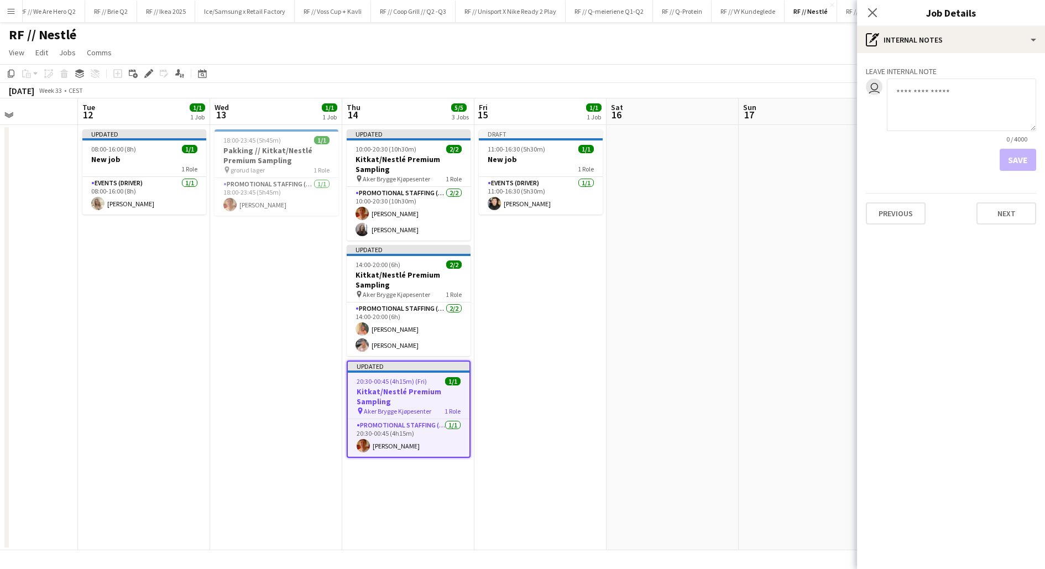
click at [755, 249] on app-date-cell at bounding box center [805, 337] width 132 height 425
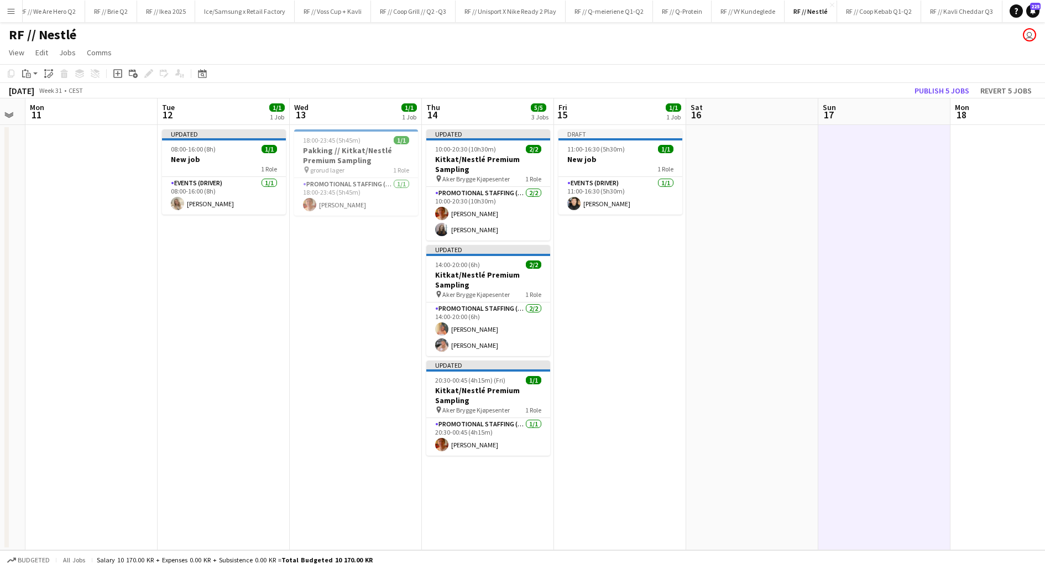
scroll to position [0, 369]
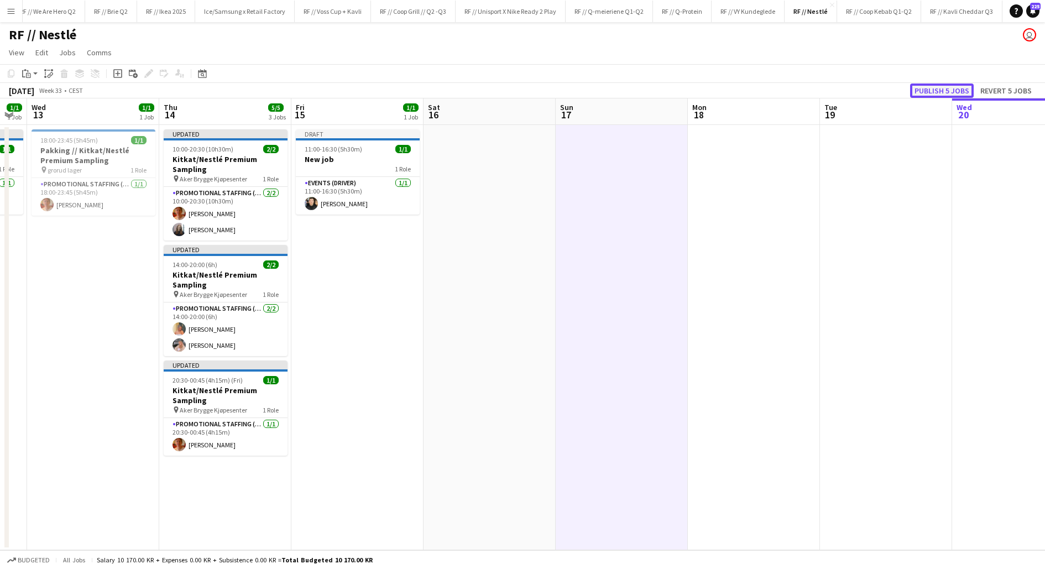
click at [948, 89] on button "Publish 5 jobs" at bounding box center [942, 91] width 64 height 14
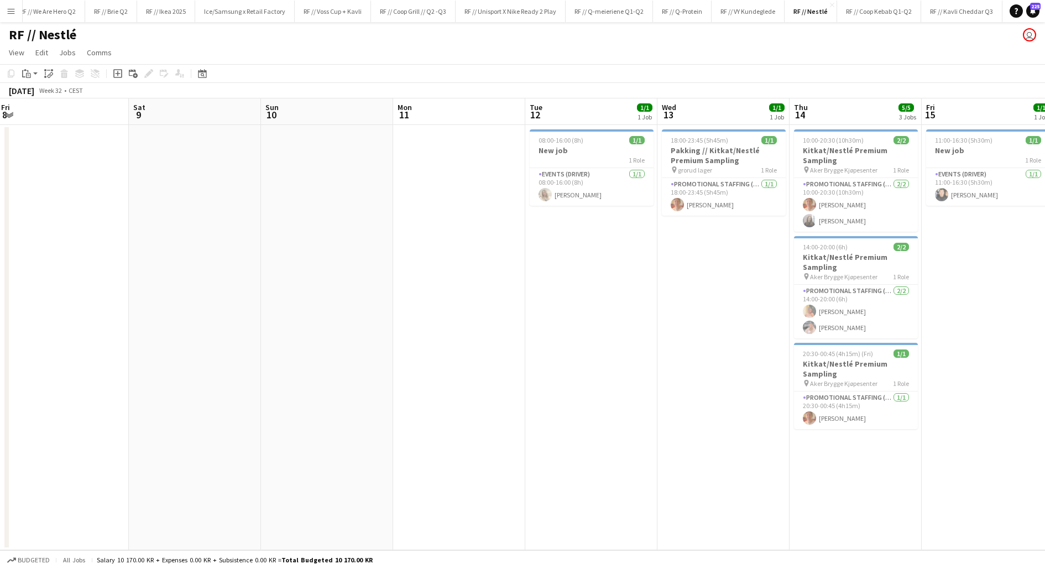
scroll to position [0, 400]
click at [709, 269] on app-date-cell "18:00-23:45 (5h45m) 1/1 Pakking // Kitkat/Nestlé Premium Sampling pin grorud la…" at bounding box center [723, 337] width 132 height 425
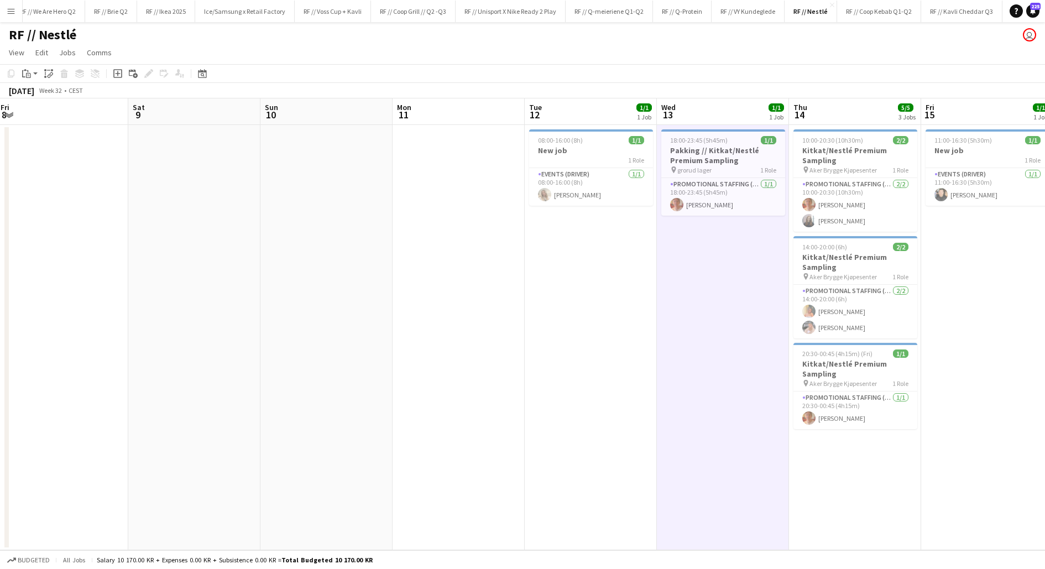
click at [709, 269] on app-date-cell "18:00-23:45 (5h45m) 1/1 Pakking // Kitkat/Nestlé Premium Sampling pin grorud la…" at bounding box center [723, 337] width 132 height 425
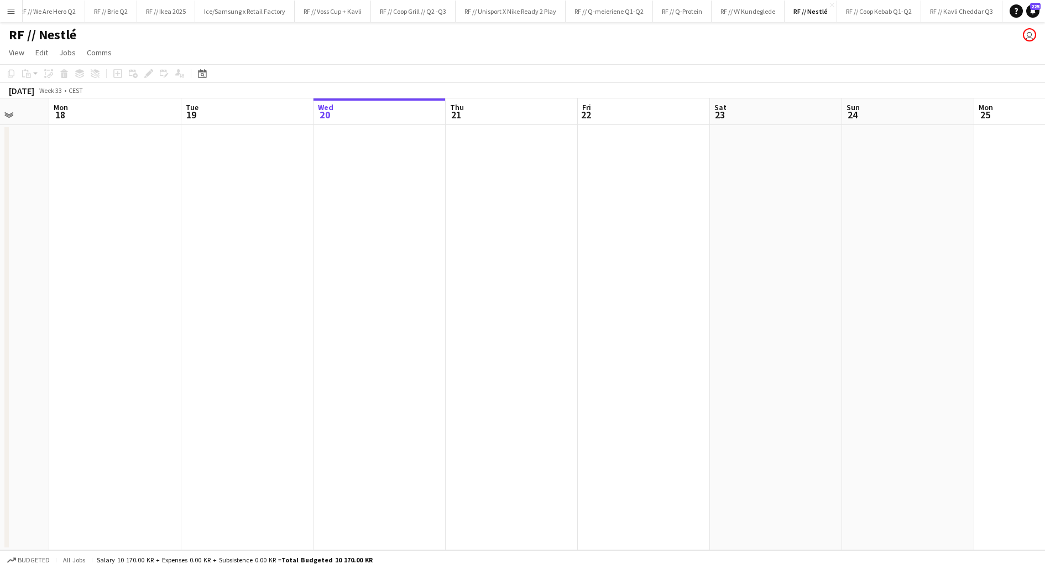
scroll to position [0, 356]
click at [593, 175] on app-date-cell at bounding box center [635, 337] width 132 height 425
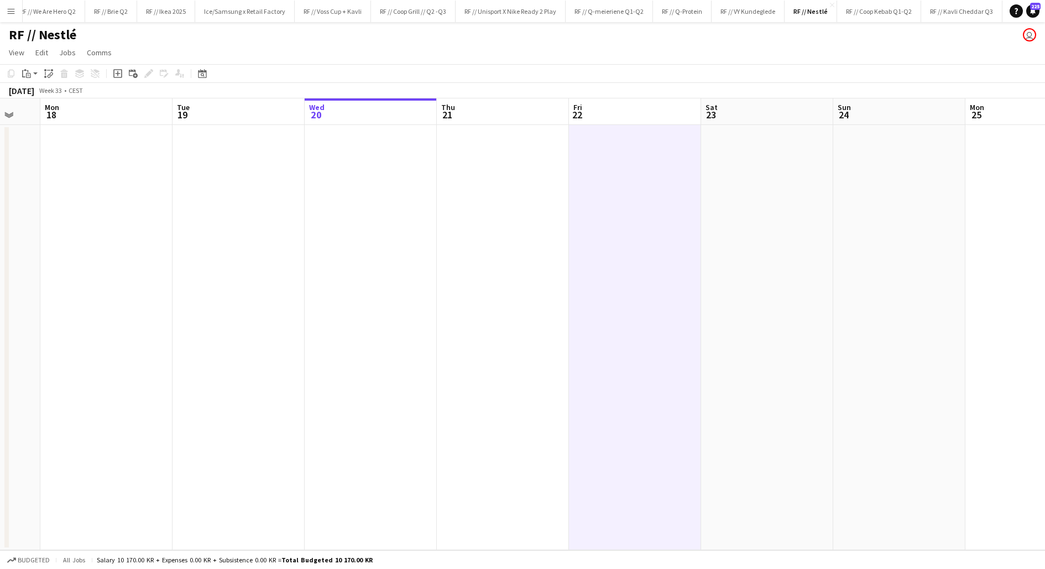
click at [593, 175] on app-date-cell at bounding box center [635, 337] width 132 height 425
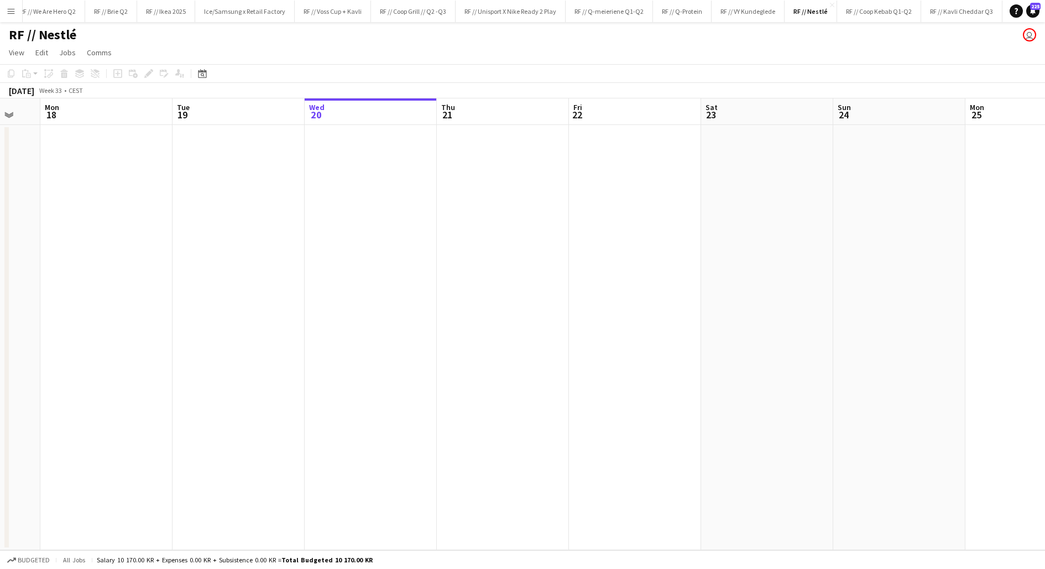
click at [623, 206] on app-date-cell at bounding box center [635, 337] width 132 height 425
